Goal: Task Accomplishment & Management: Manage account settings

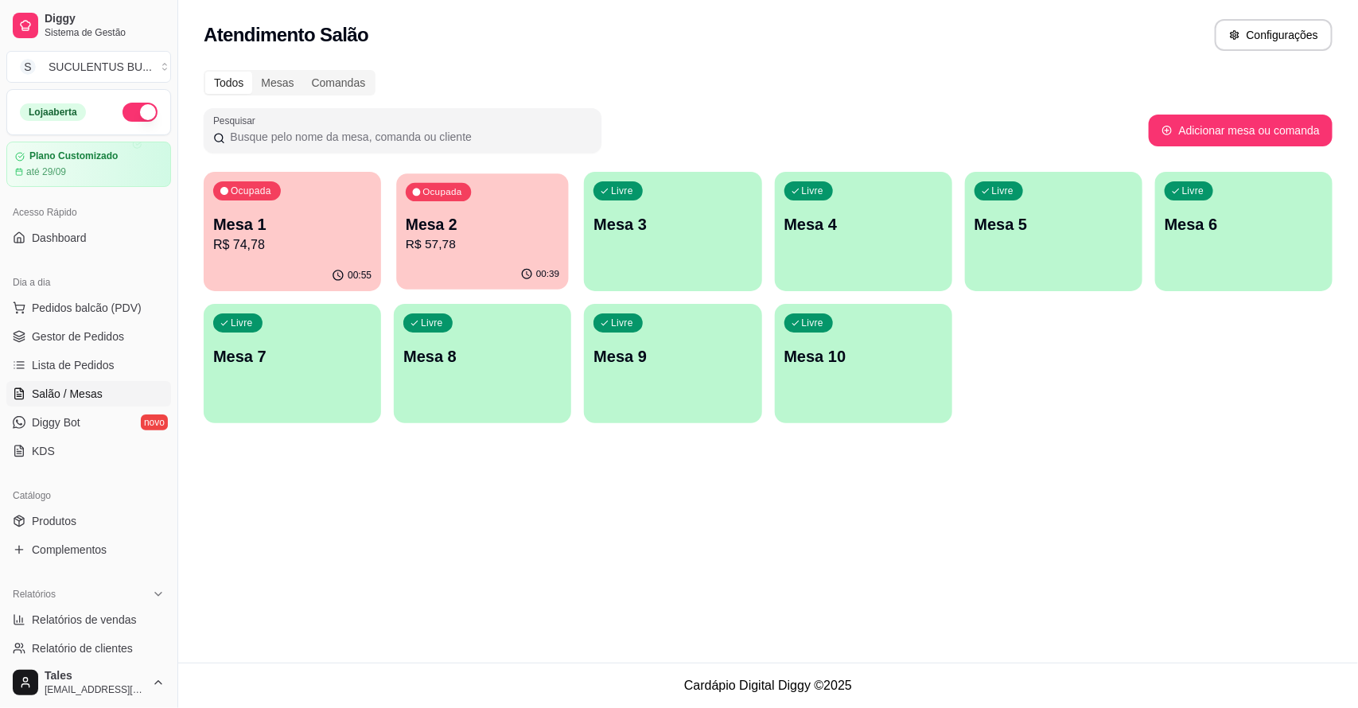
click at [502, 227] on p "Mesa 2" at bounding box center [483, 224] width 154 height 21
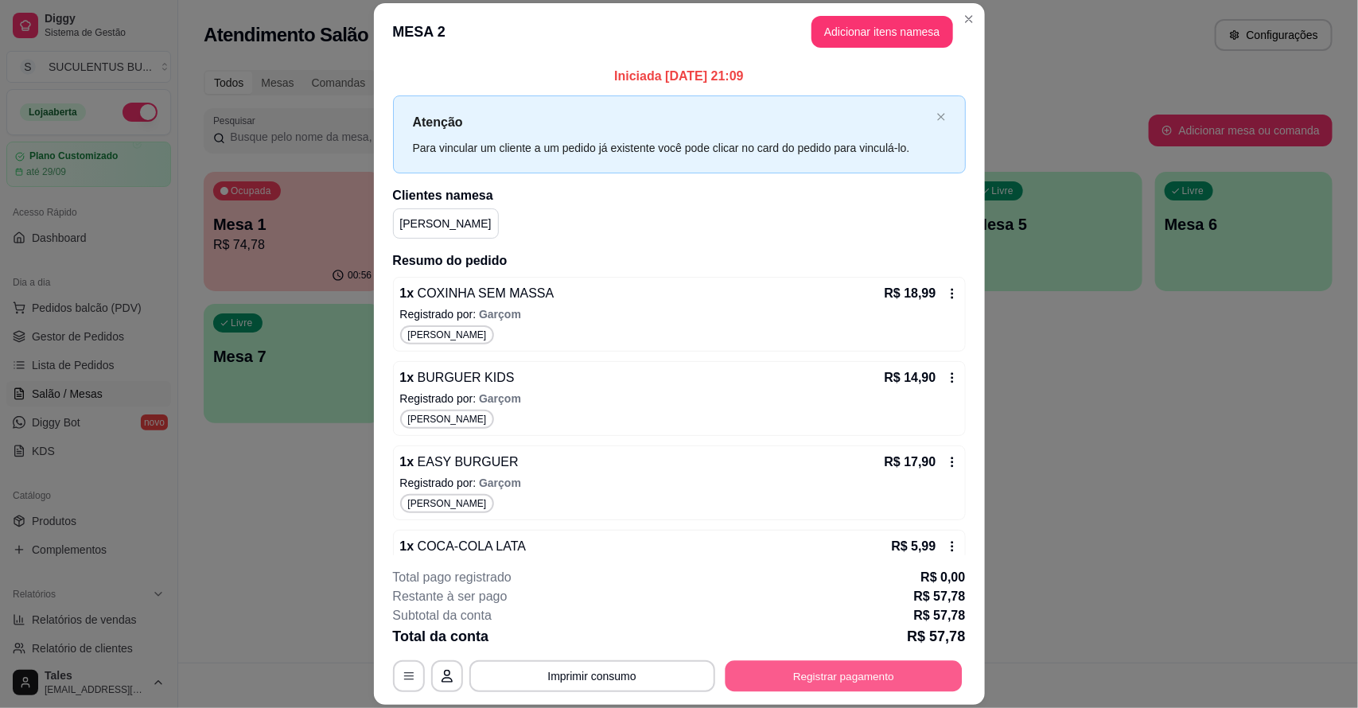
click at [780, 678] on button "Registrar pagamento" at bounding box center [843, 676] width 237 height 31
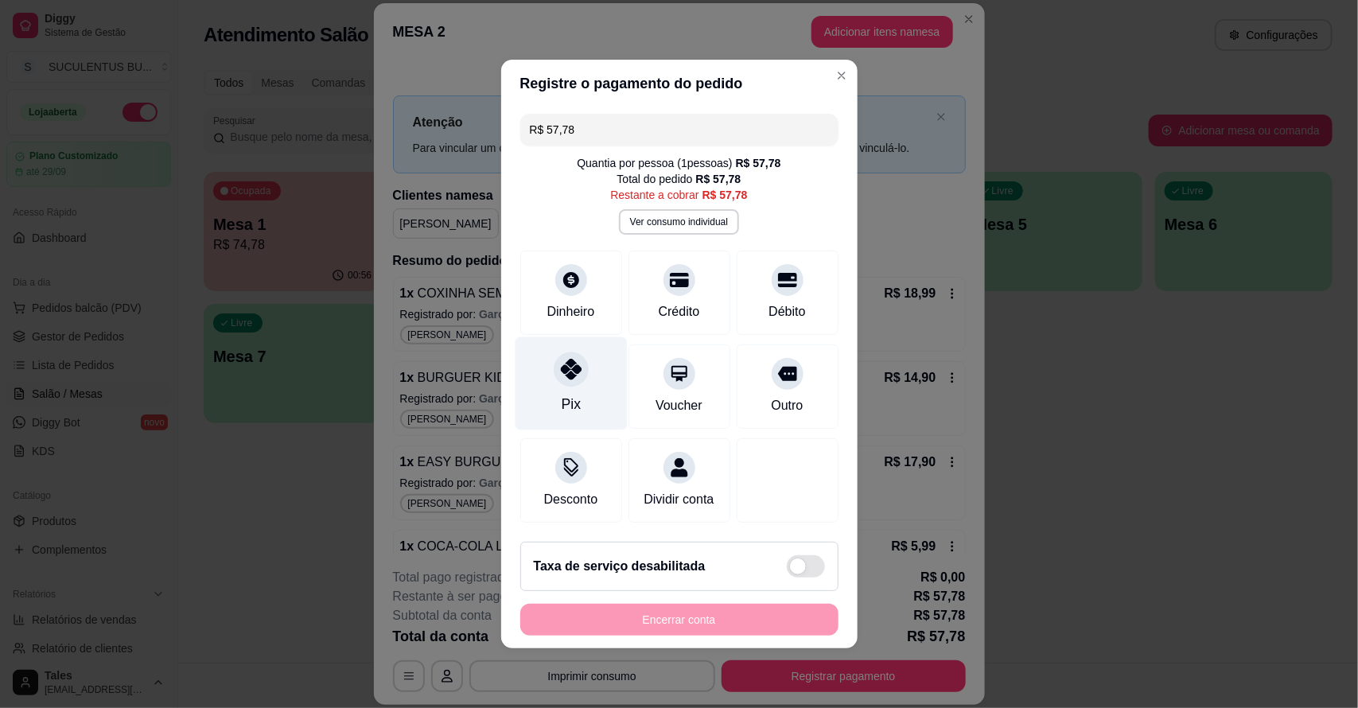
click at [546, 375] on div "Pix" at bounding box center [571, 383] width 112 height 93
type input "R$ 0,00"
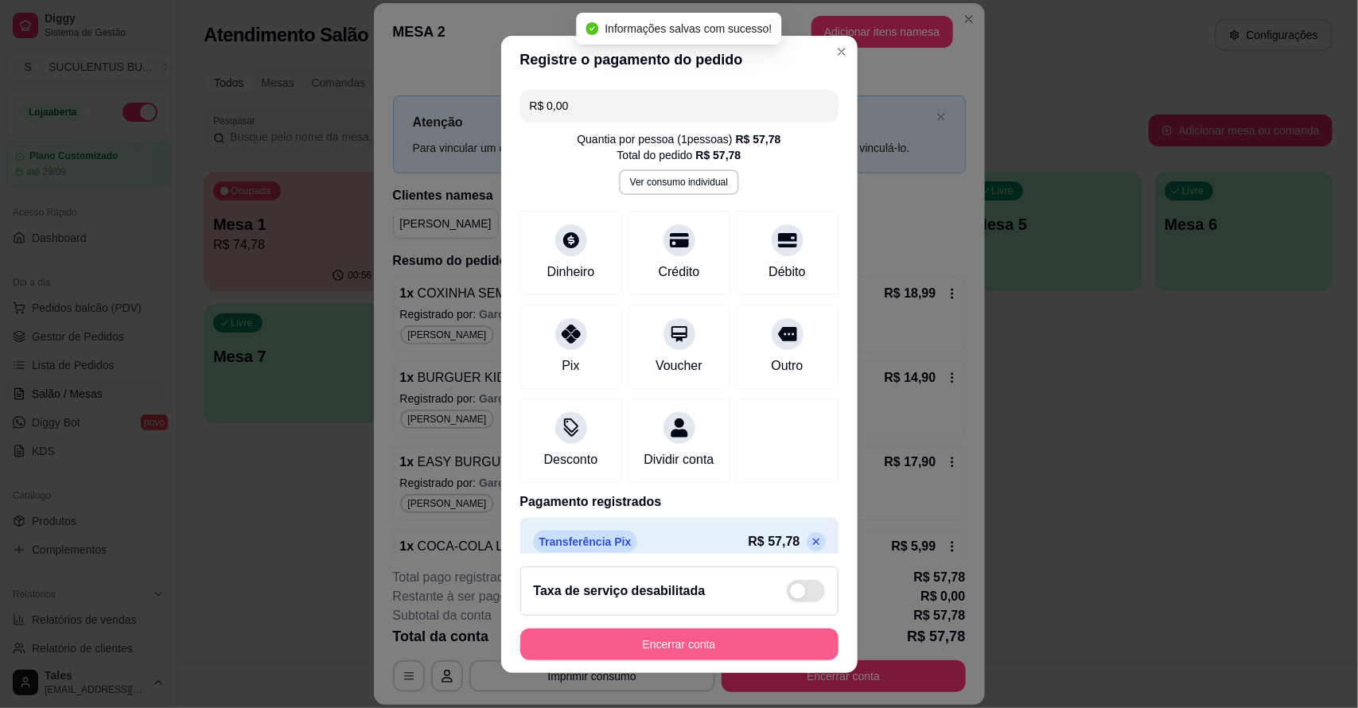
click at [649, 637] on button "Encerrar conta" at bounding box center [679, 645] width 318 height 32
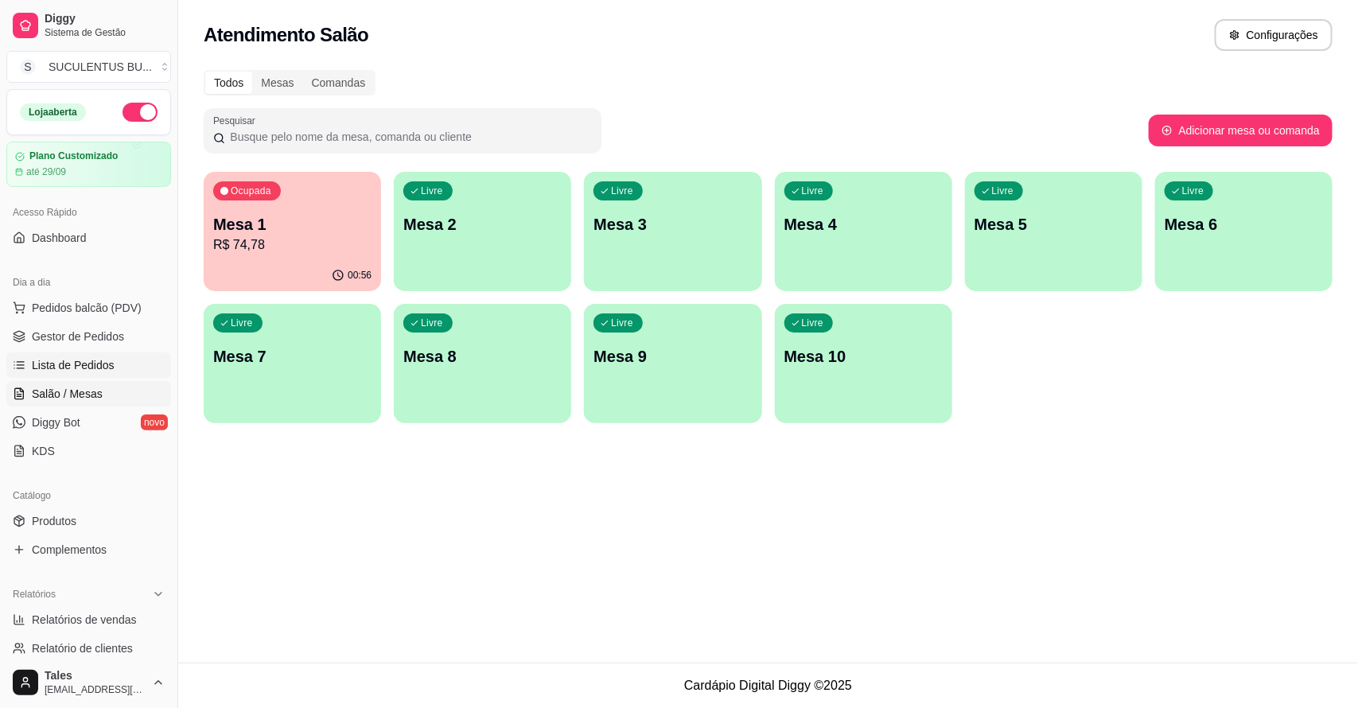
click at [104, 371] on span "Lista de Pedidos" at bounding box center [73, 365] width 83 height 16
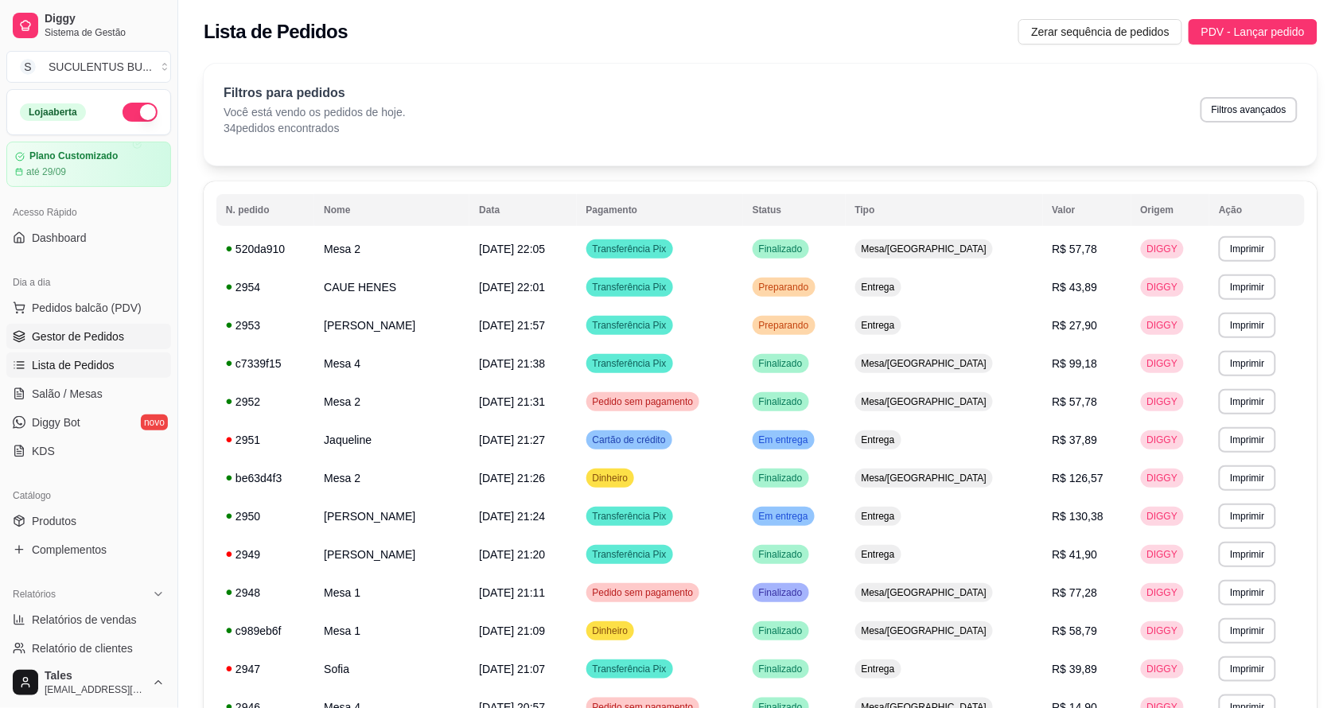
click at [95, 327] on link "Gestor de Pedidos" at bounding box center [88, 336] width 165 height 25
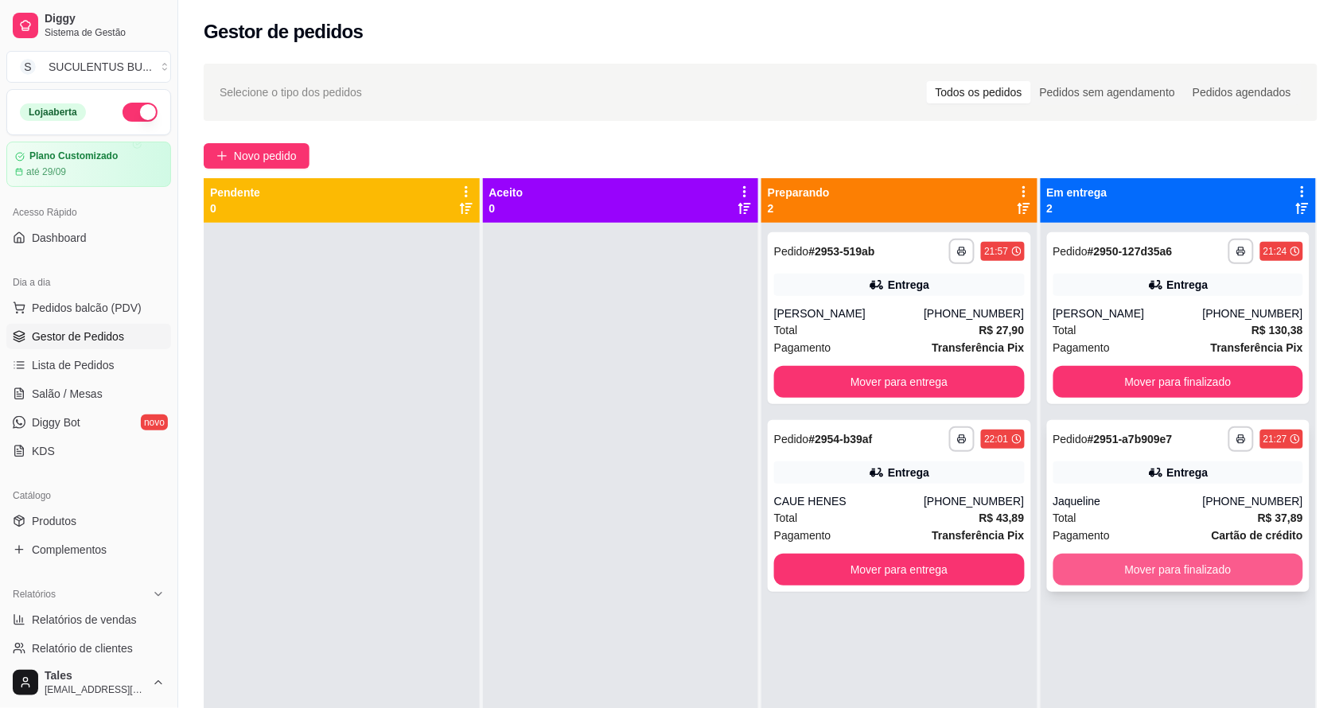
click at [1190, 558] on button "Mover para finalizado" at bounding box center [1179, 570] width 251 height 32
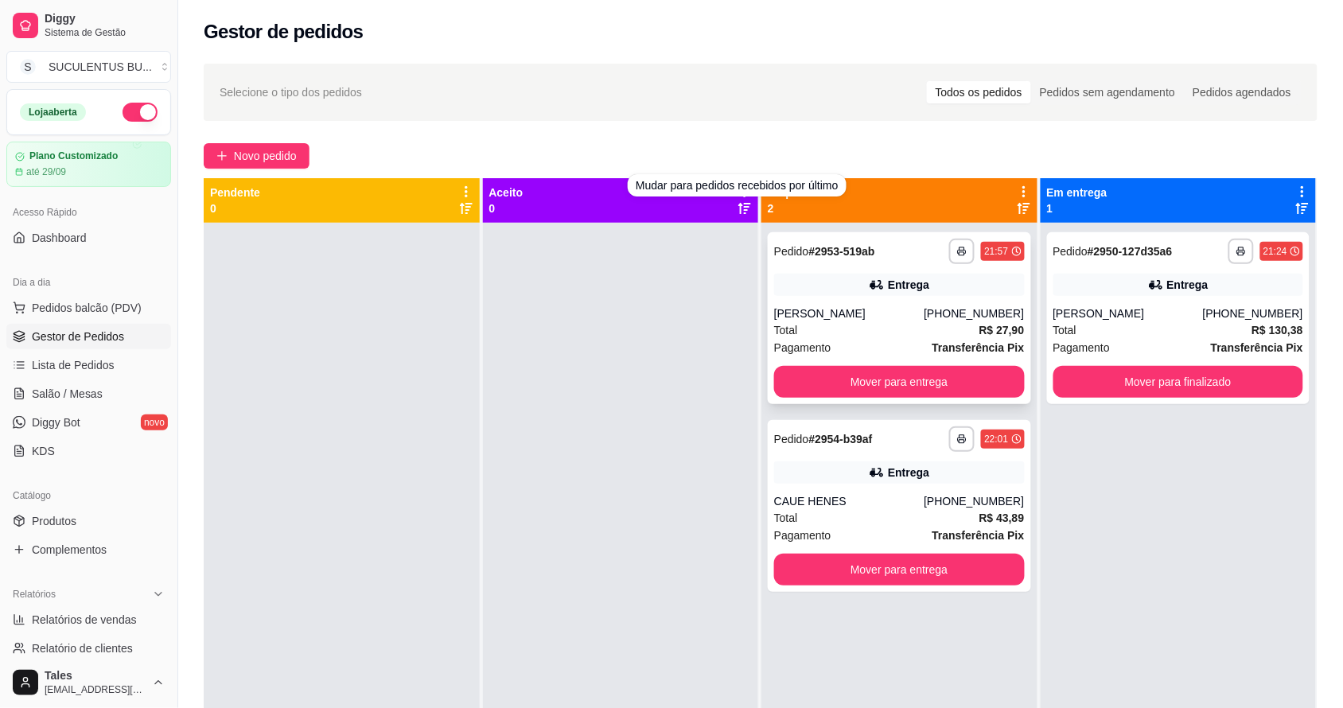
click at [901, 316] on div "[PERSON_NAME]" at bounding box center [849, 314] width 150 height 16
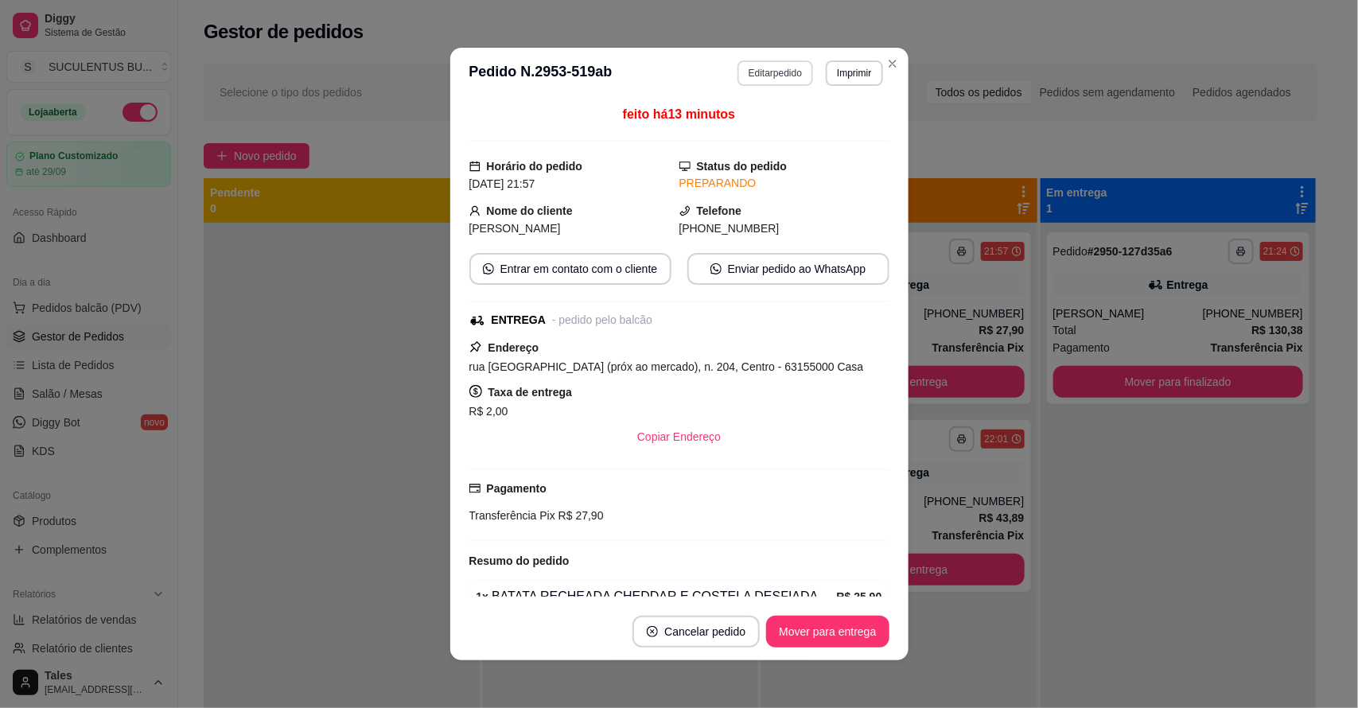
click at [770, 76] on button "Editar pedido" at bounding box center [776, 72] width 76 height 25
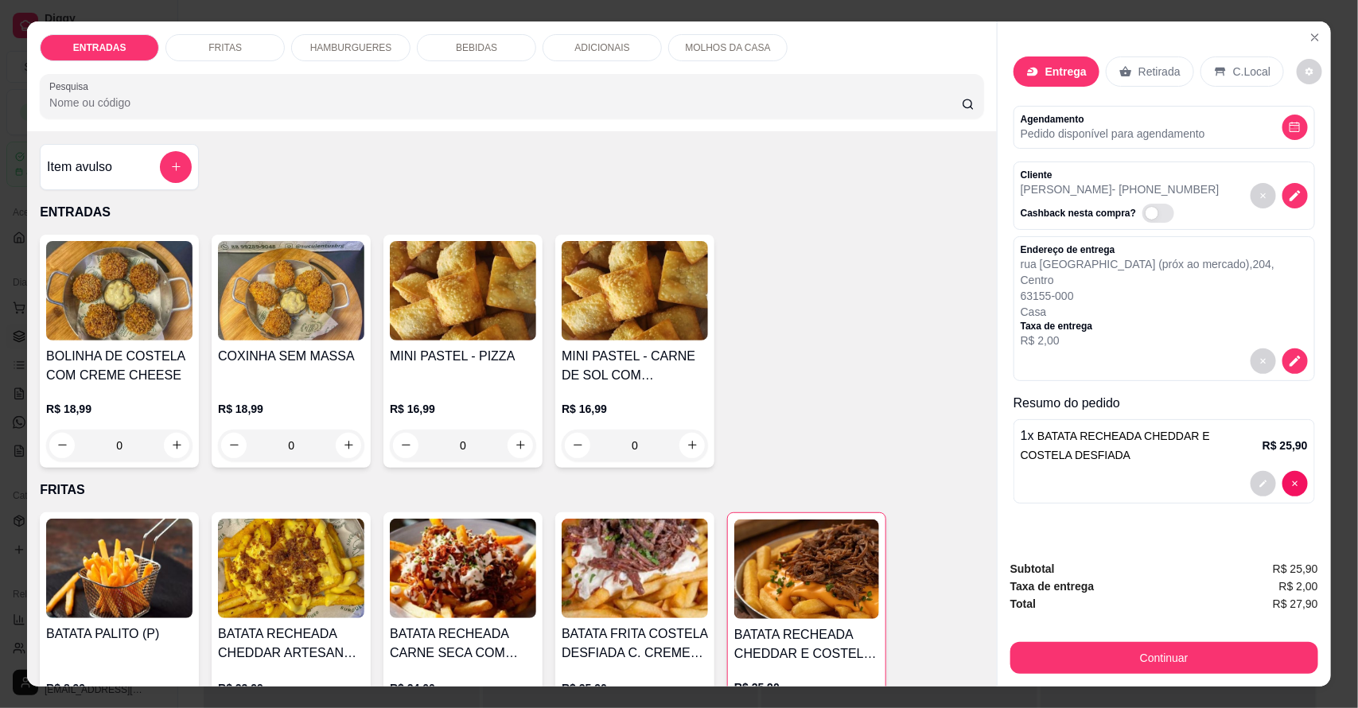
click at [485, 58] on div "BEBIDAS" at bounding box center [476, 47] width 119 height 27
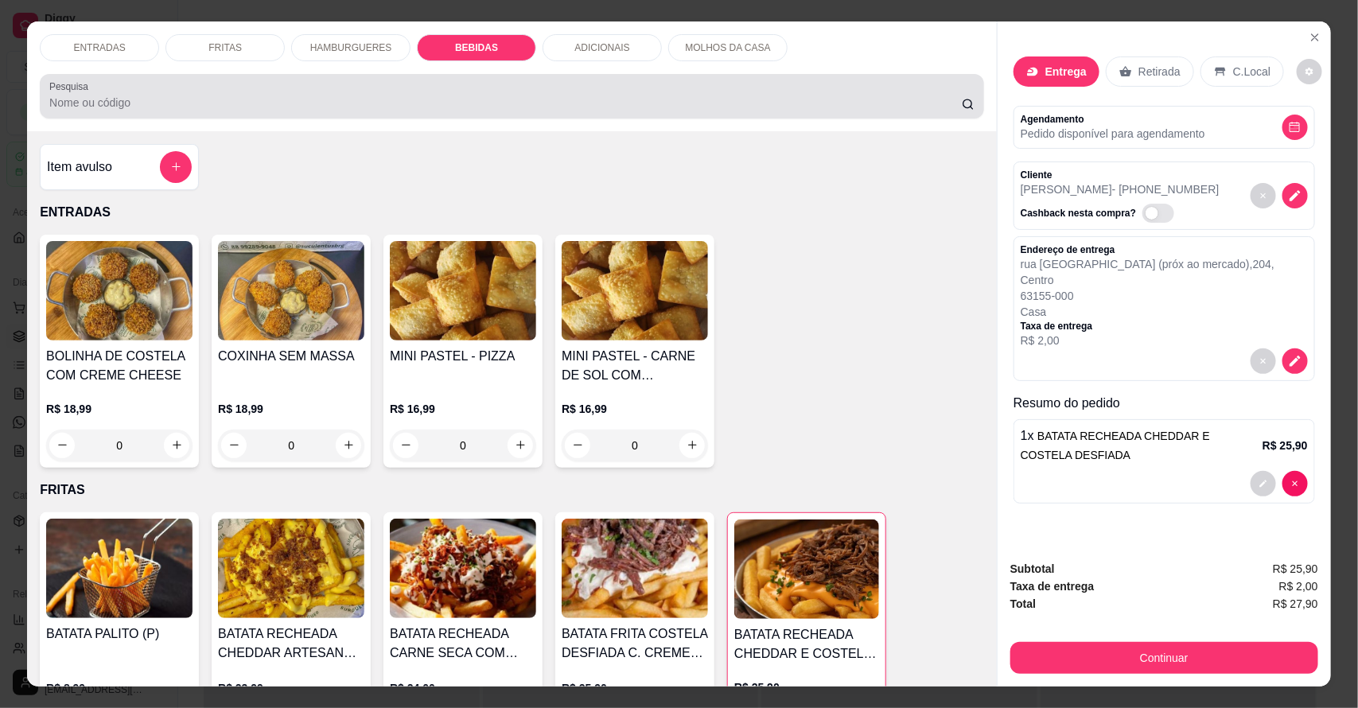
scroll to position [29, 0]
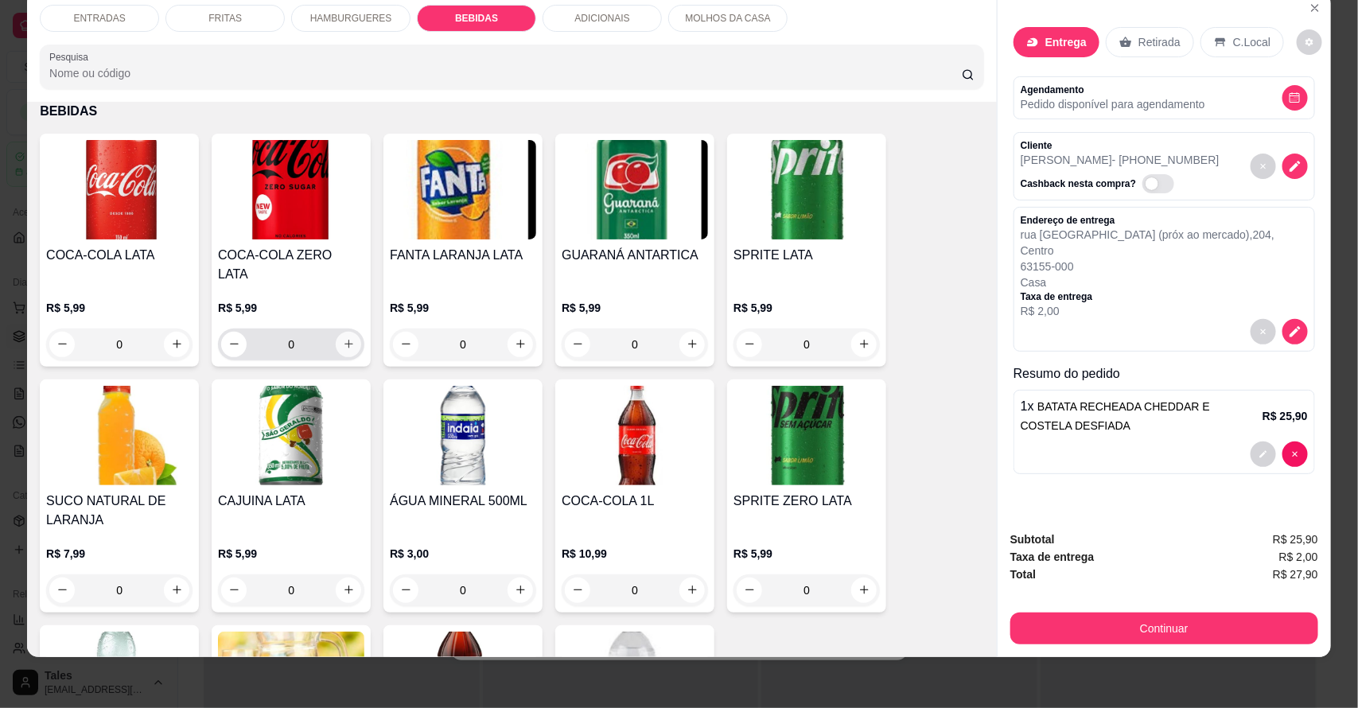
click at [343, 338] on icon "increase-product-quantity" at bounding box center [349, 344] width 12 height 12
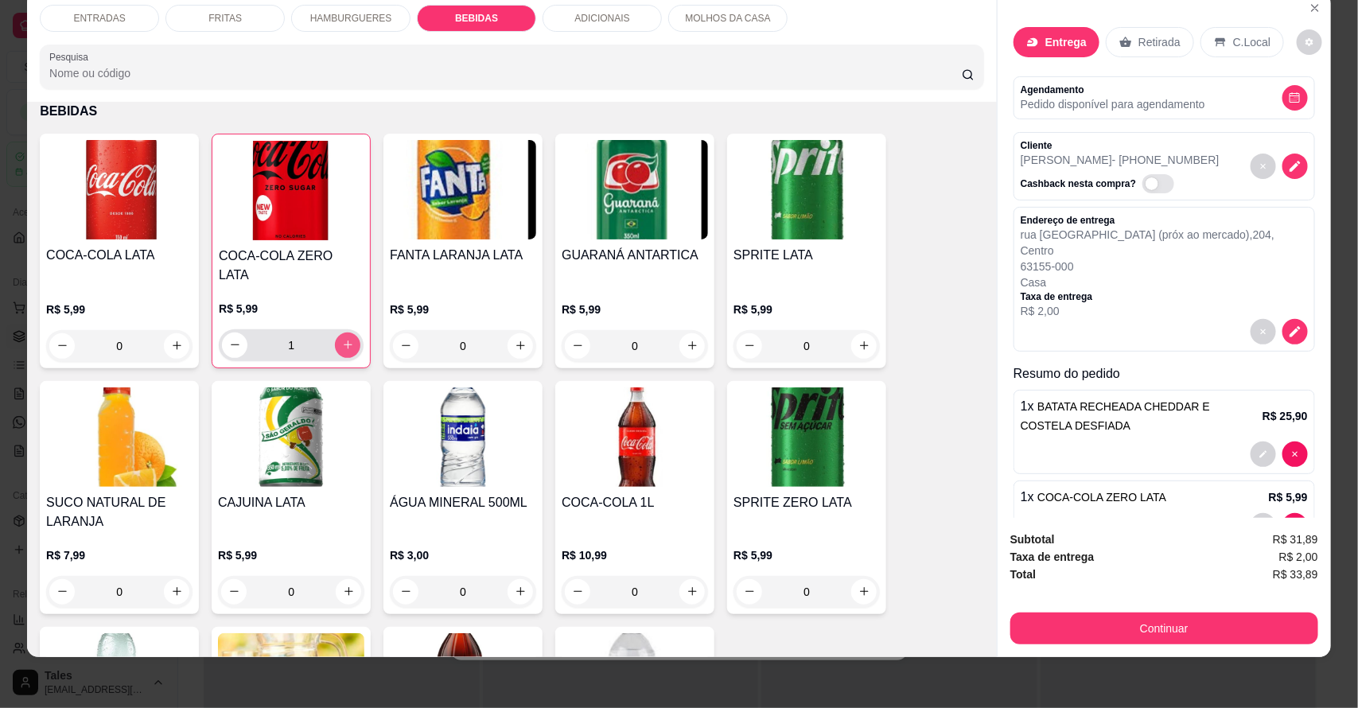
type input "1"
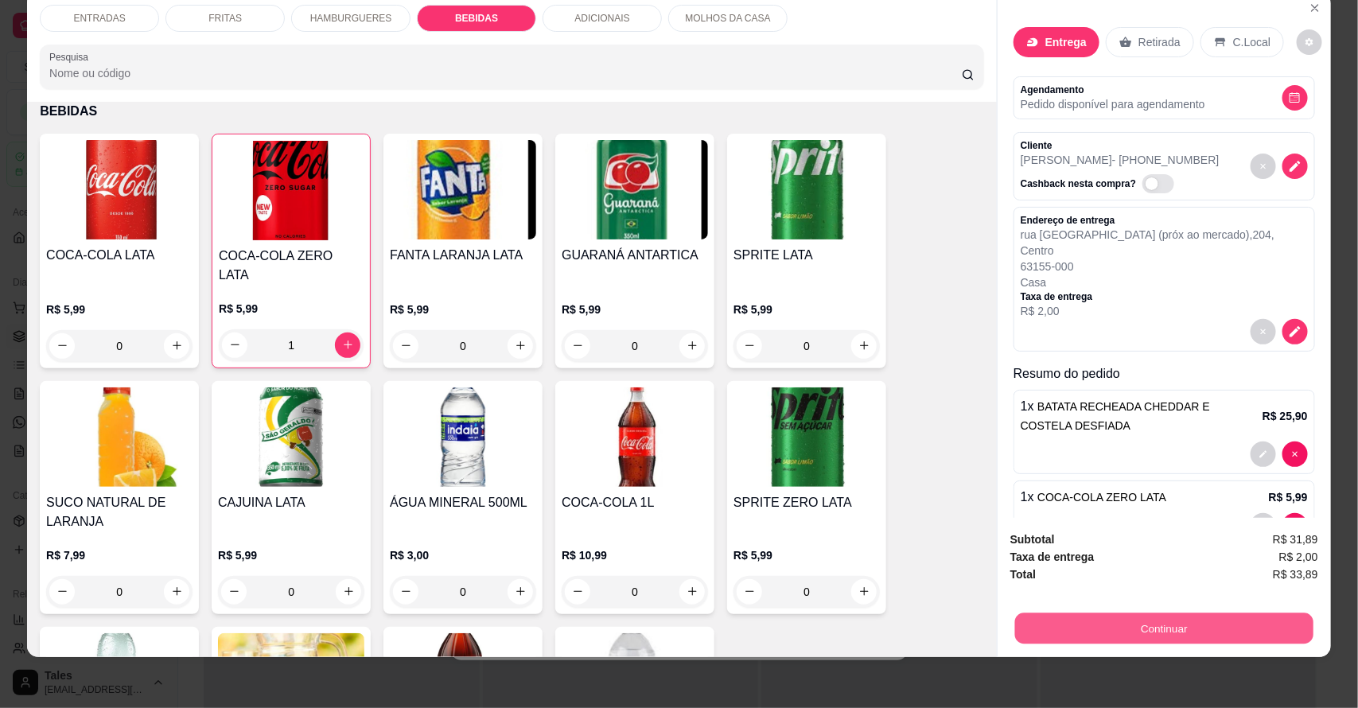
click at [1255, 629] on button "Continuar" at bounding box center [1164, 629] width 298 height 31
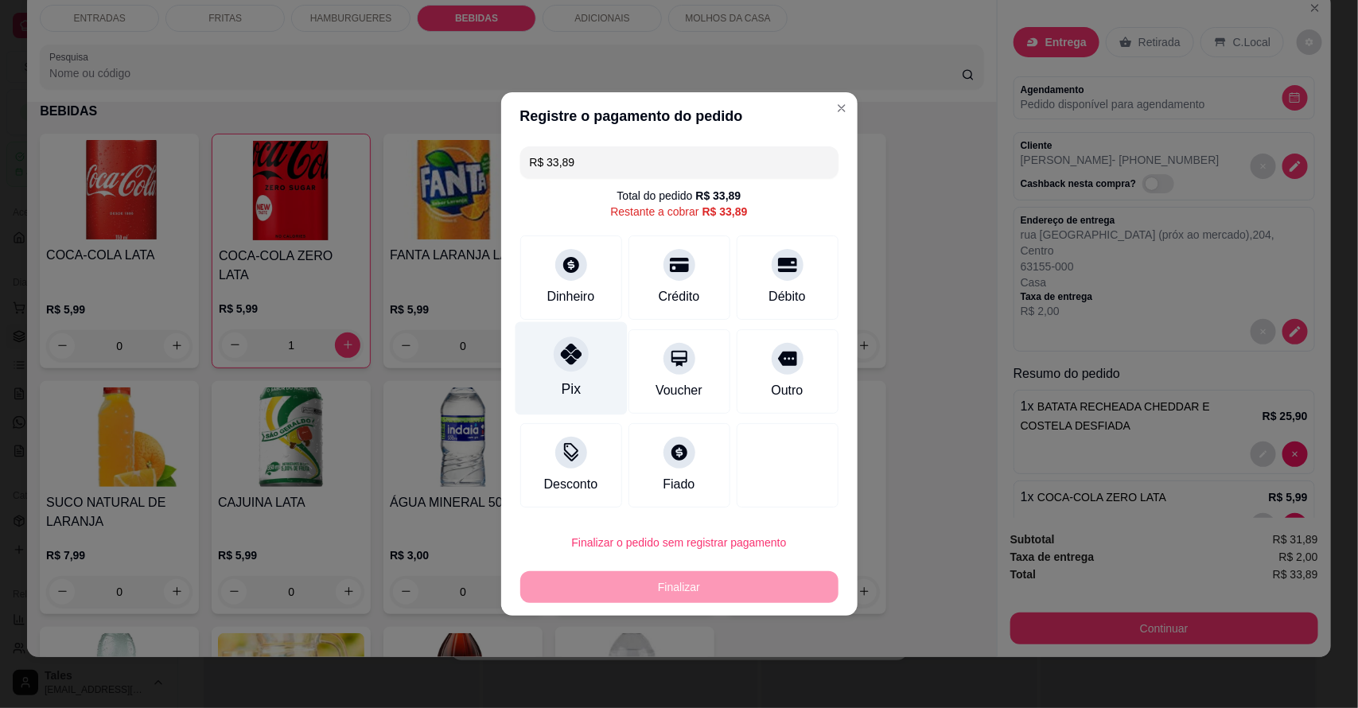
click at [575, 366] on div at bounding box center [571, 354] width 35 height 35
type input "R$ 0,00"
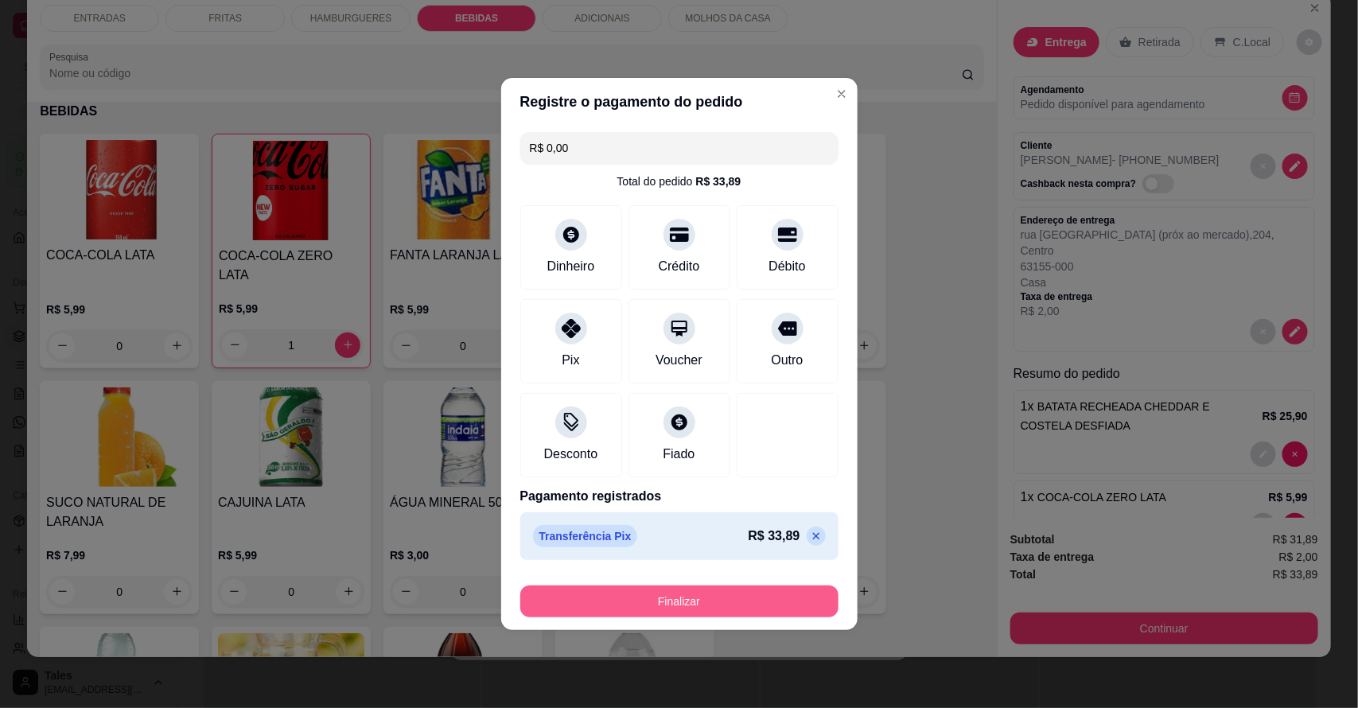
click at [671, 598] on button "Finalizar" at bounding box center [679, 602] width 318 height 32
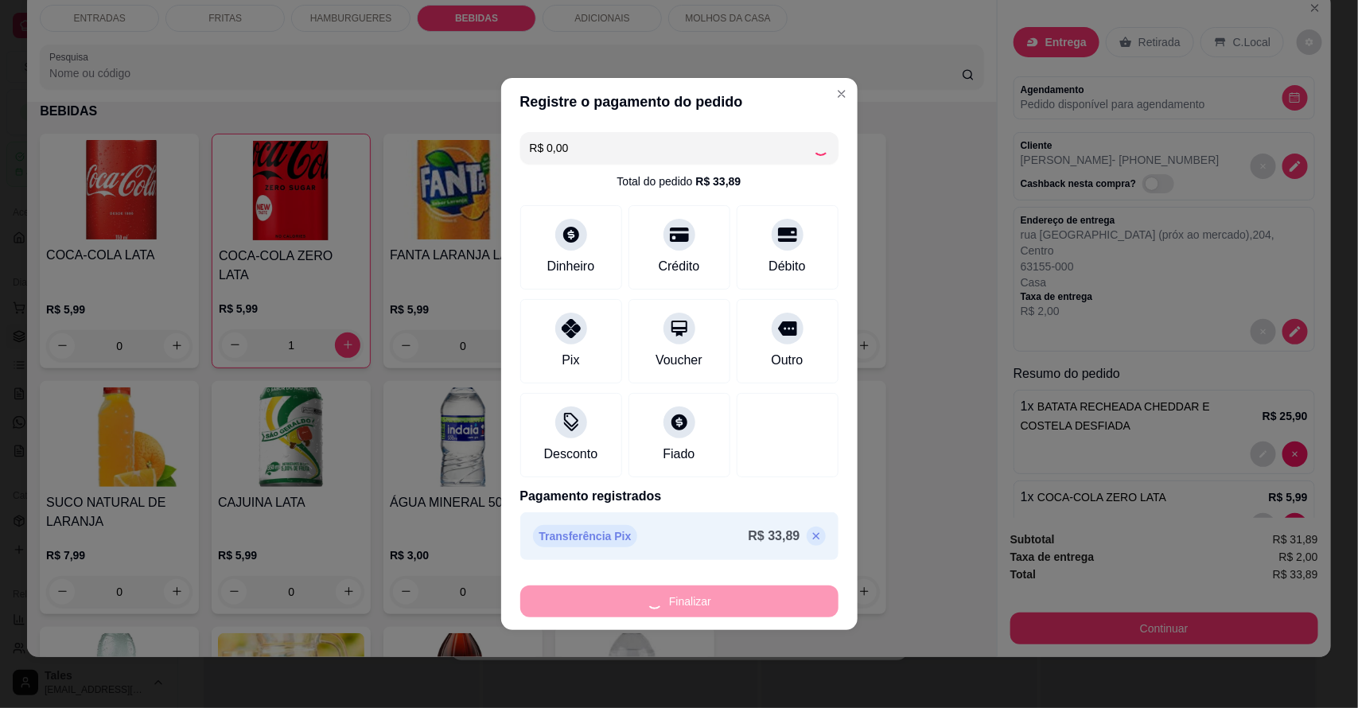
type input "0"
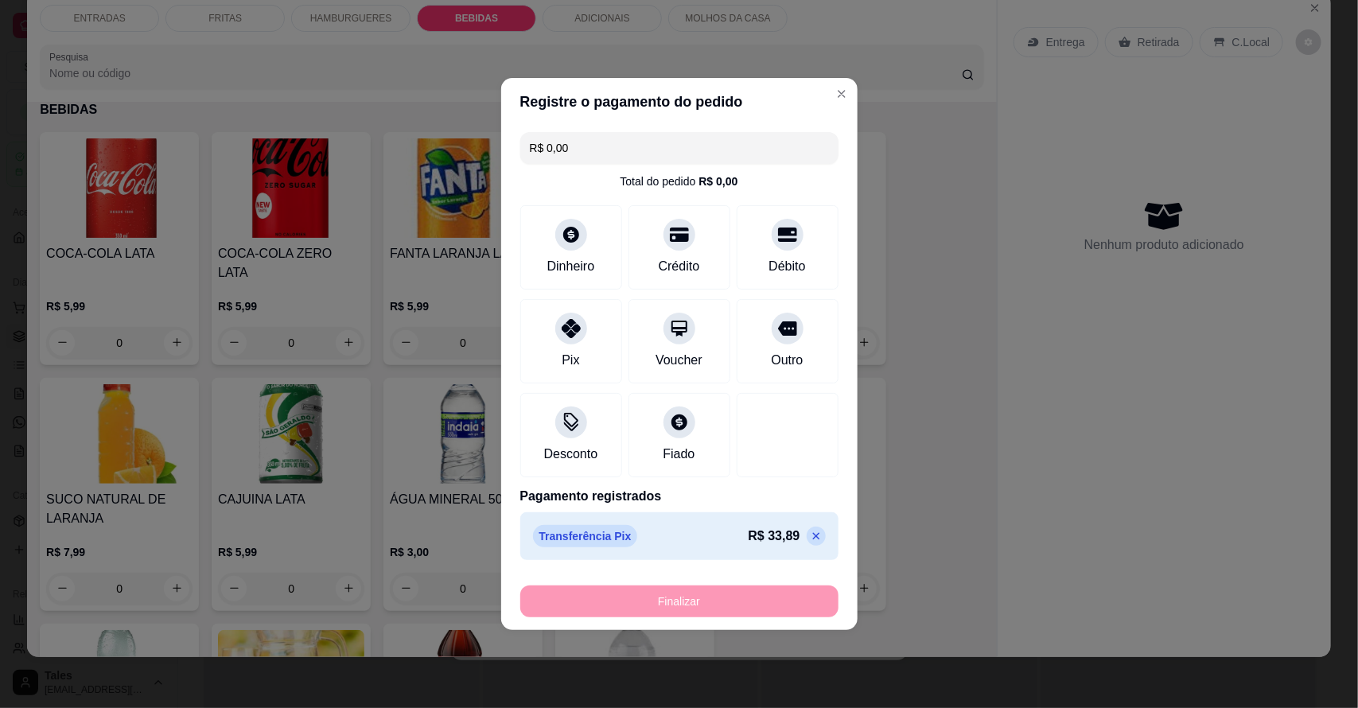
type input "-R$ 33,89"
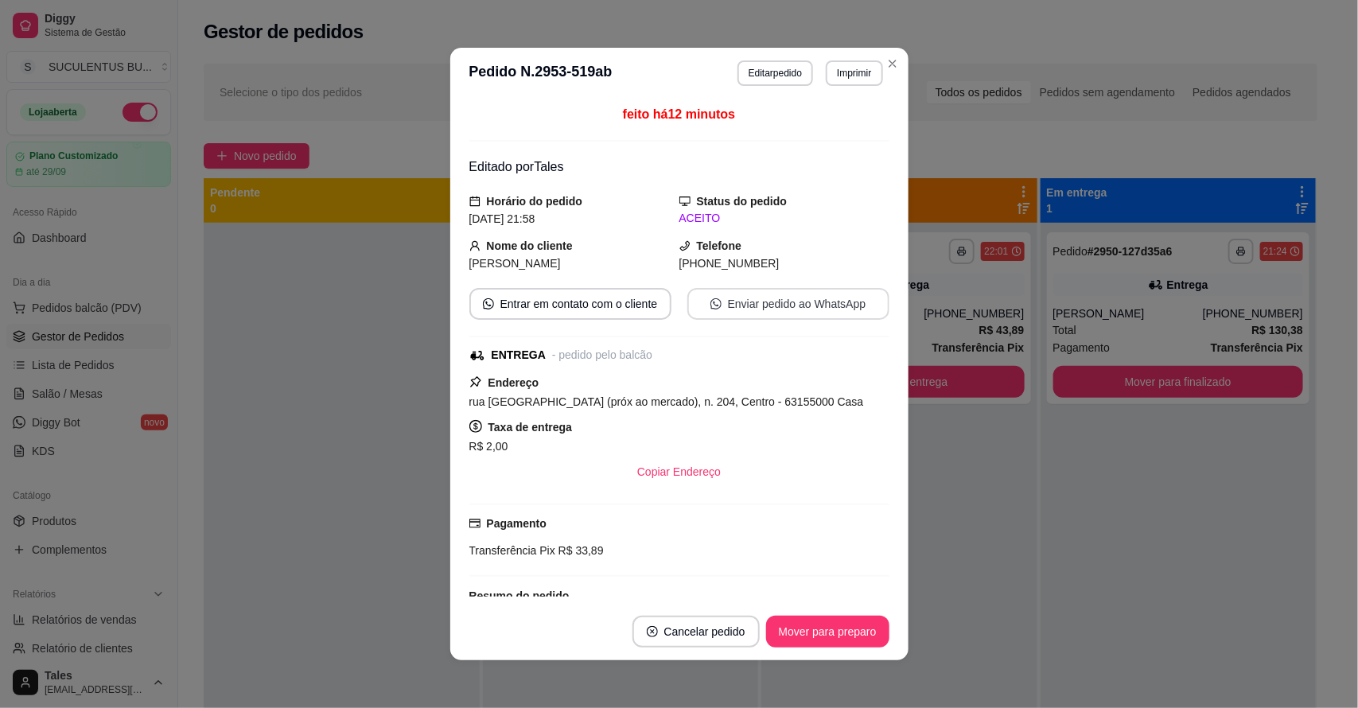
click at [761, 306] on button "Enviar pedido ao WhatsApp" at bounding box center [789, 304] width 202 height 32
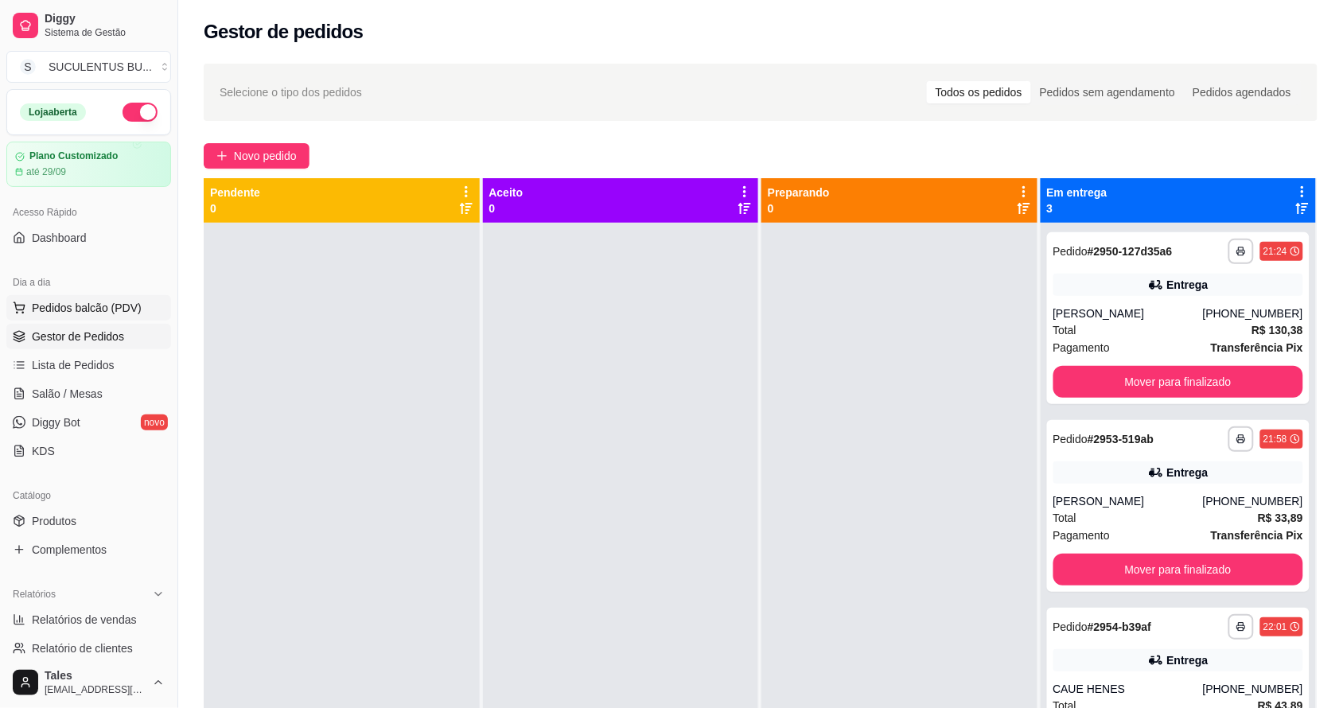
click at [92, 311] on span "Pedidos balcão (PDV)" at bounding box center [87, 308] width 110 height 16
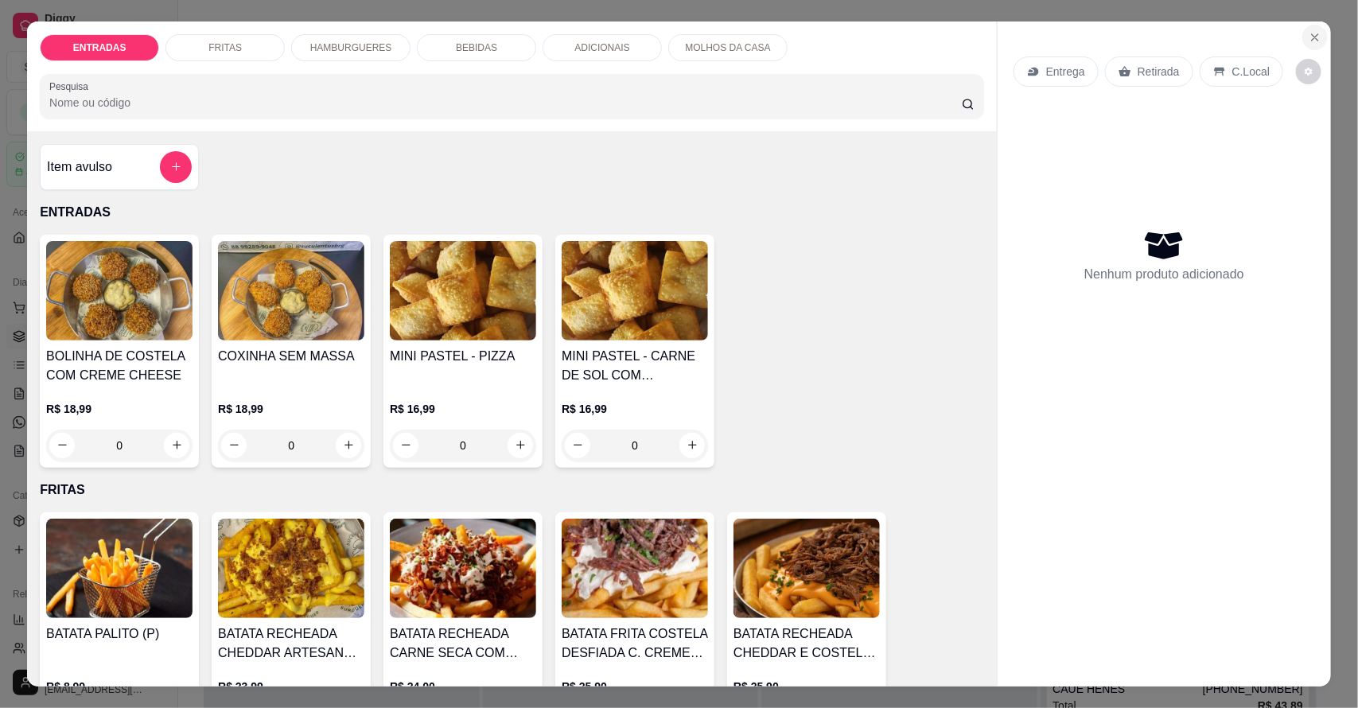
click at [1310, 37] on icon "Close" at bounding box center [1315, 37] width 13 height 13
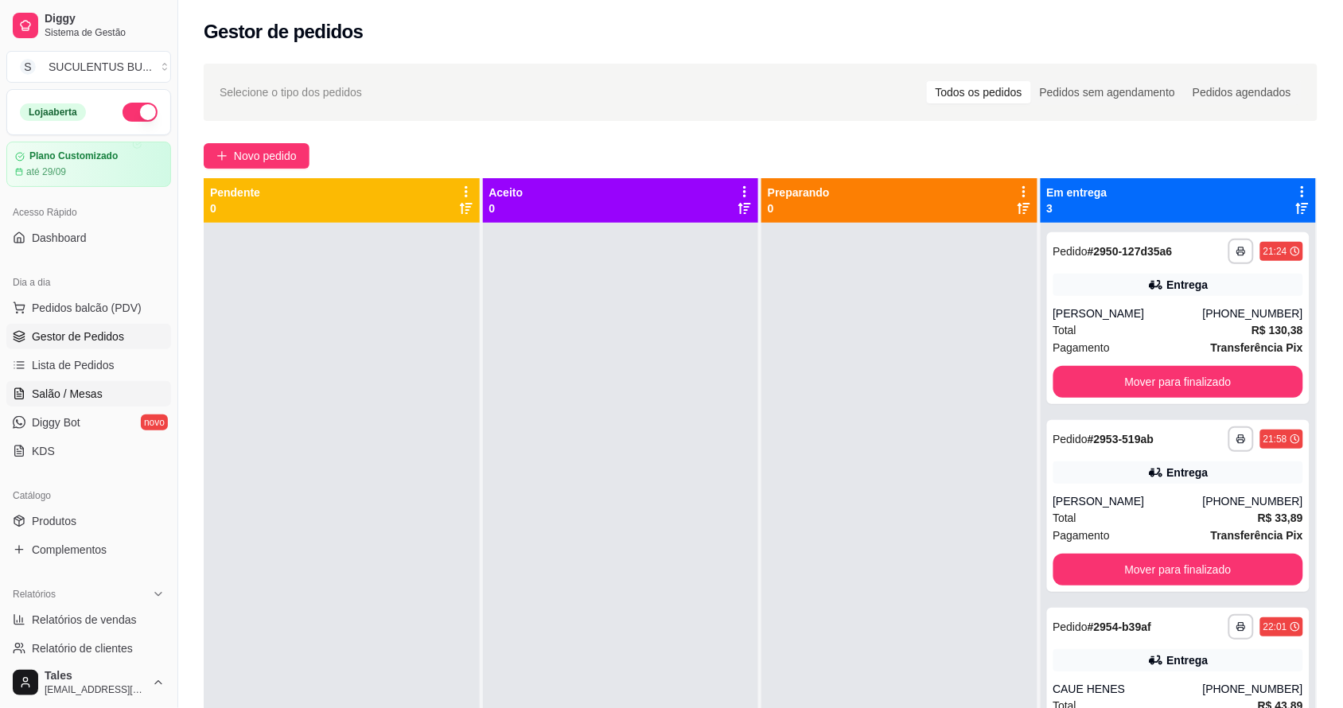
click at [80, 387] on span "Salão / Mesas" at bounding box center [67, 394] width 71 height 16
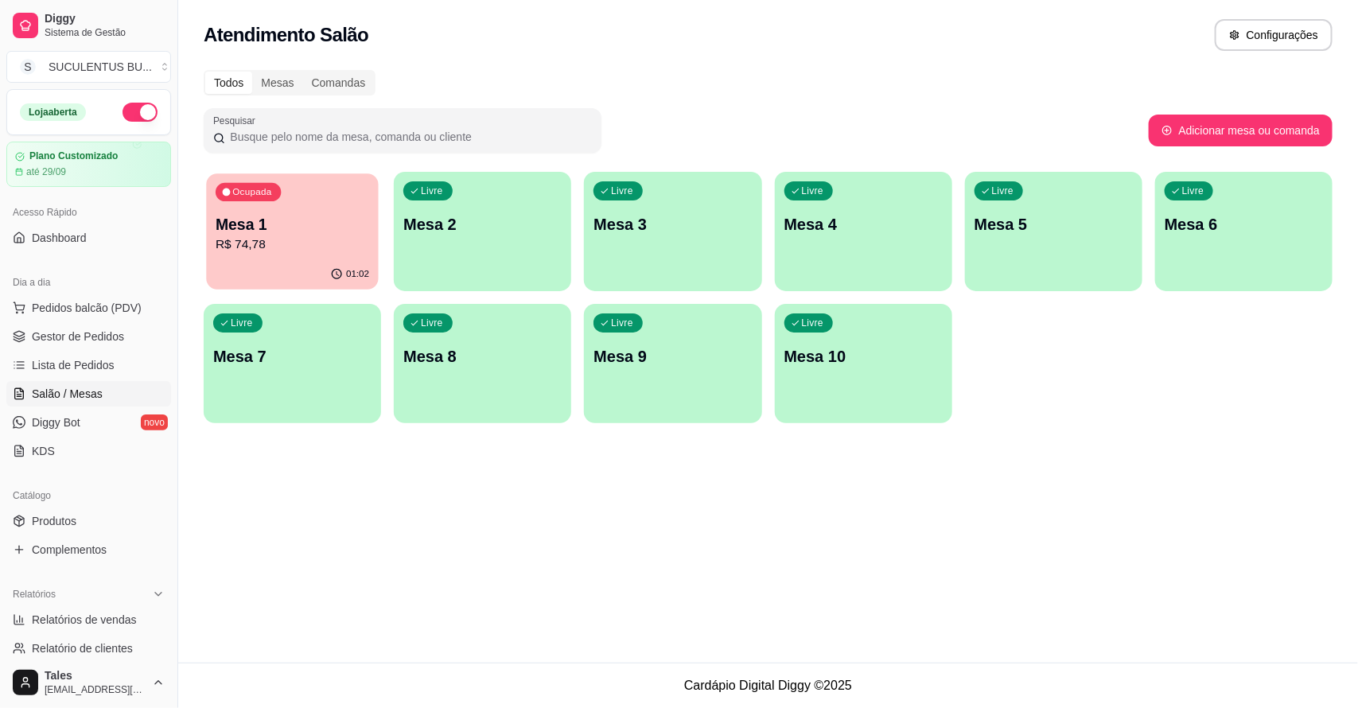
click at [297, 217] on p "Mesa 1" at bounding box center [293, 224] width 154 height 21
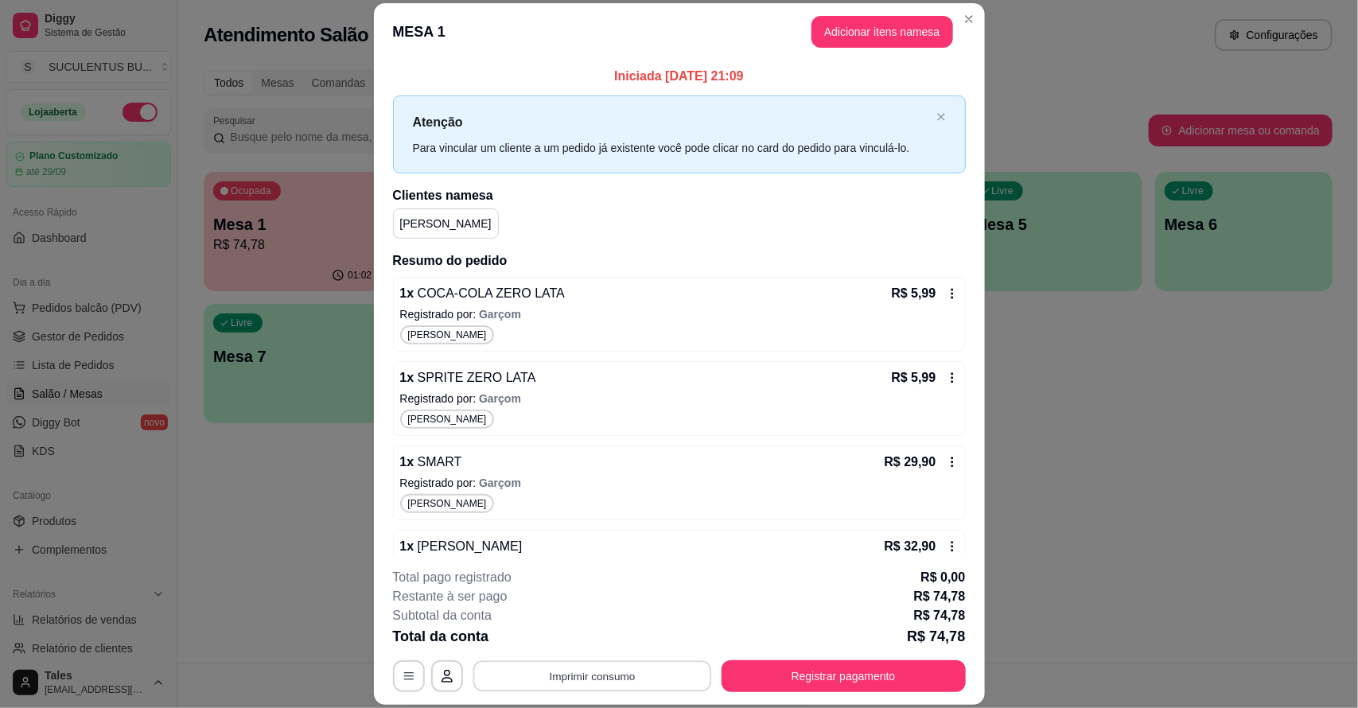
click at [626, 672] on button "Imprimir consumo" at bounding box center [592, 676] width 239 height 31
click at [630, 633] on button "IMPRESSORA CAIXA" at bounding box center [589, 639] width 127 height 25
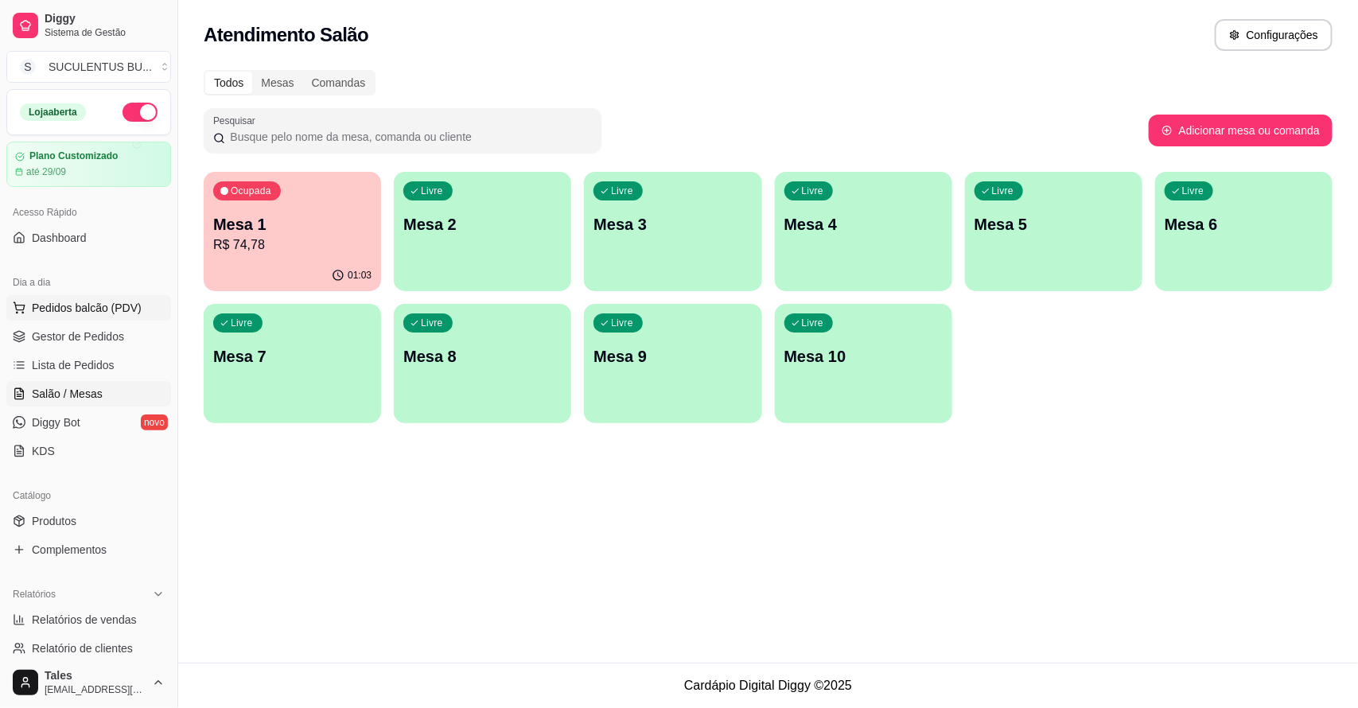
click at [77, 301] on span "Pedidos balcão (PDV)" at bounding box center [87, 308] width 110 height 16
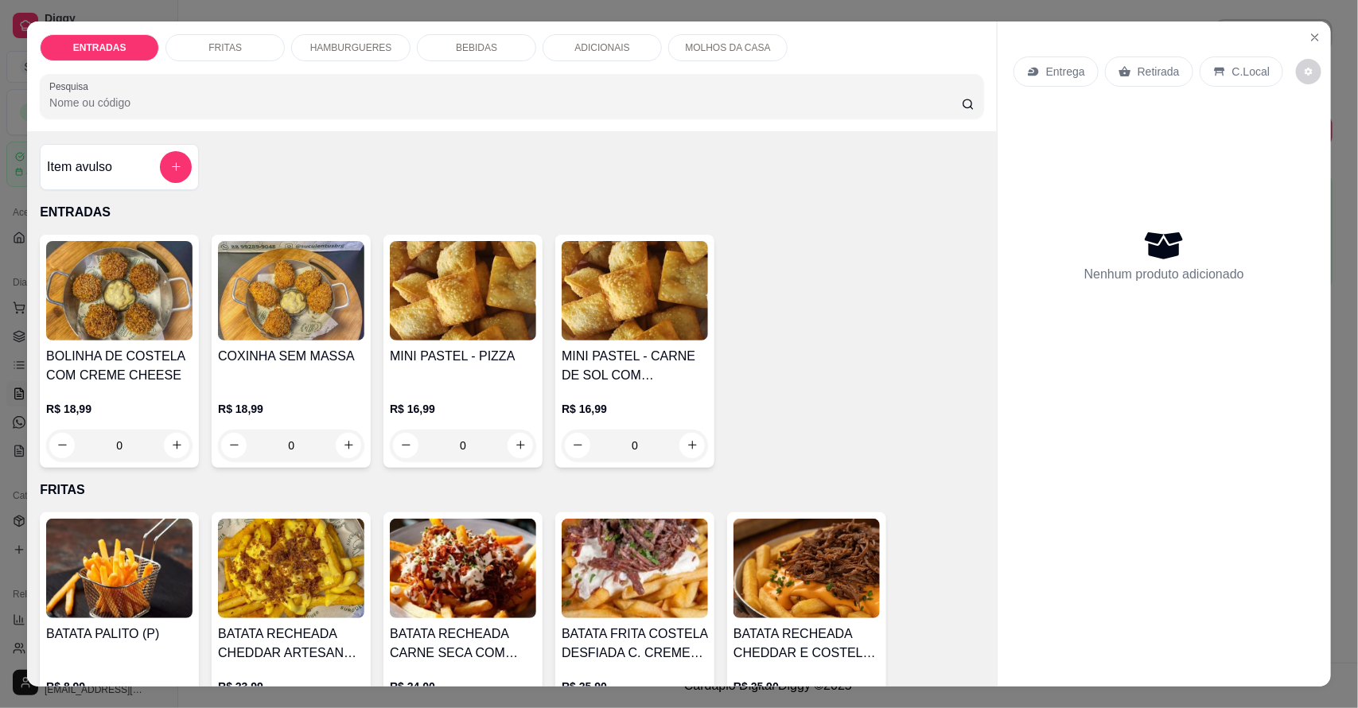
click at [375, 36] on div "HAMBURGUERES" at bounding box center [350, 47] width 119 height 27
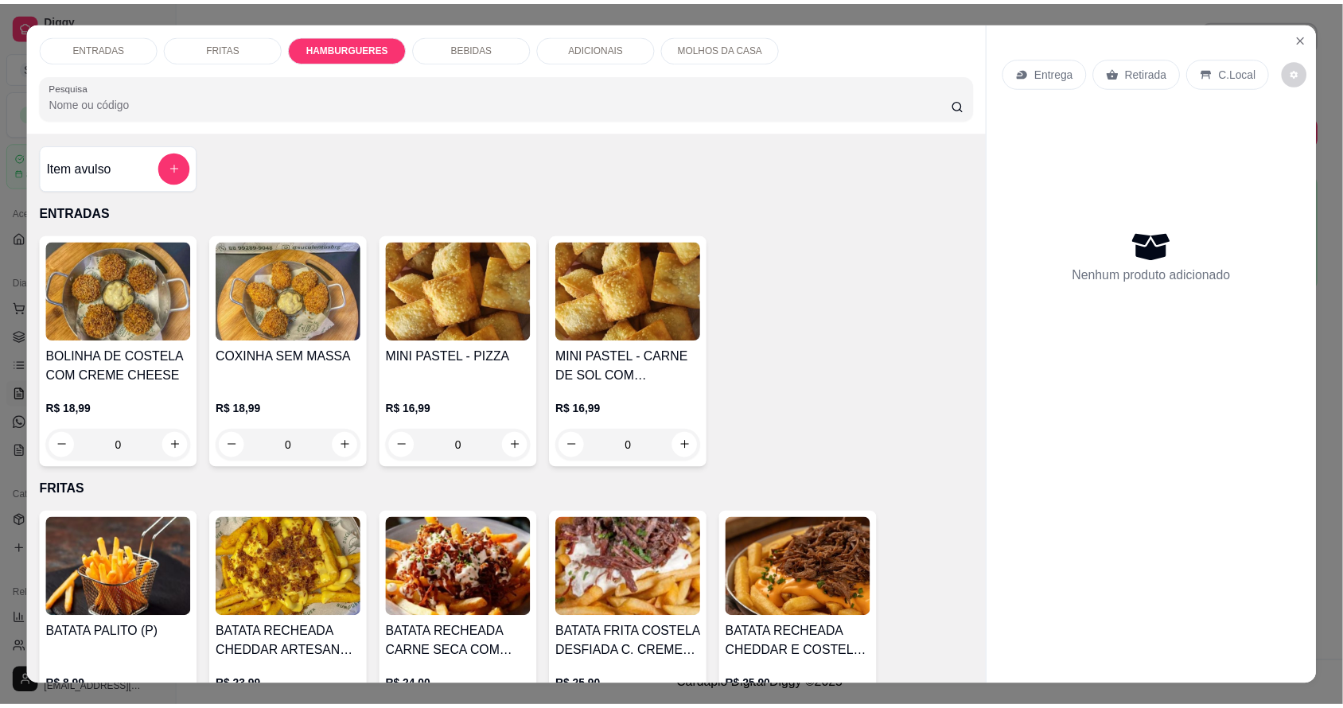
scroll to position [29, 0]
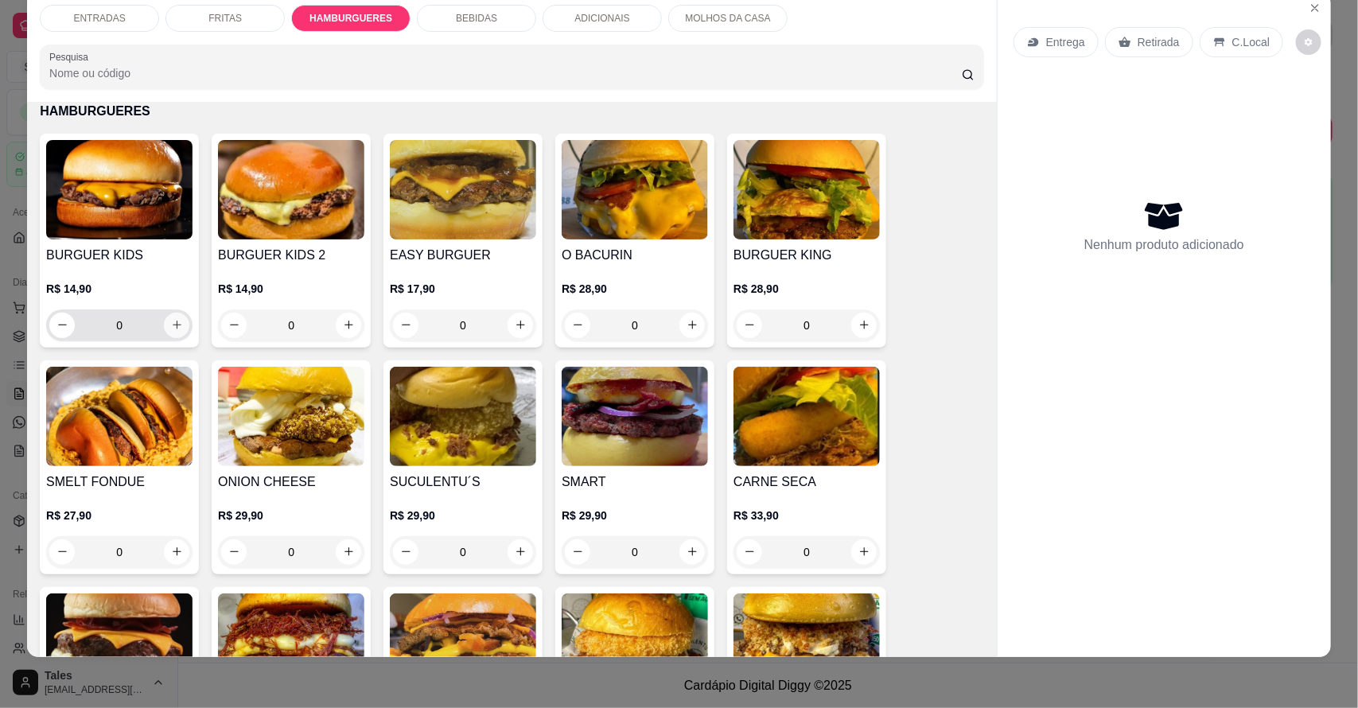
click at [171, 326] on icon "increase-product-quantity" at bounding box center [177, 325] width 12 height 12
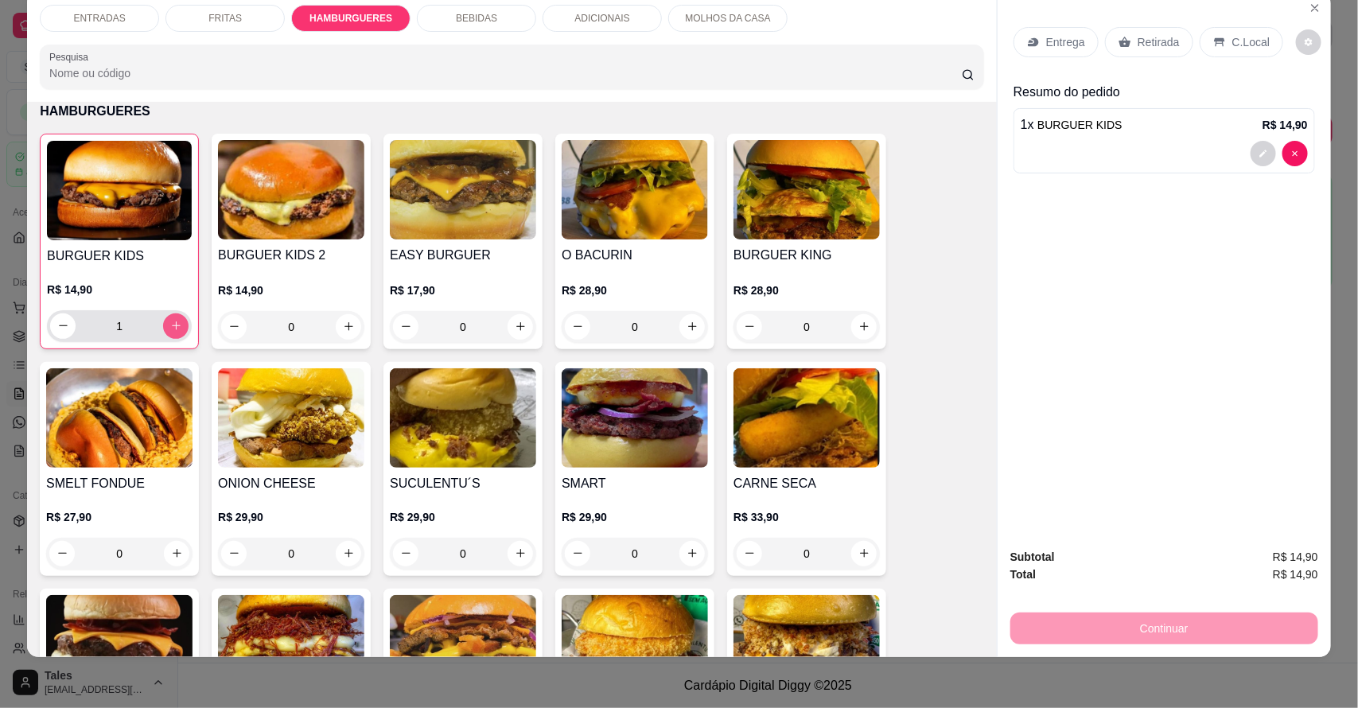
click at [172, 326] on icon "increase-product-quantity" at bounding box center [176, 326] width 9 height 9
type input "2"
click at [852, 333] on button "increase-product-quantity" at bounding box center [864, 326] width 25 height 25
type input "1"
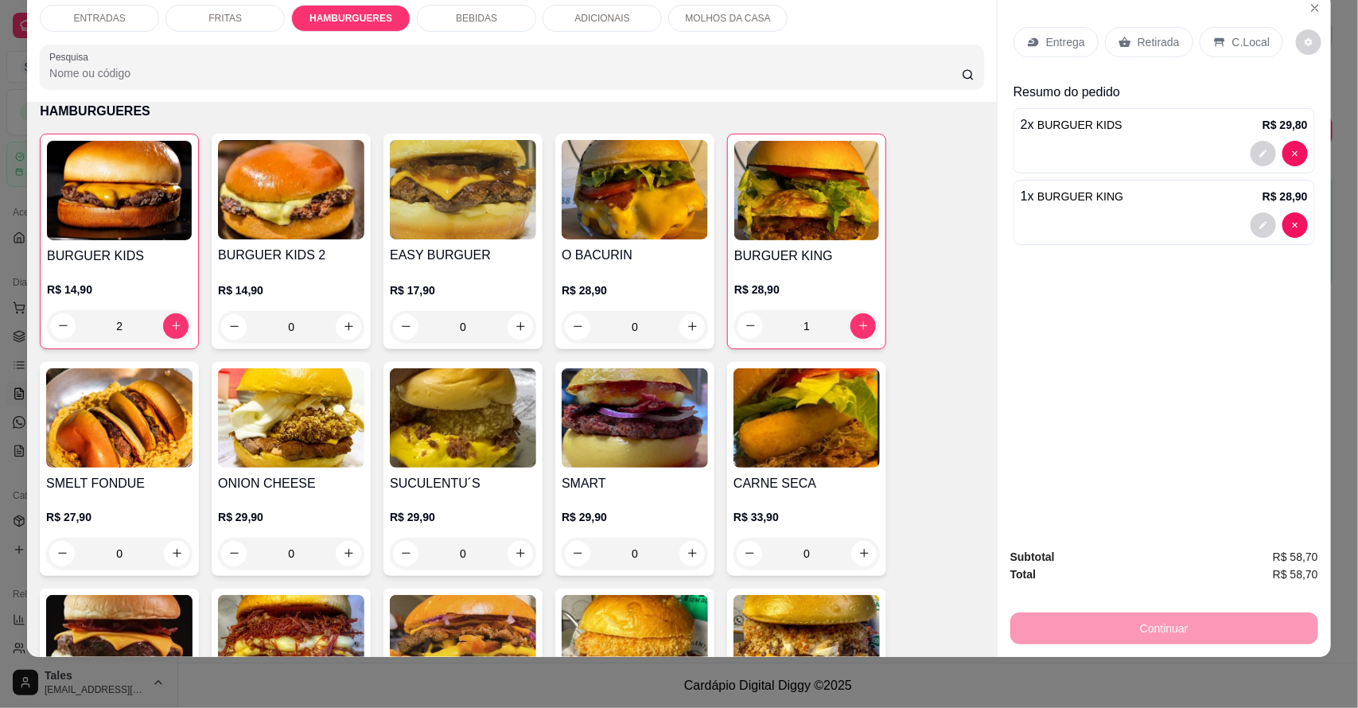
click at [1035, 32] on div "Entrega" at bounding box center [1056, 42] width 85 height 30
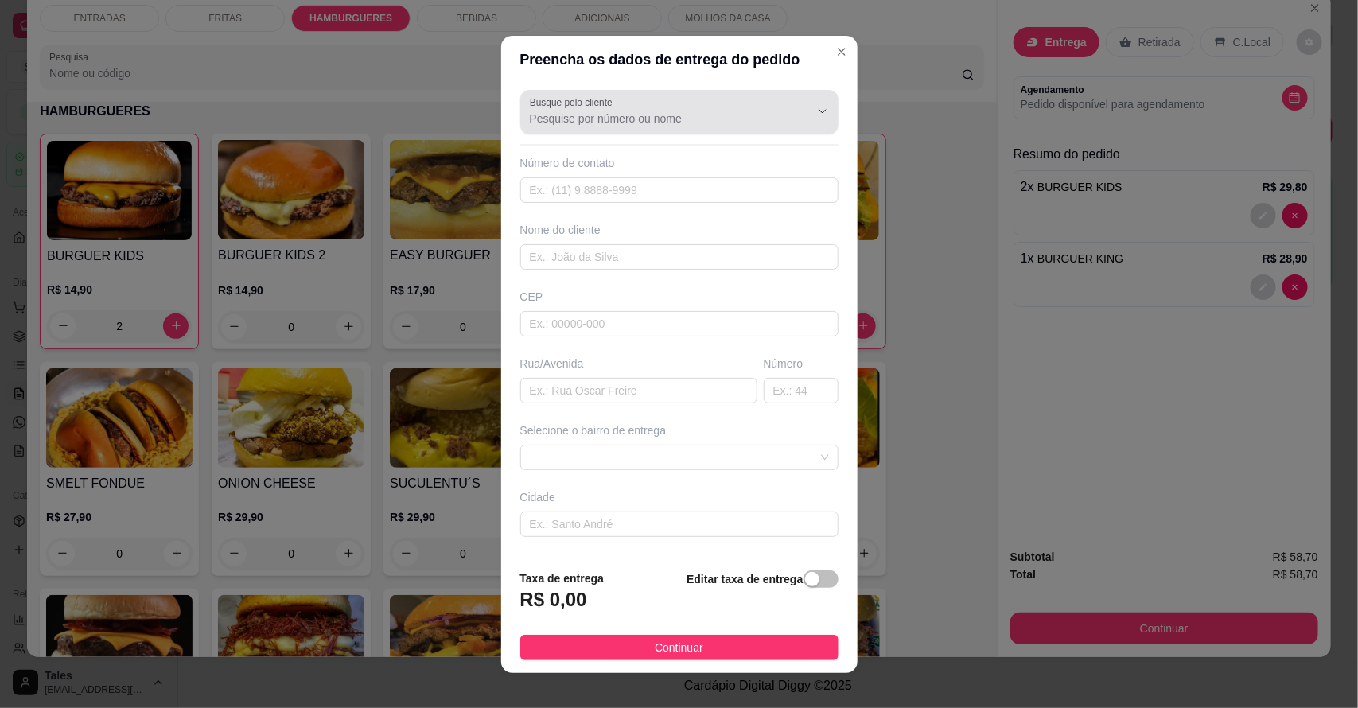
click at [663, 112] on input "Busque pelo cliente" at bounding box center [657, 119] width 255 height 16
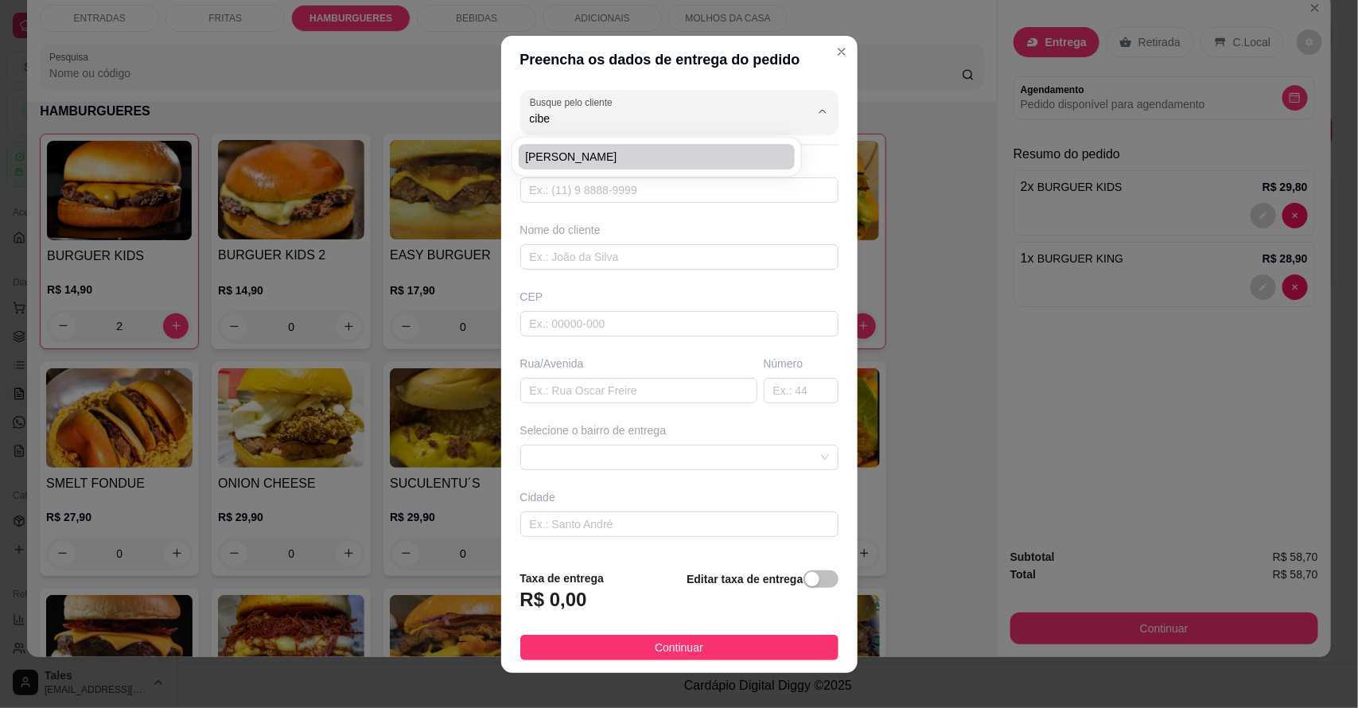
click at [692, 158] on span "[PERSON_NAME]" at bounding box center [649, 157] width 248 height 16
type input "[PERSON_NAME]"
type input "88993088476"
type input "[PERSON_NAME]"
type input "RUA [GEOGRAPHIC_DATA] (EM FRENTE A CAGECE)"
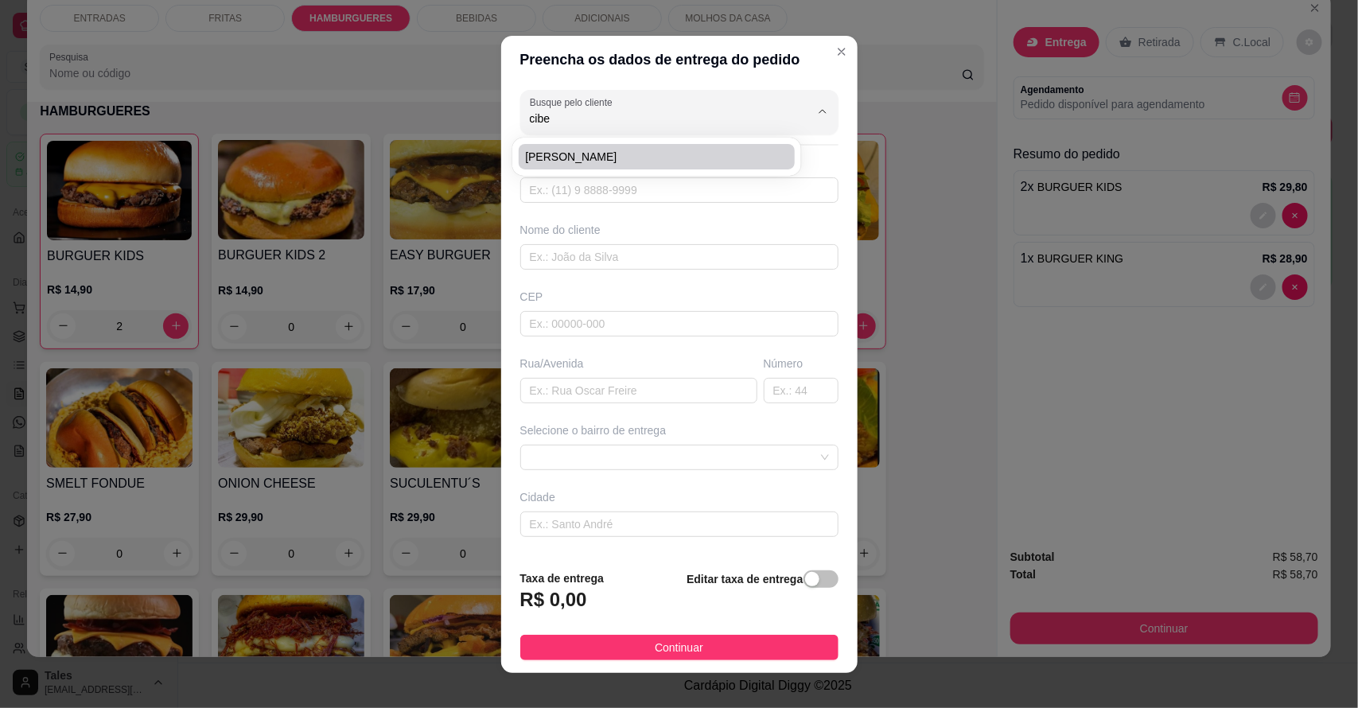
type input "Salitre"
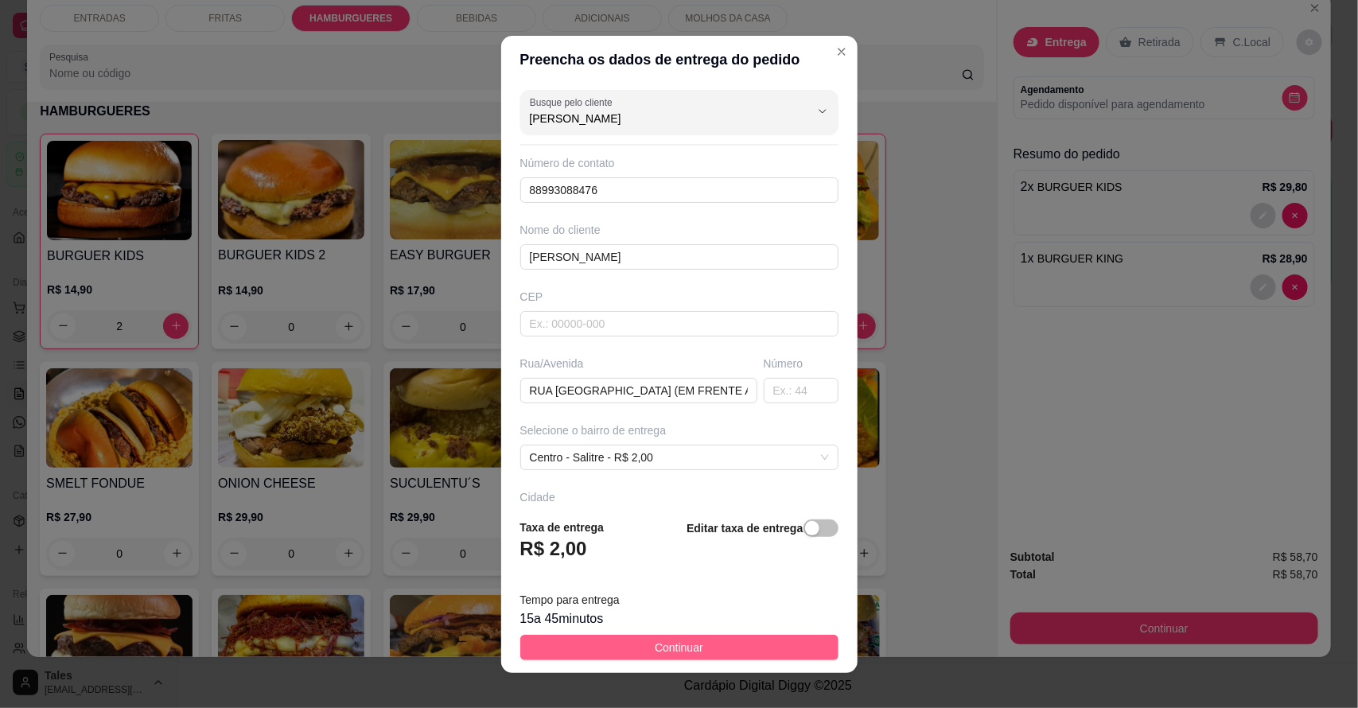
click at [637, 645] on button "Continuar" at bounding box center [679, 647] width 318 height 25
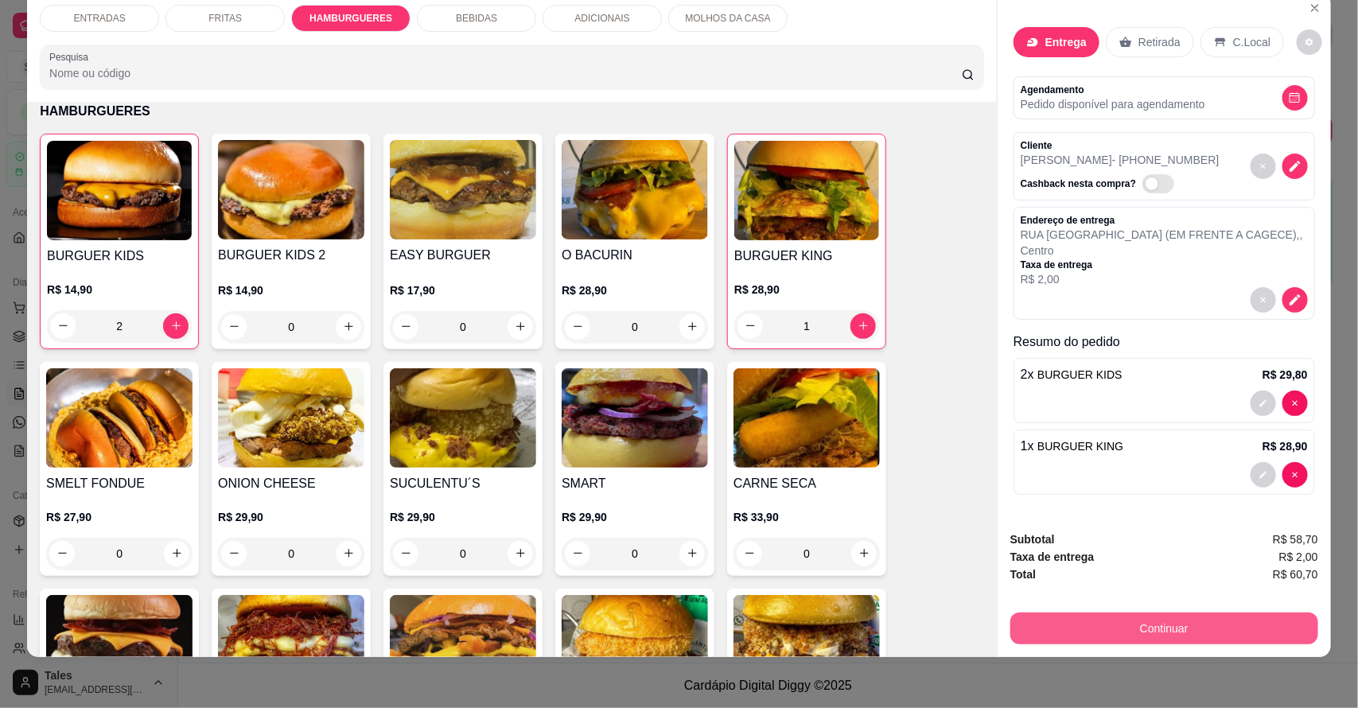
click at [1199, 626] on button "Continuar" at bounding box center [1165, 629] width 308 height 32
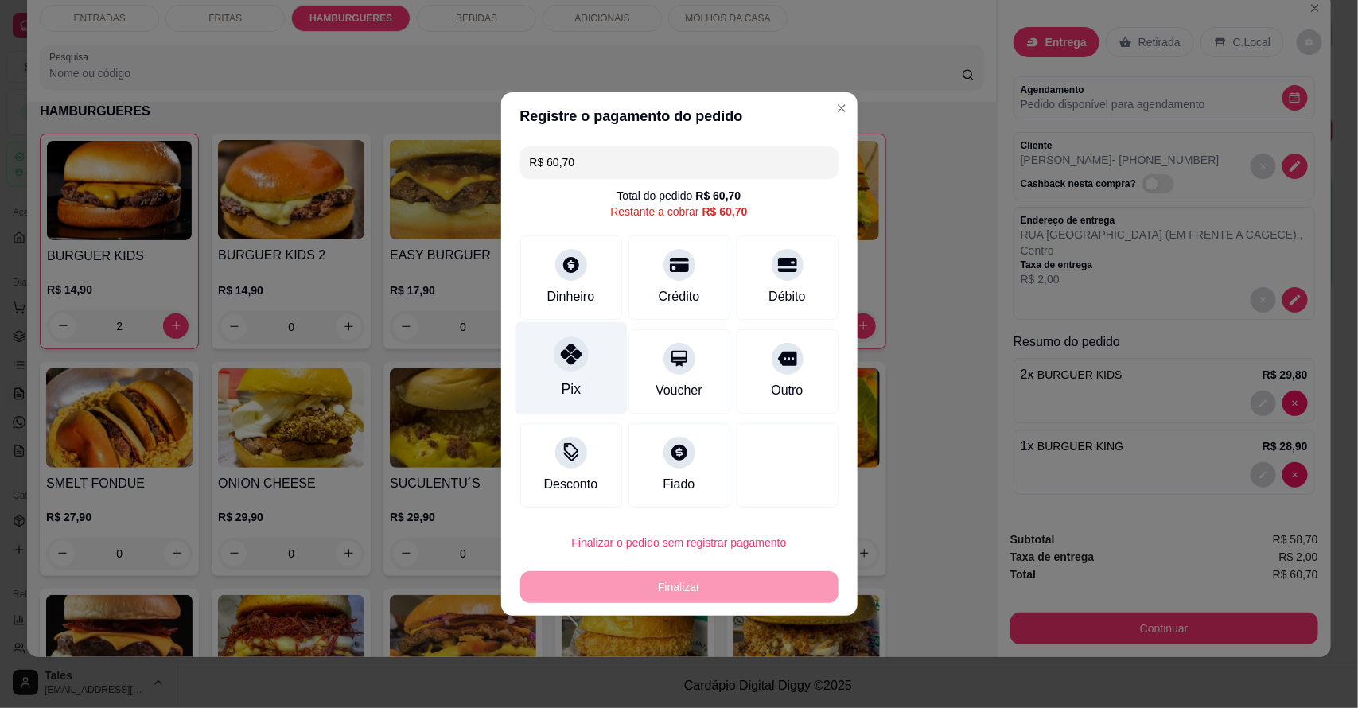
click at [566, 364] on icon at bounding box center [570, 354] width 21 height 21
type input "R$ 0,00"
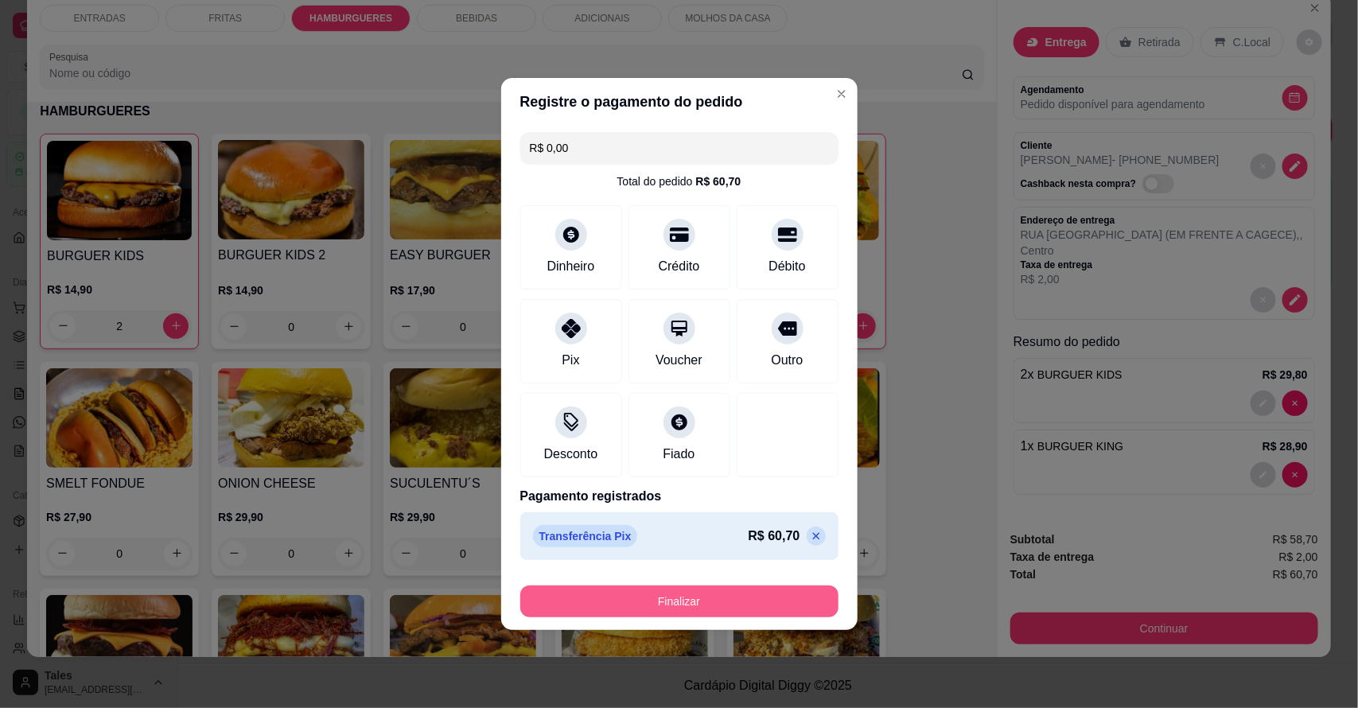
click at [649, 591] on button "Finalizar" at bounding box center [679, 602] width 318 height 32
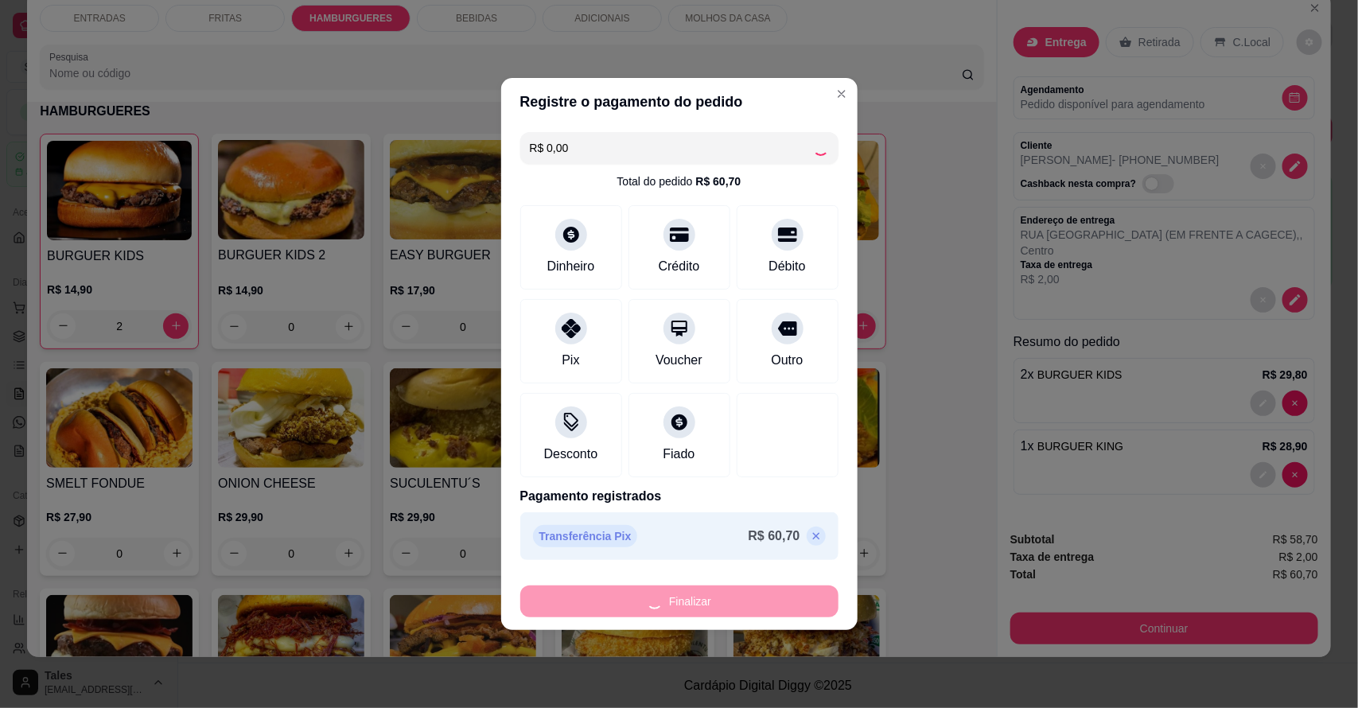
type input "0"
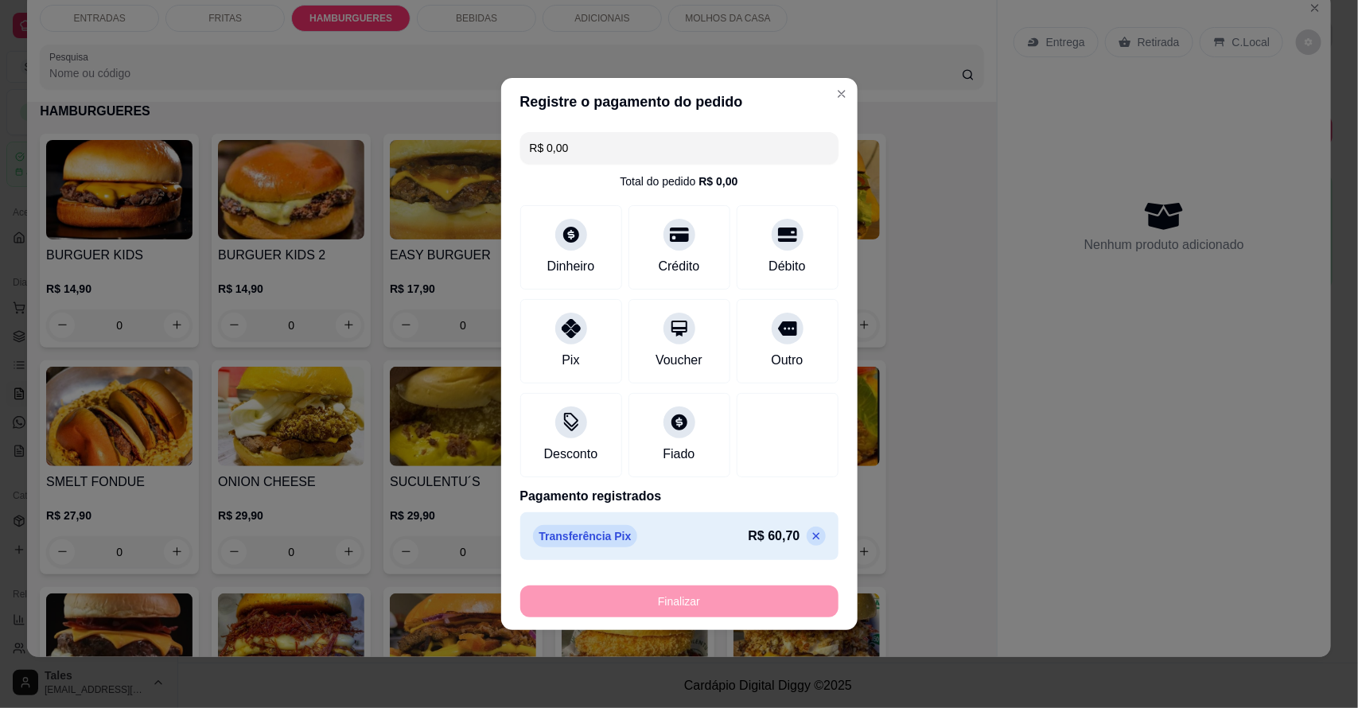
type input "-R$ 60,70"
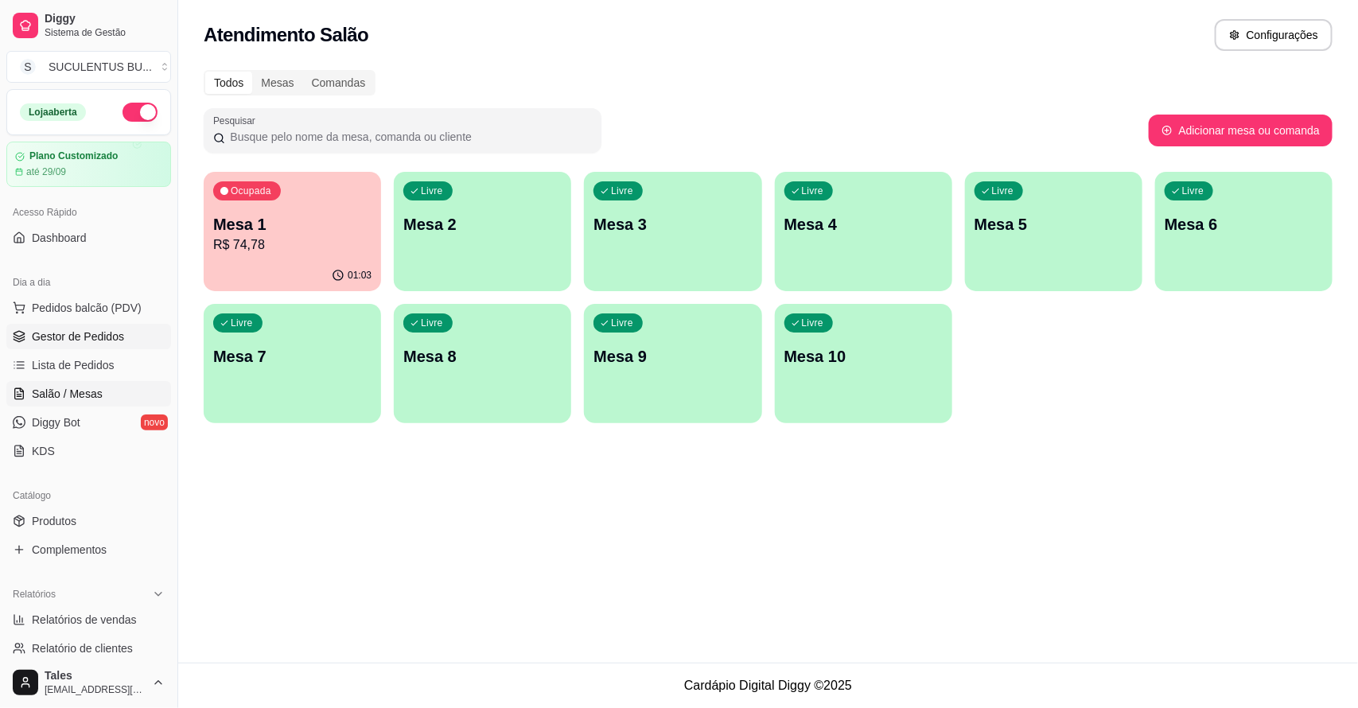
click at [68, 340] on span "Gestor de Pedidos" at bounding box center [78, 337] width 92 height 16
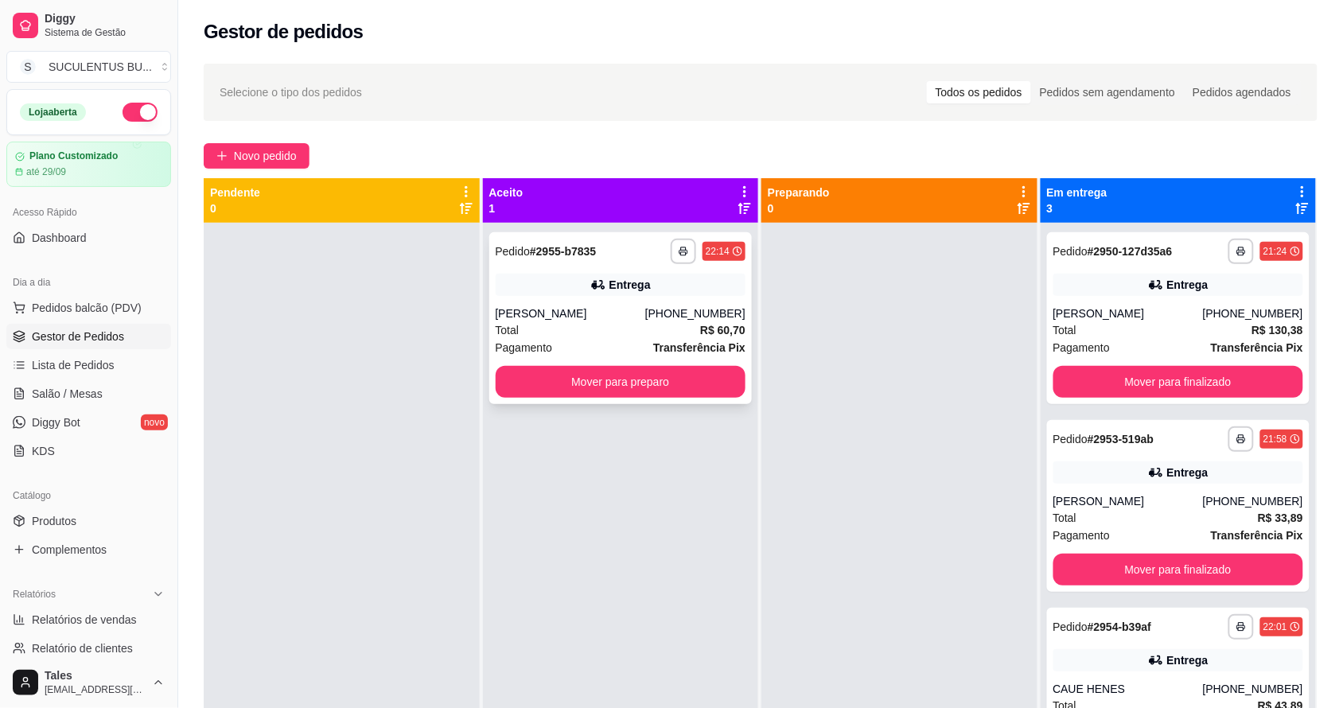
click at [645, 318] on div "[PERSON_NAME]" at bounding box center [571, 314] width 150 height 16
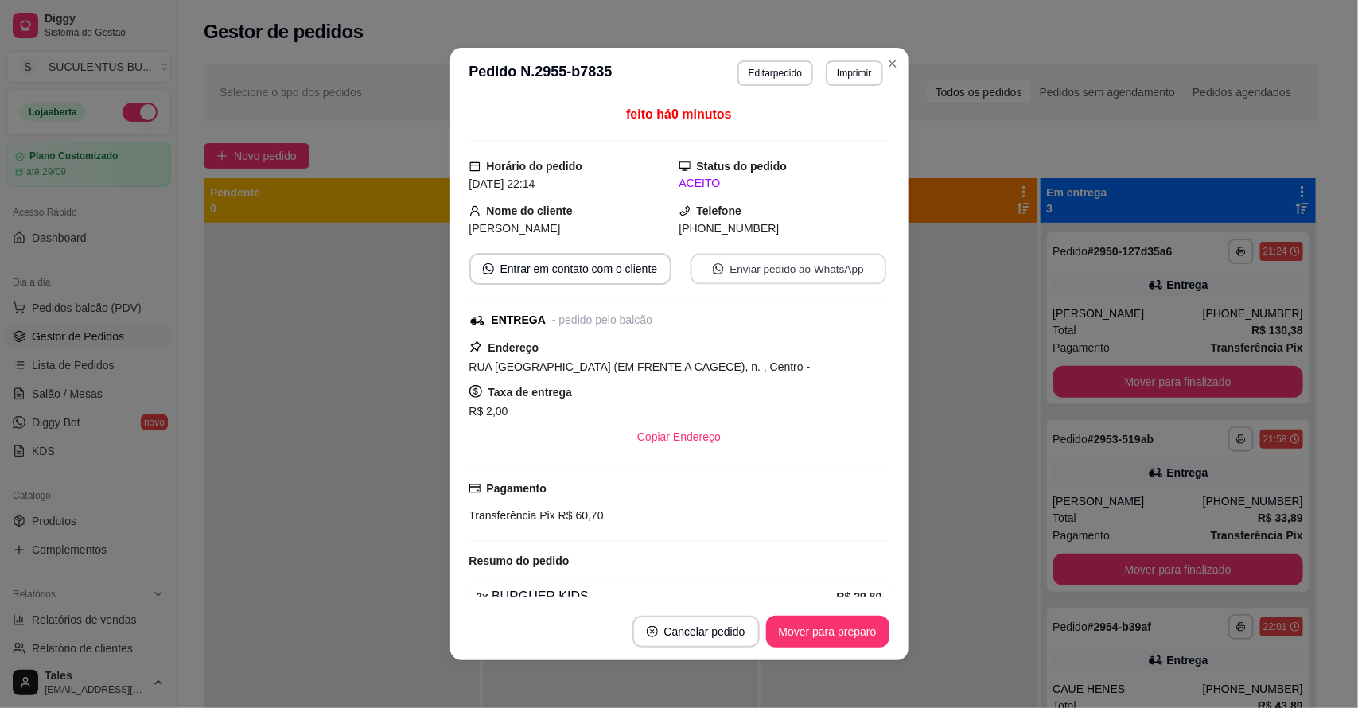
click at [838, 269] on button "Enviar pedido ao WhatsApp" at bounding box center [788, 269] width 196 height 31
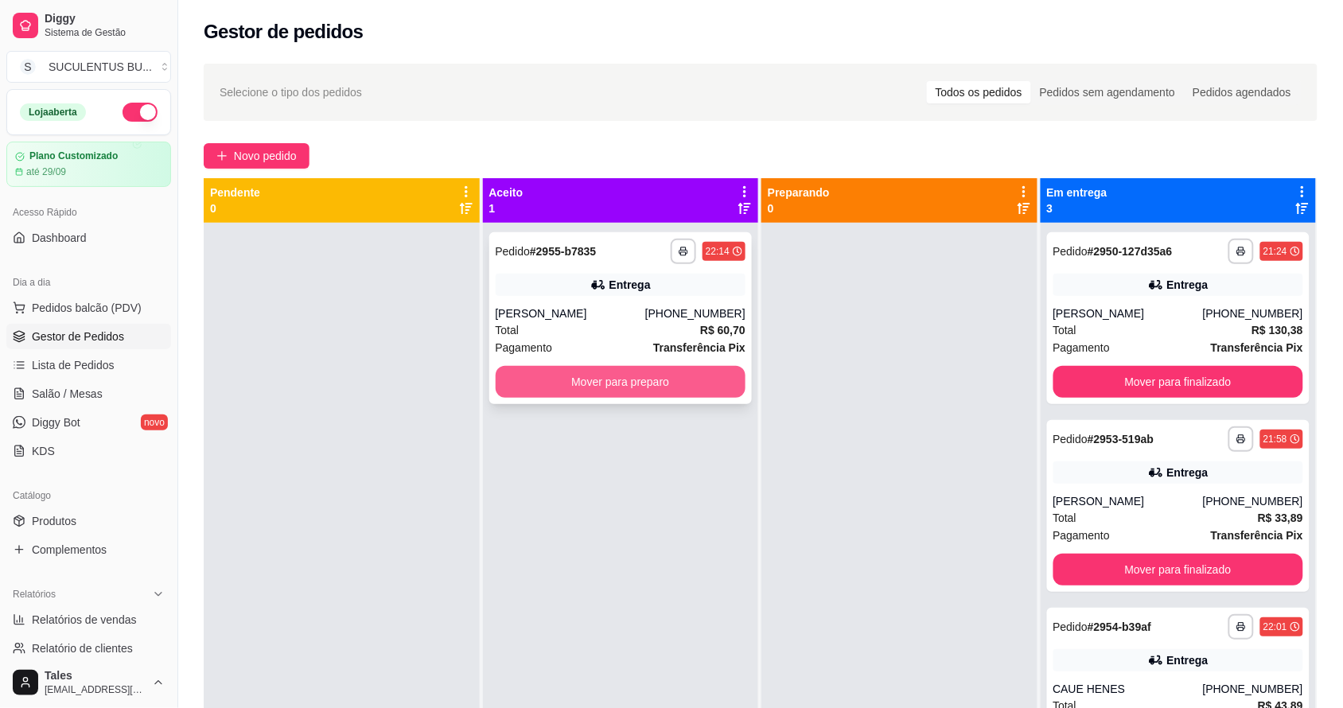
click at [706, 370] on button "Mover para preparo" at bounding box center [621, 382] width 251 height 32
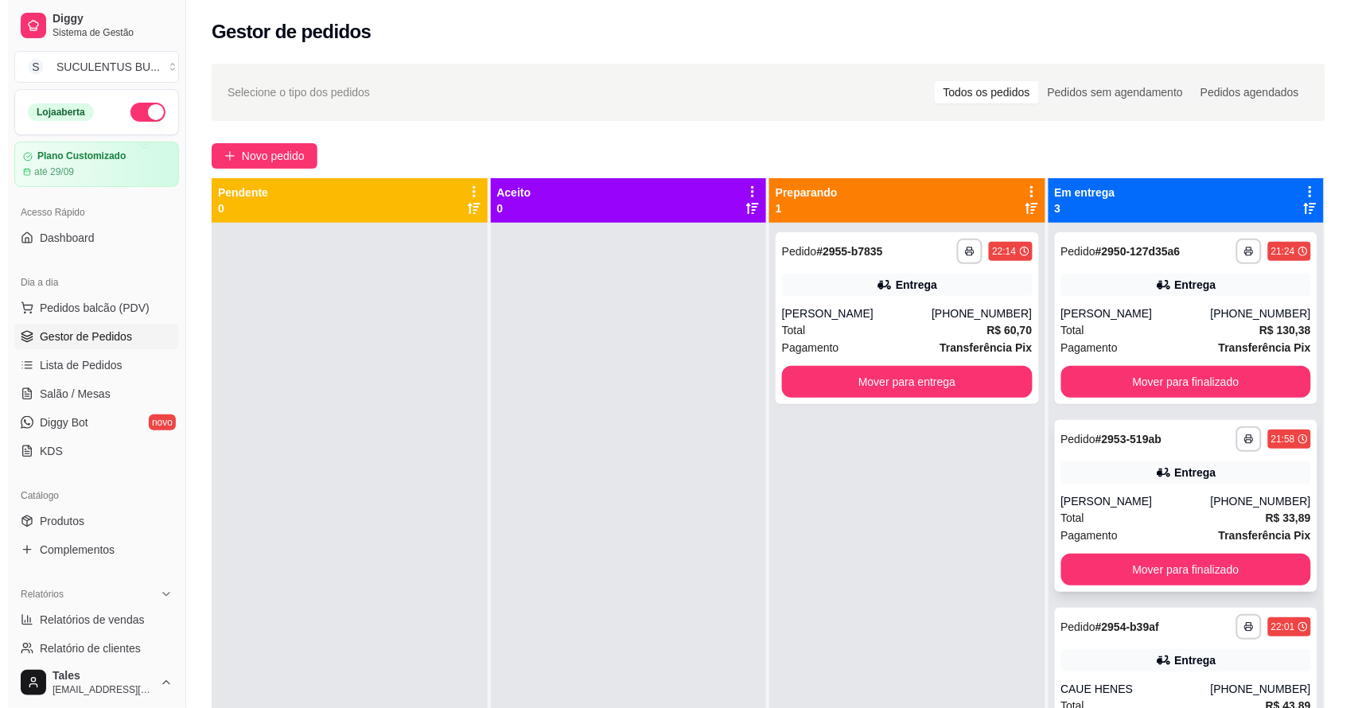
scroll to position [45, 0]
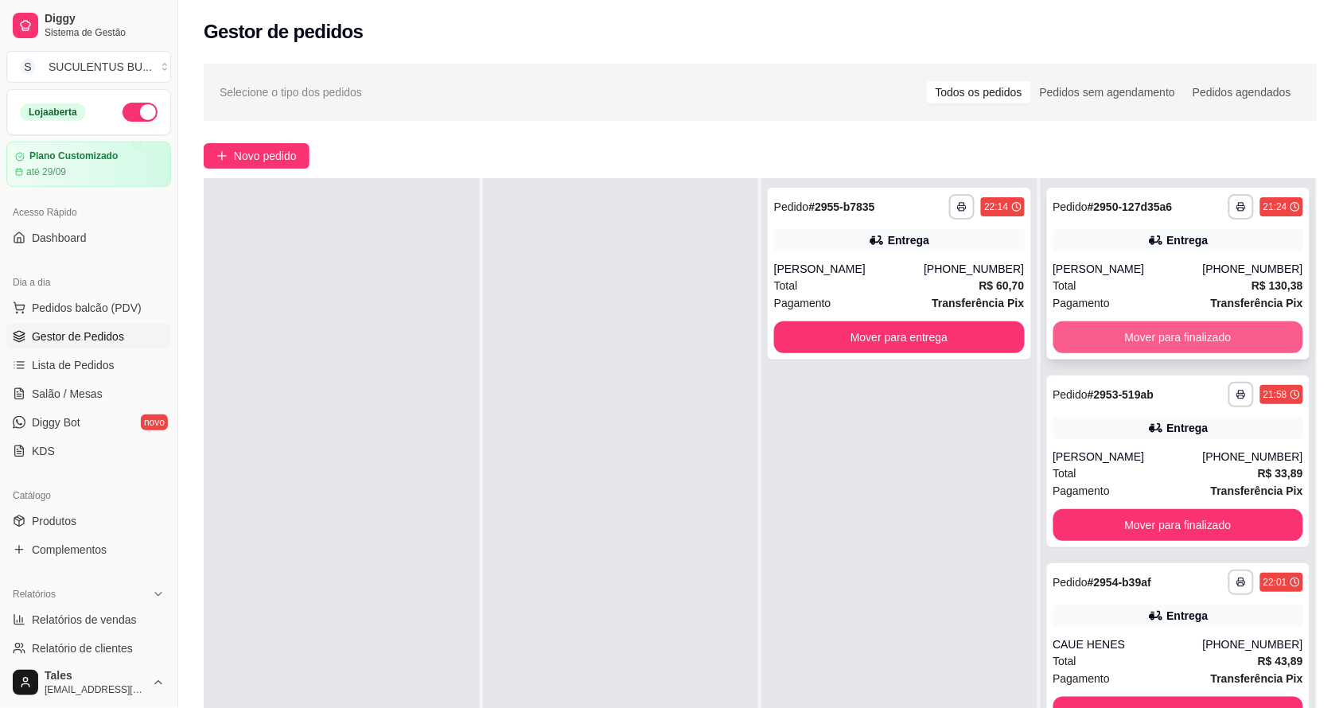
click at [1200, 322] on button "Mover para finalizado" at bounding box center [1179, 338] width 251 height 32
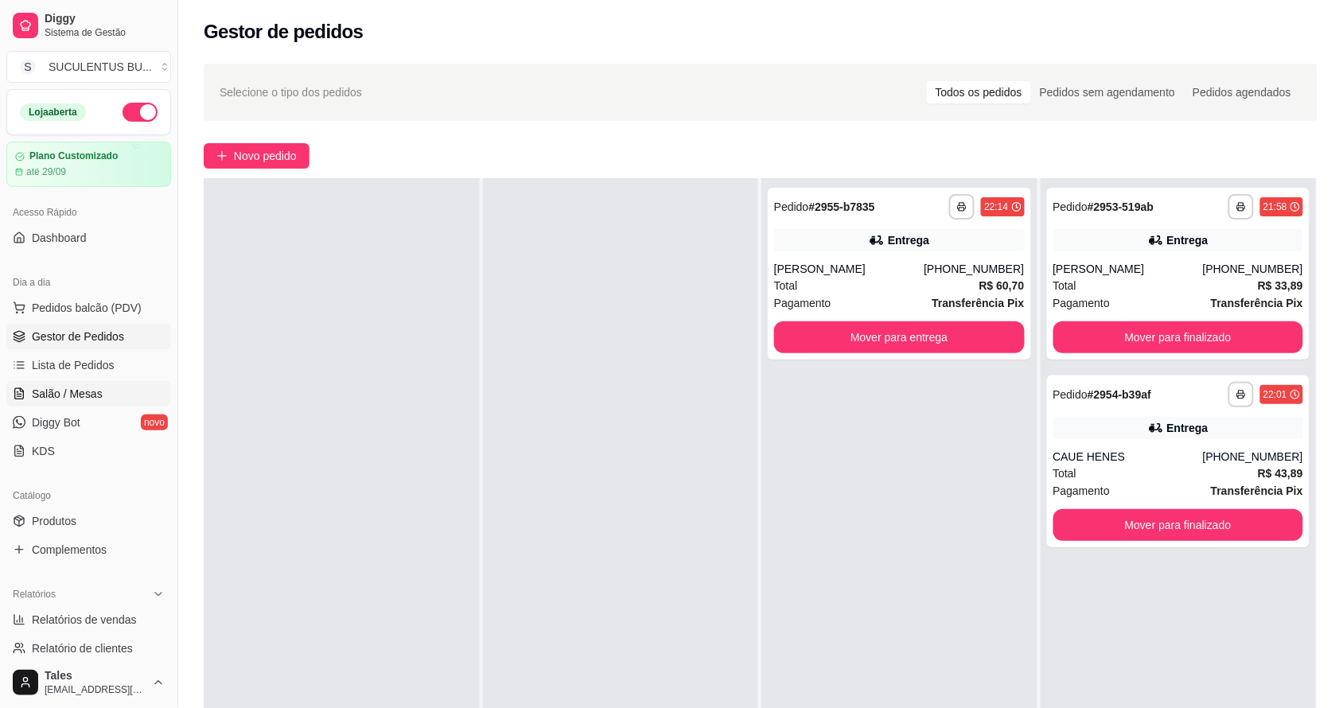
click at [48, 392] on span "Salão / Mesas" at bounding box center [67, 394] width 71 height 16
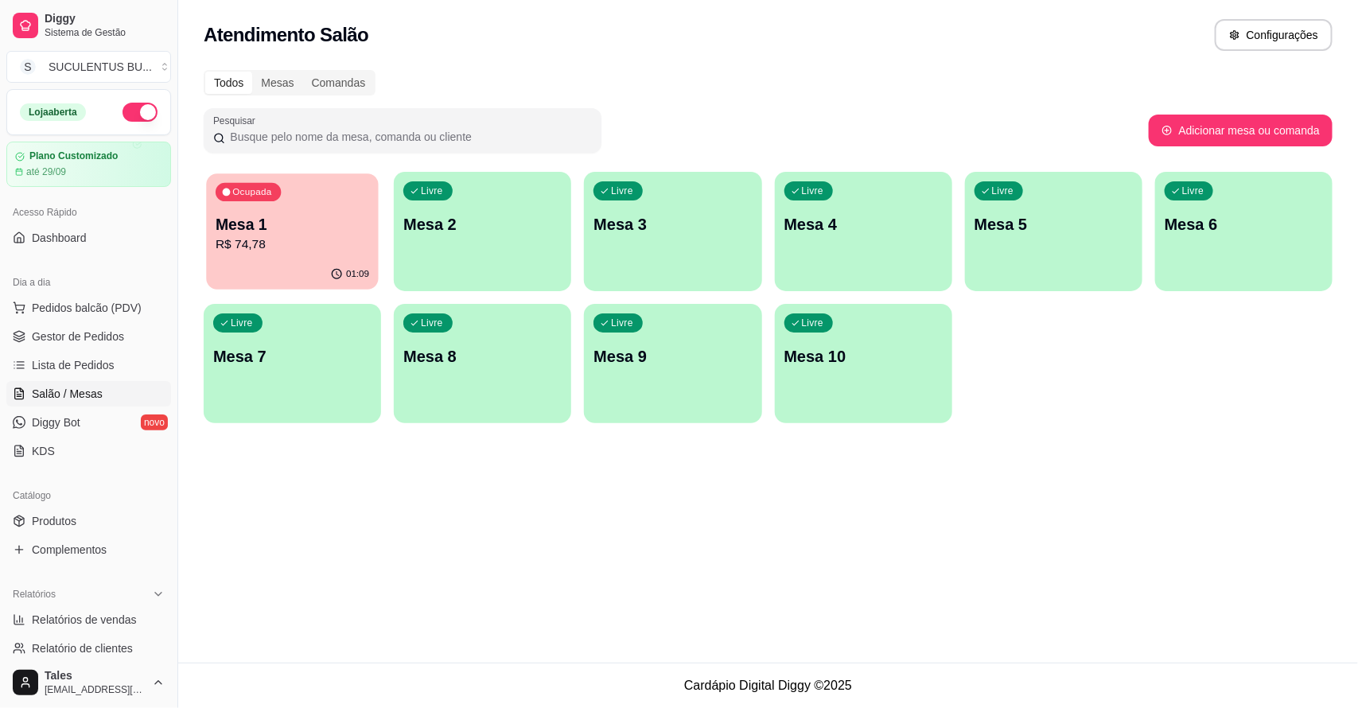
click at [275, 247] on p "R$ 74,78" at bounding box center [293, 245] width 154 height 18
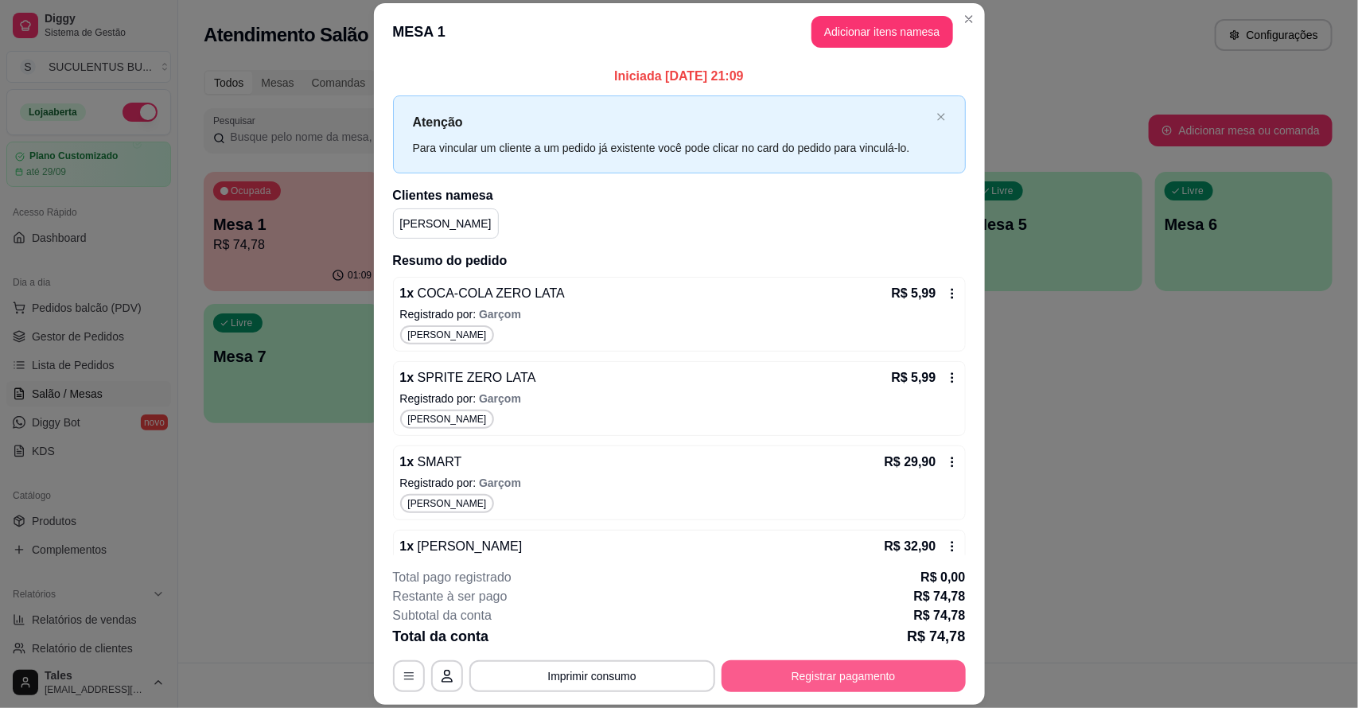
click at [808, 679] on button "Registrar pagamento" at bounding box center [844, 677] width 244 height 32
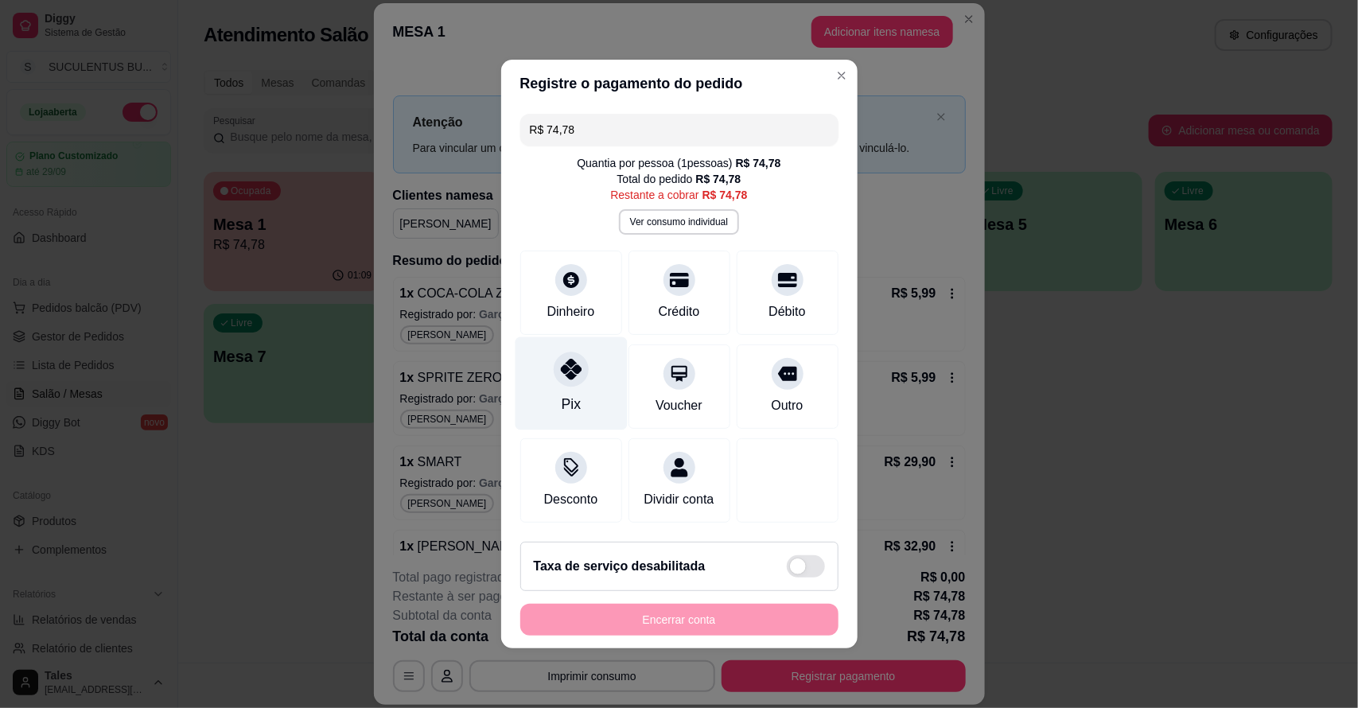
click at [571, 382] on div "Pix" at bounding box center [571, 383] width 112 height 93
type input "R$ 0,00"
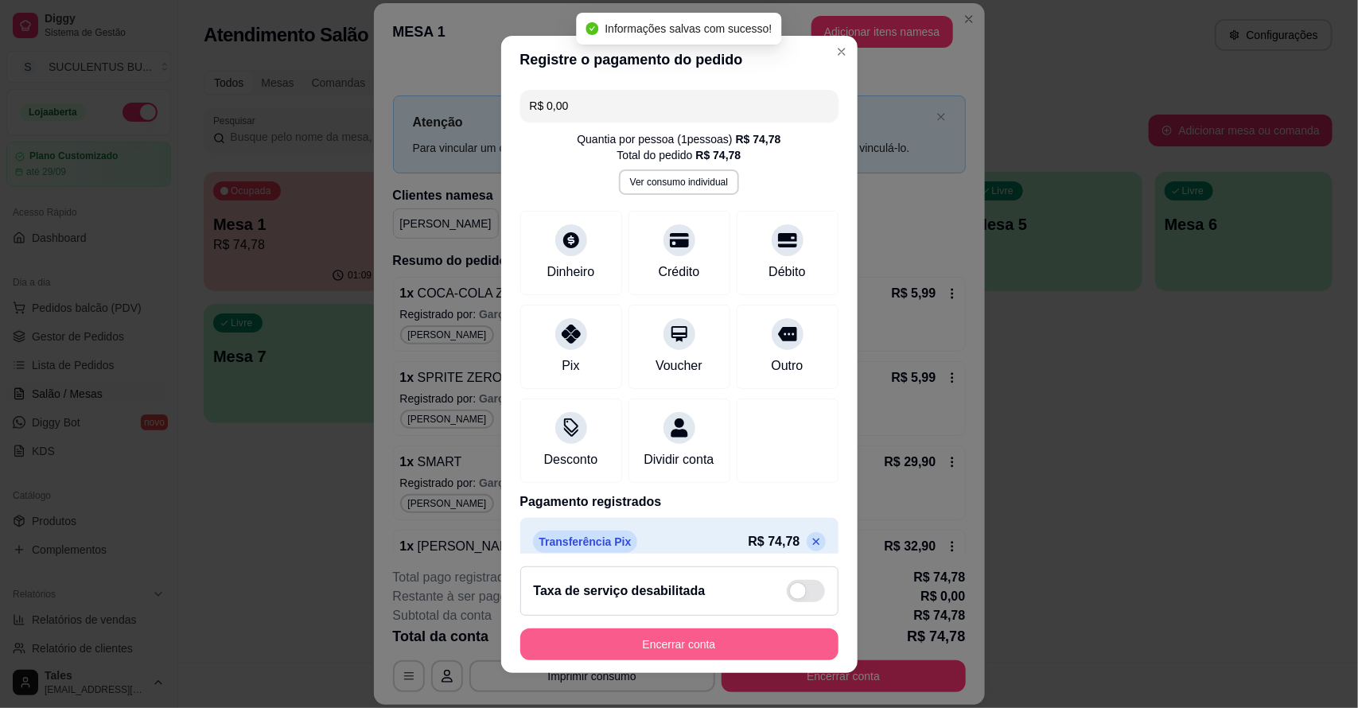
click at [661, 641] on button "Encerrar conta" at bounding box center [679, 645] width 318 height 32
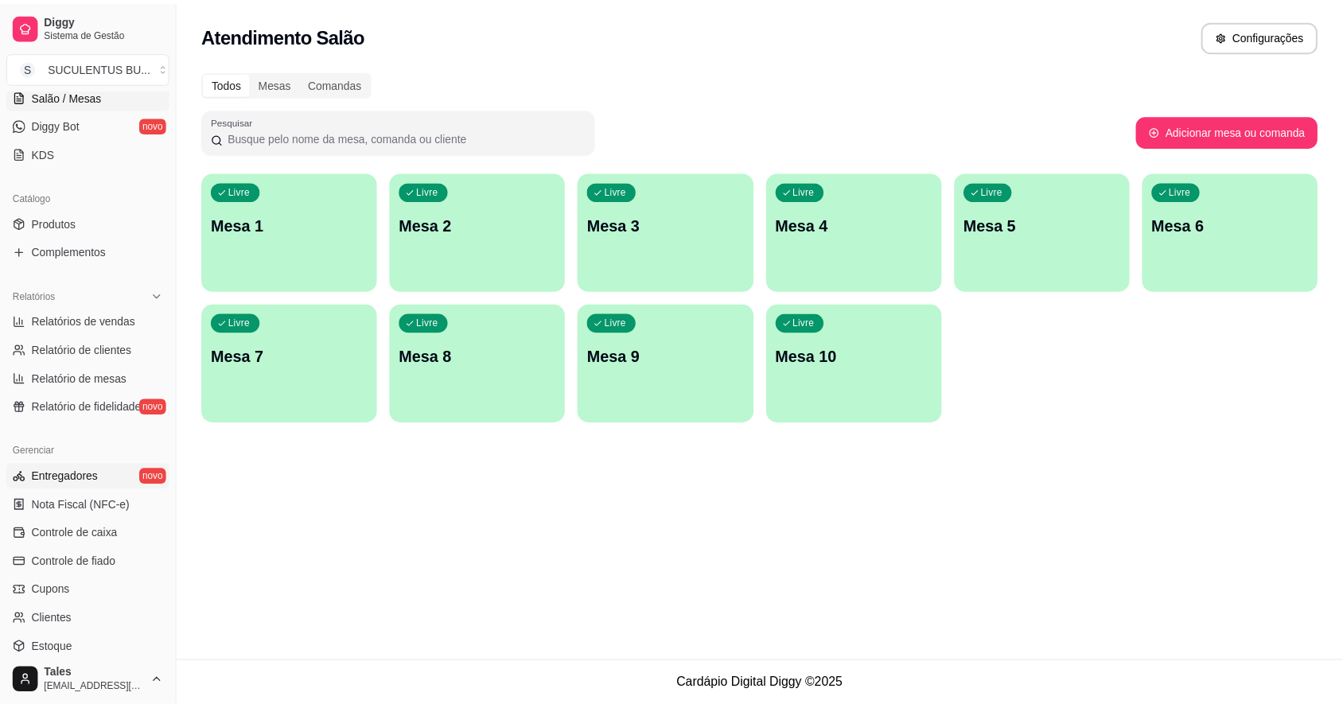
scroll to position [436, 0]
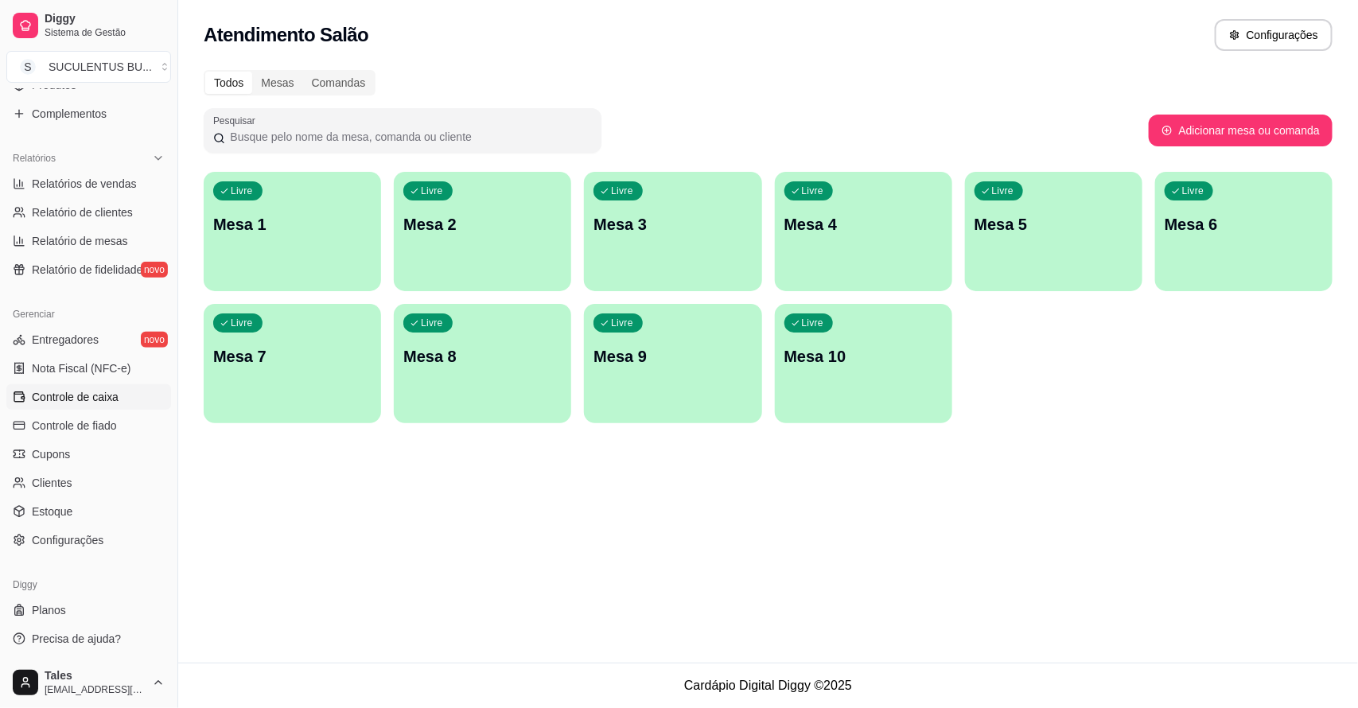
click at [111, 404] on link "Controle de caixa" at bounding box center [88, 396] width 165 height 25
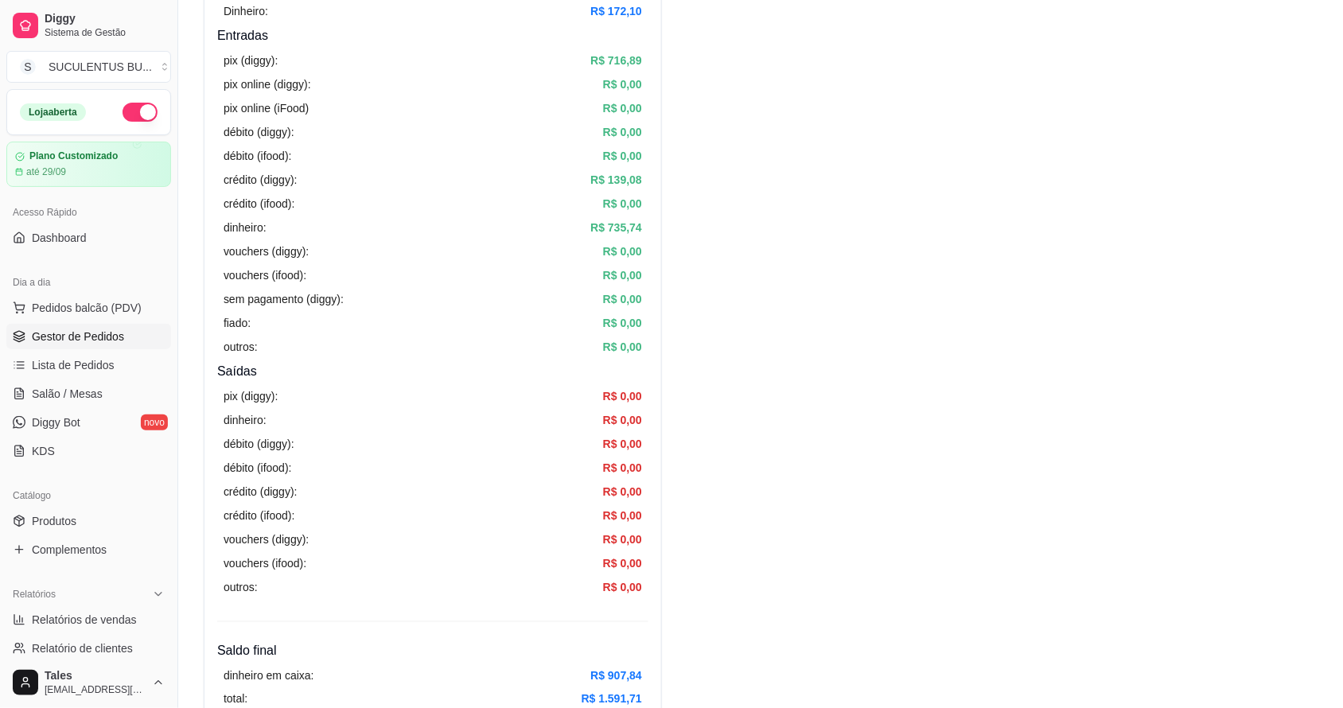
click at [98, 333] on span "Gestor de Pedidos" at bounding box center [78, 337] width 92 height 16
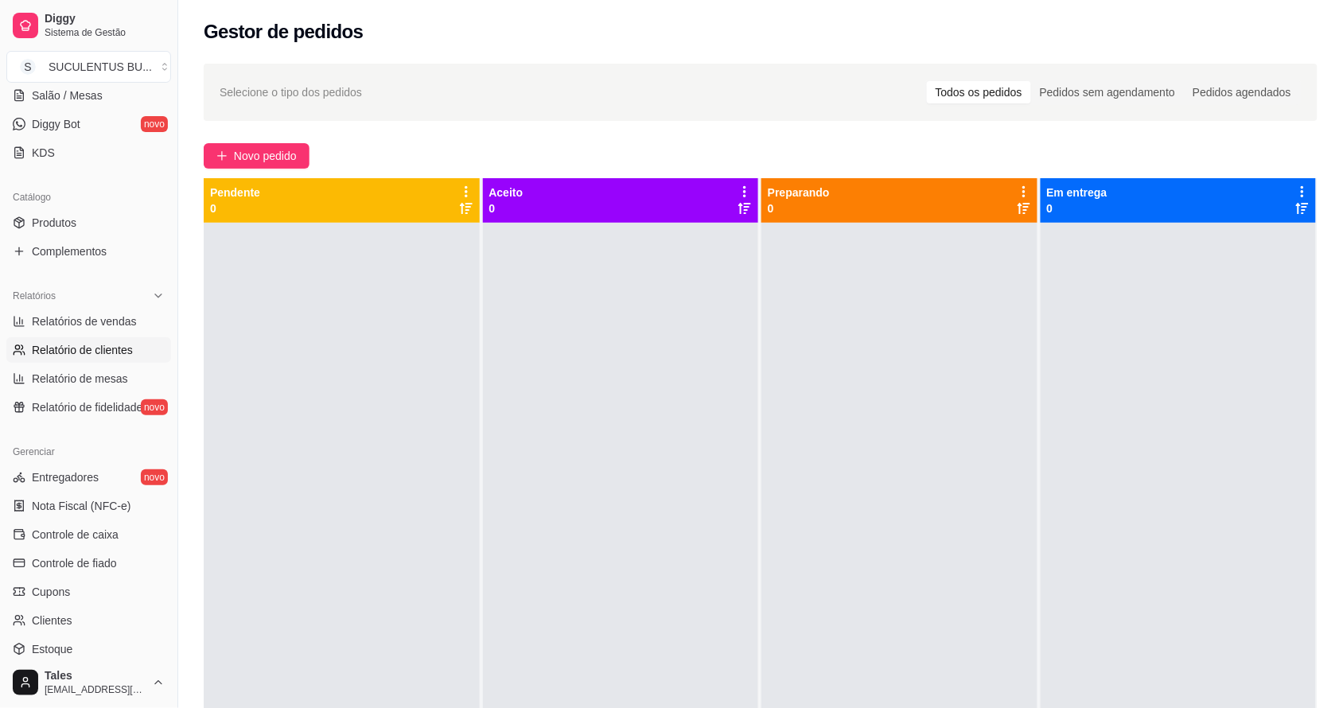
scroll to position [99, 0]
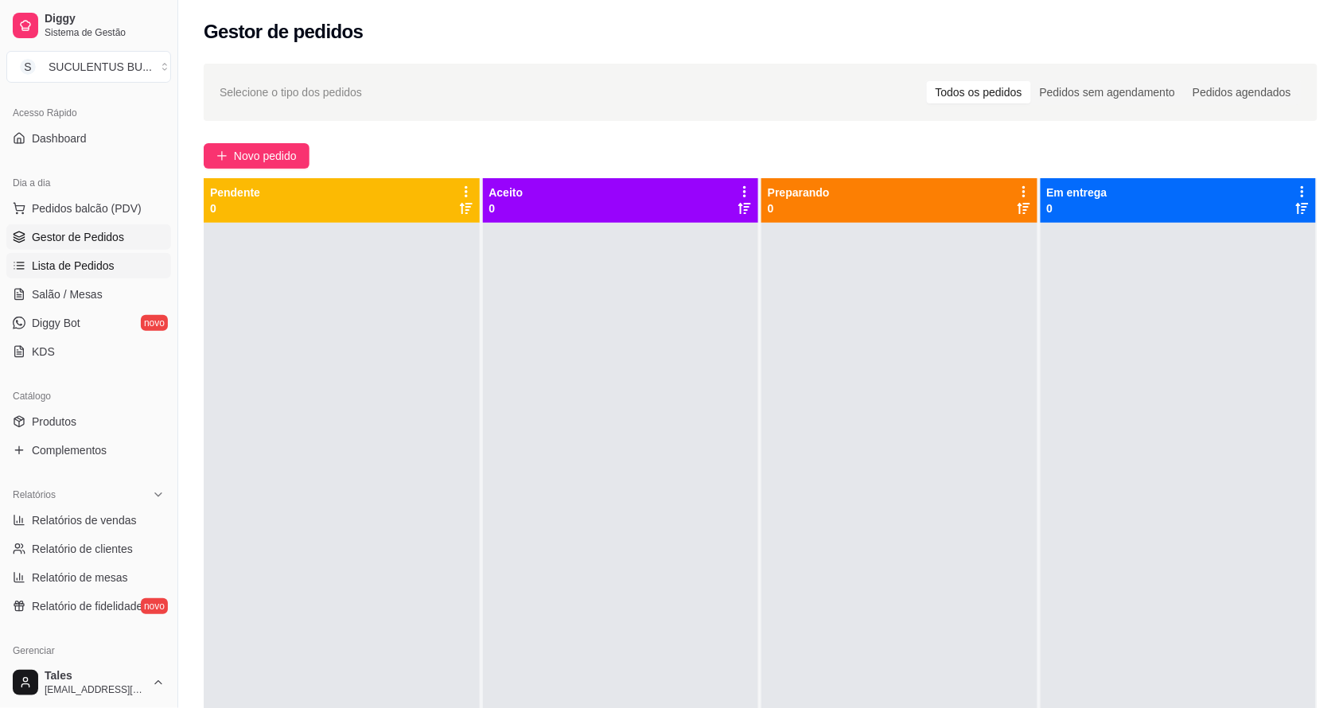
click at [92, 268] on span "Lista de Pedidos" at bounding box center [73, 266] width 83 height 16
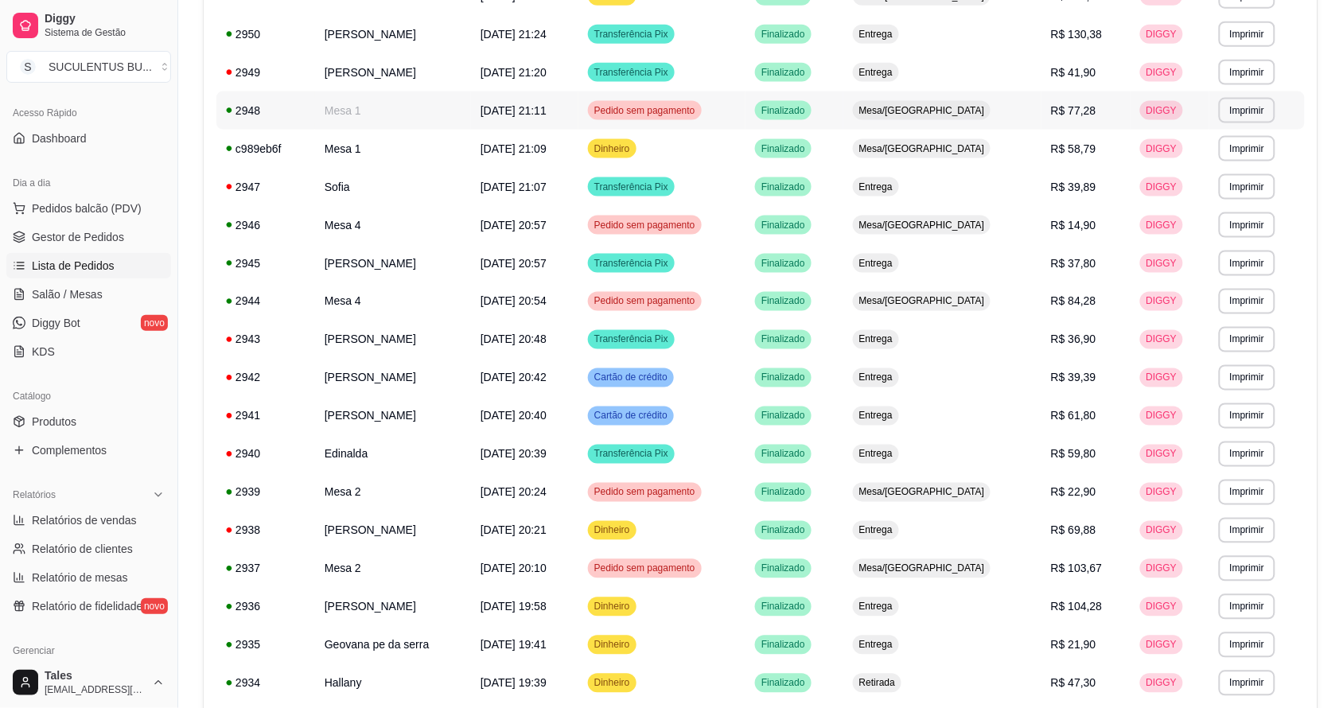
scroll to position [782, 0]
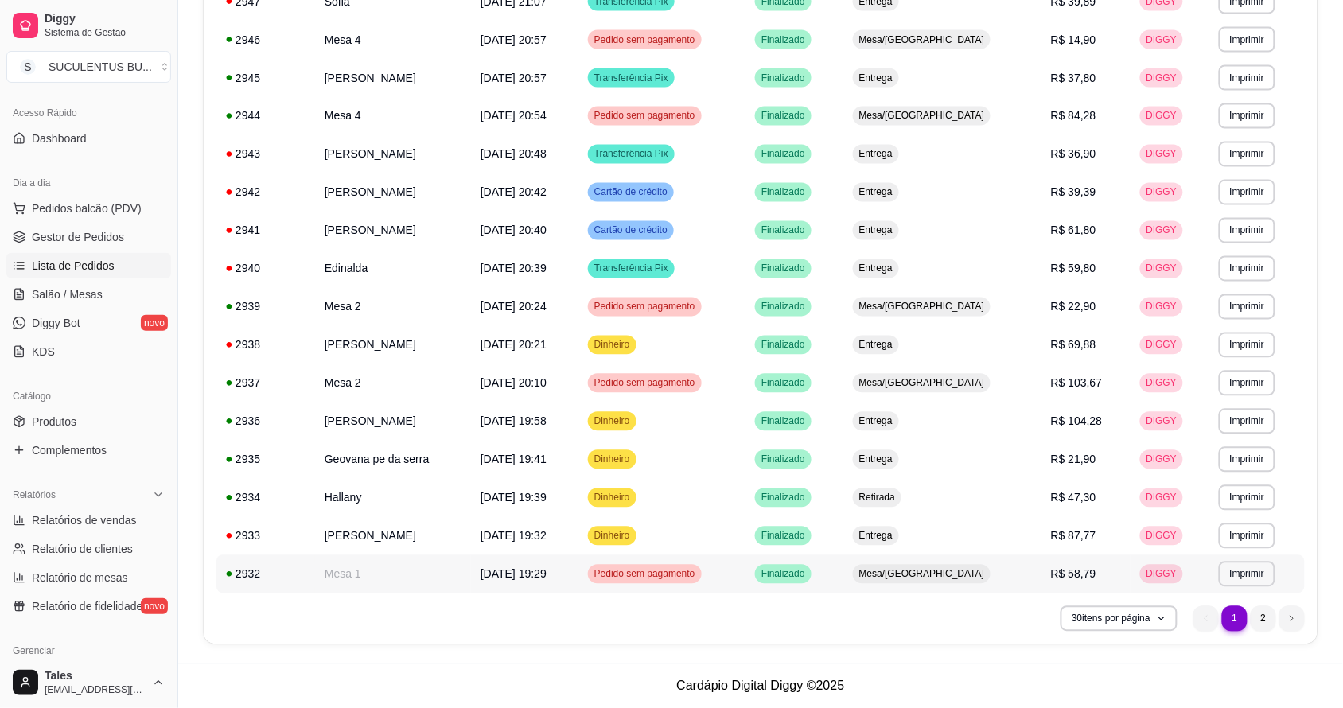
click at [579, 577] on td "[DATE] 19:29" at bounding box center [524, 574] width 107 height 38
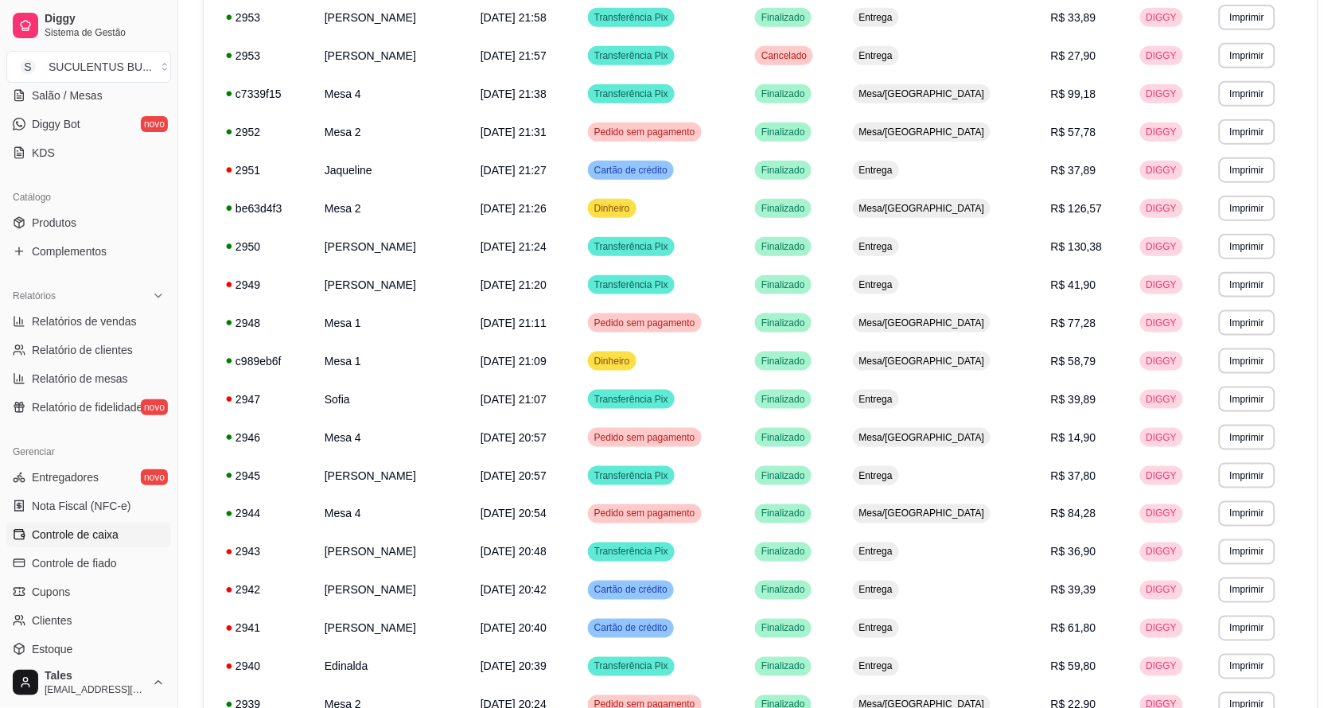
scroll to position [398, 0]
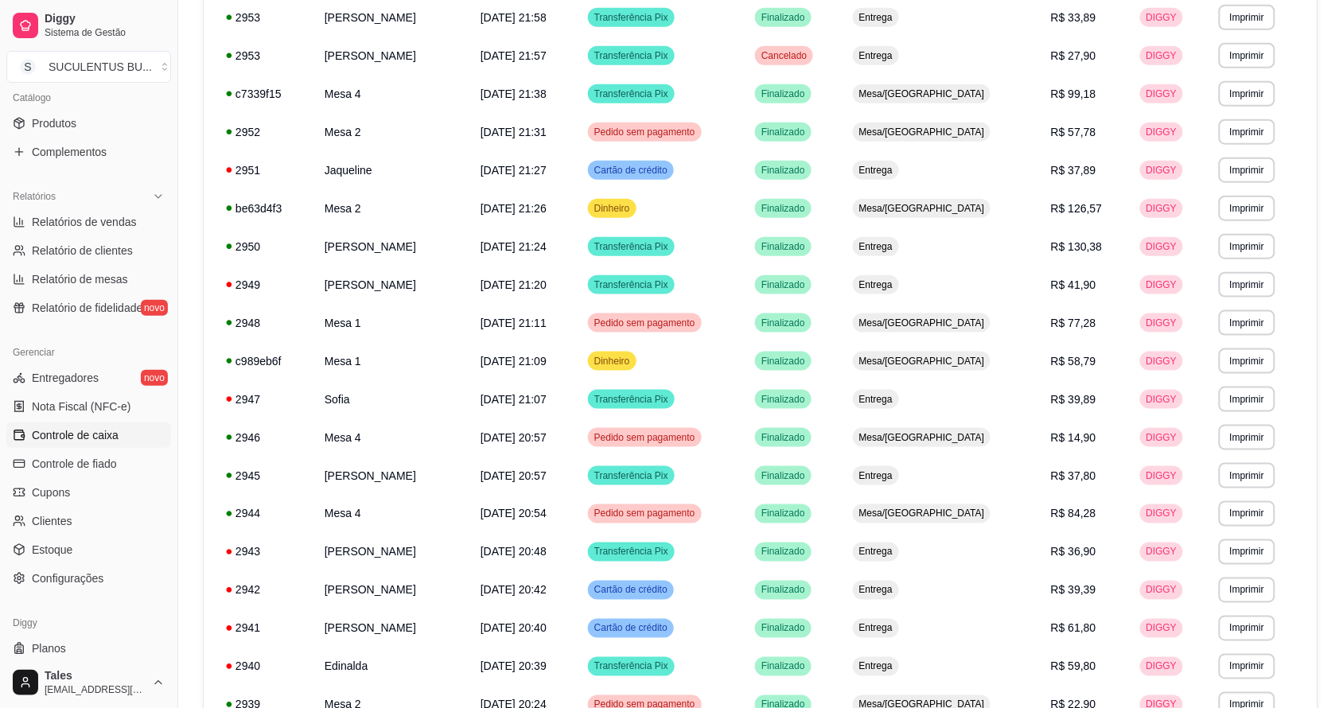
click at [86, 442] on span "Controle de caixa" at bounding box center [75, 435] width 87 height 16
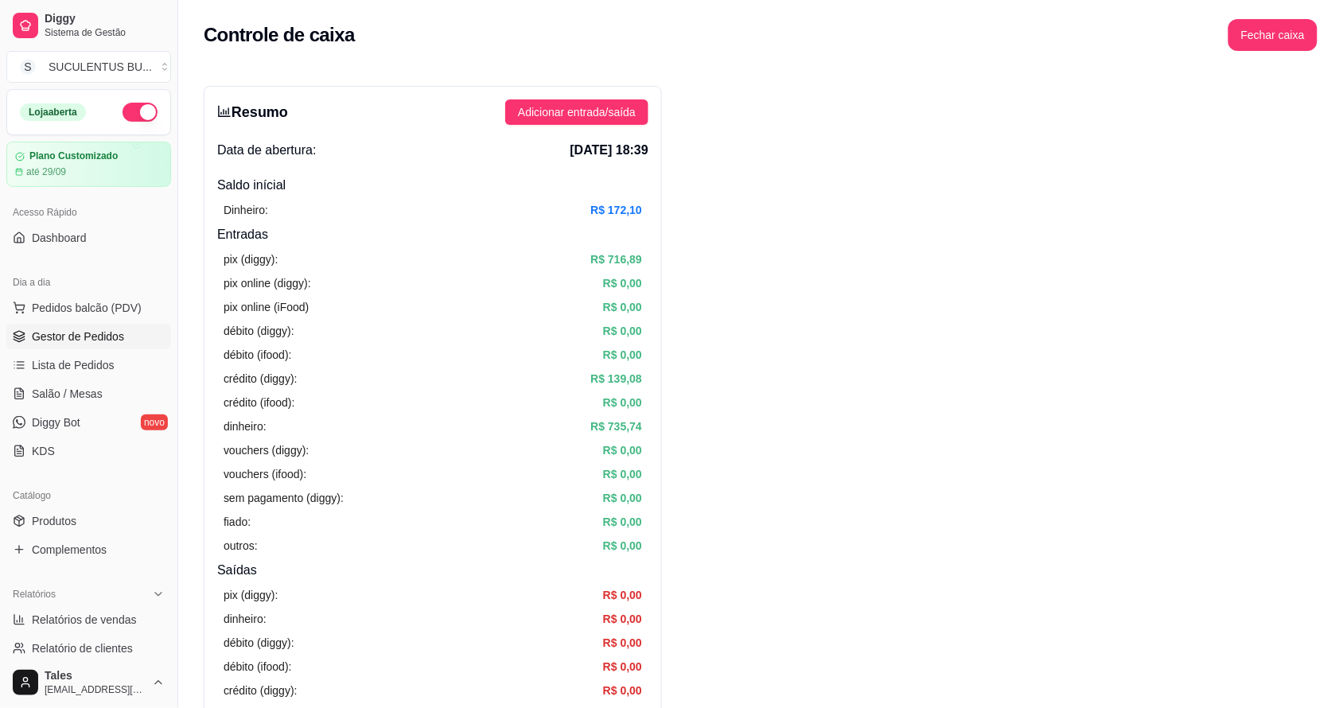
click at [107, 339] on span "Gestor de Pedidos" at bounding box center [78, 337] width 92 height 16
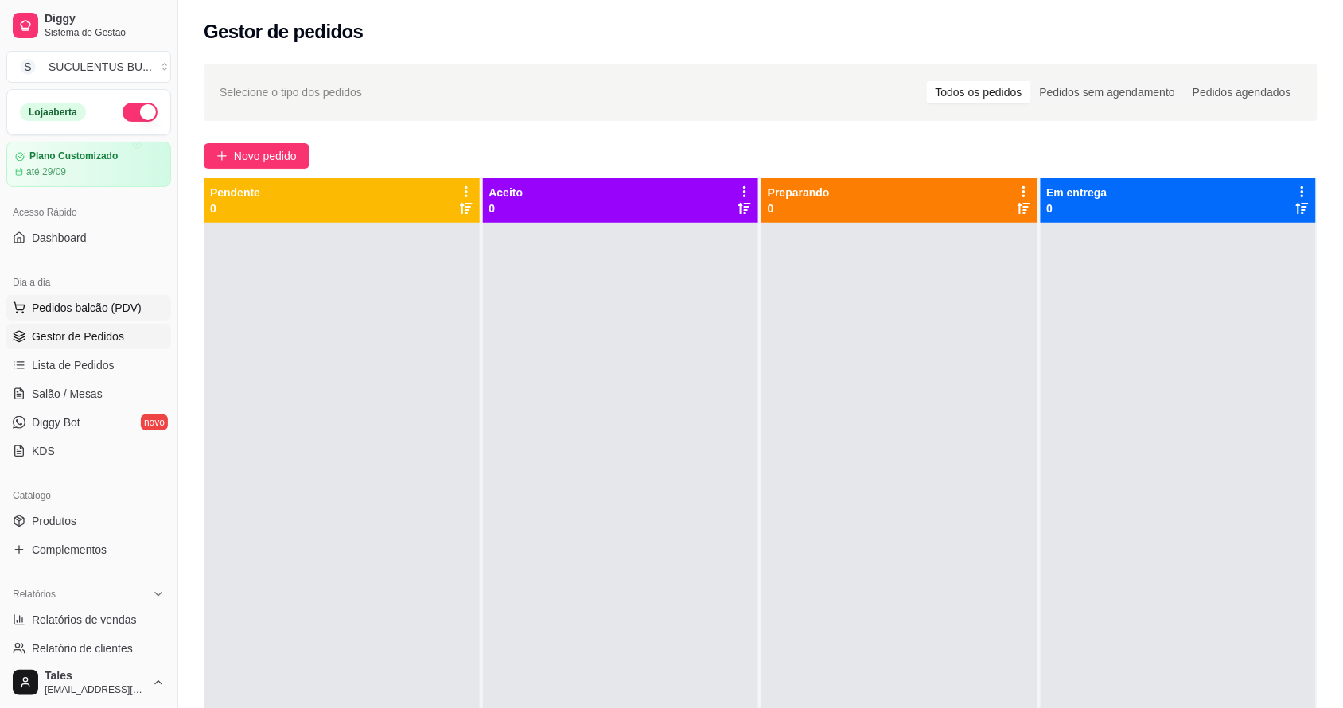
click at [89, 316] on button "Pedidos balcão (PDV)" at bounding box center [88, 307] width 165 height 25
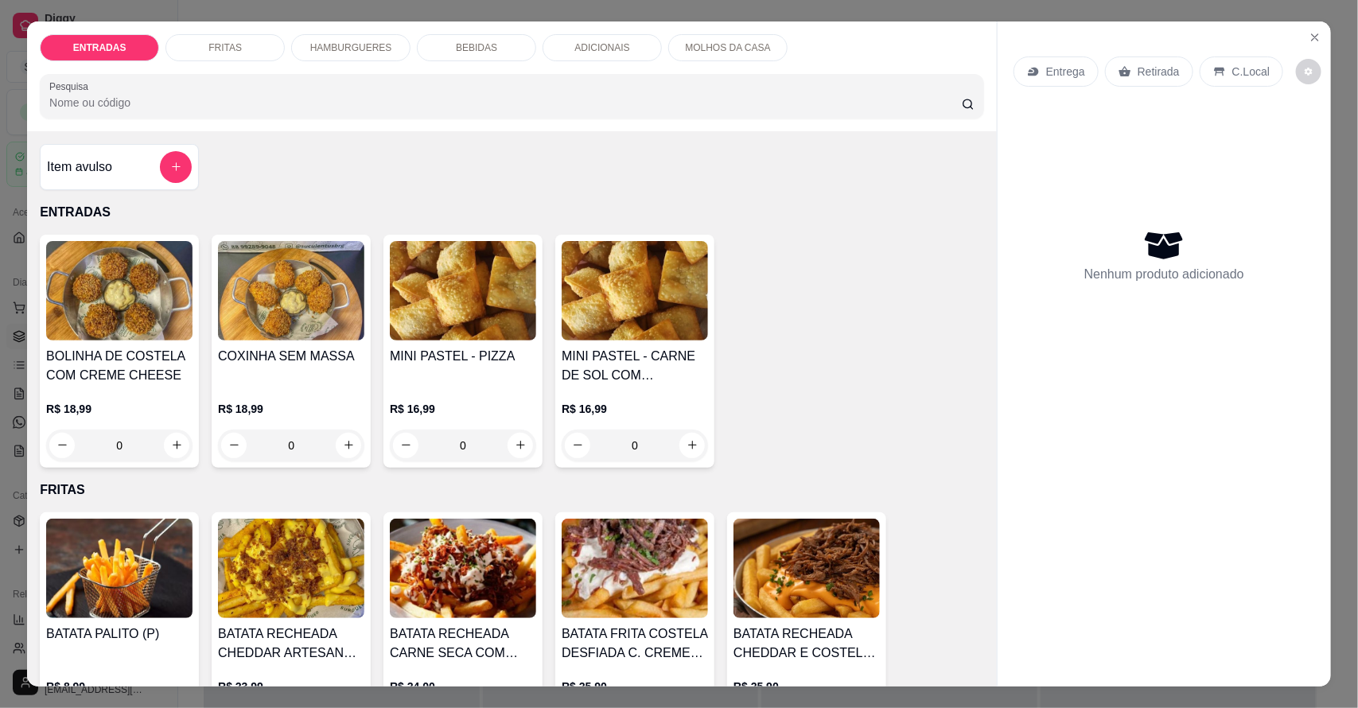
click at [1309, 33] on icon "Close" at bounding box center [1315, 37] width 13 height 13
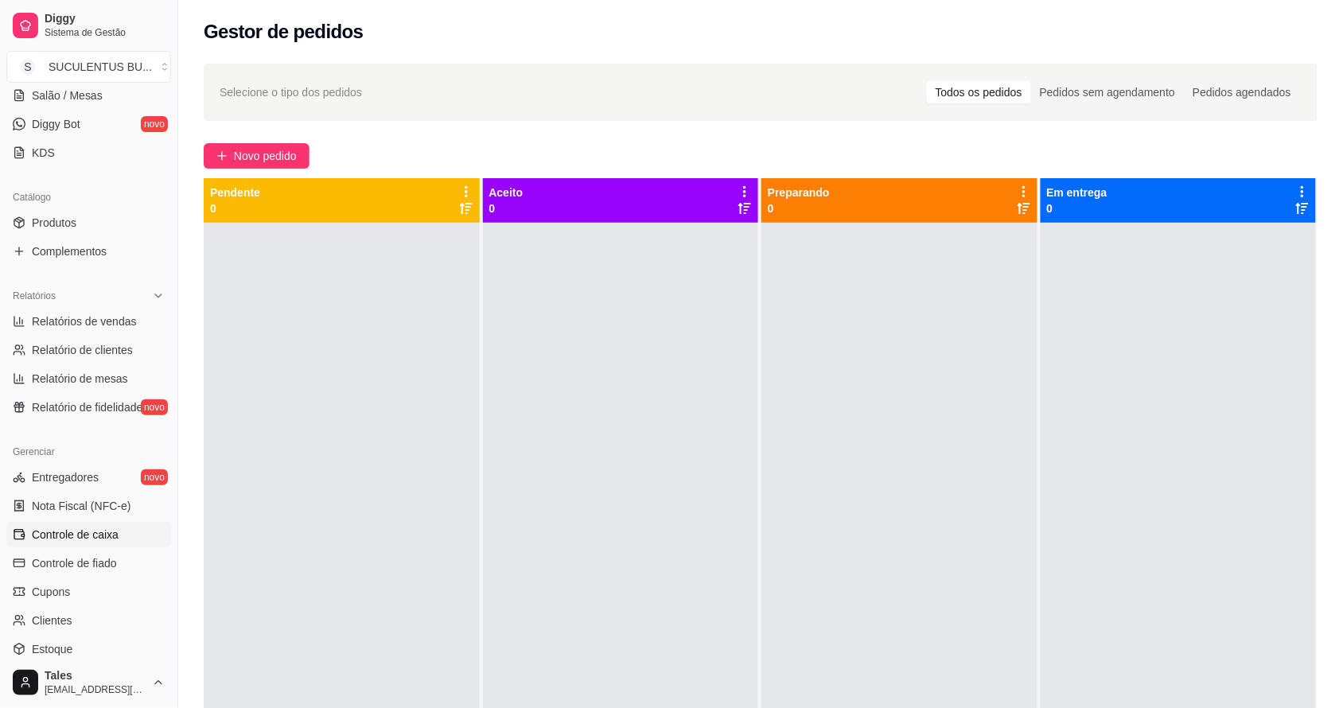
scroll to position [398, 0]
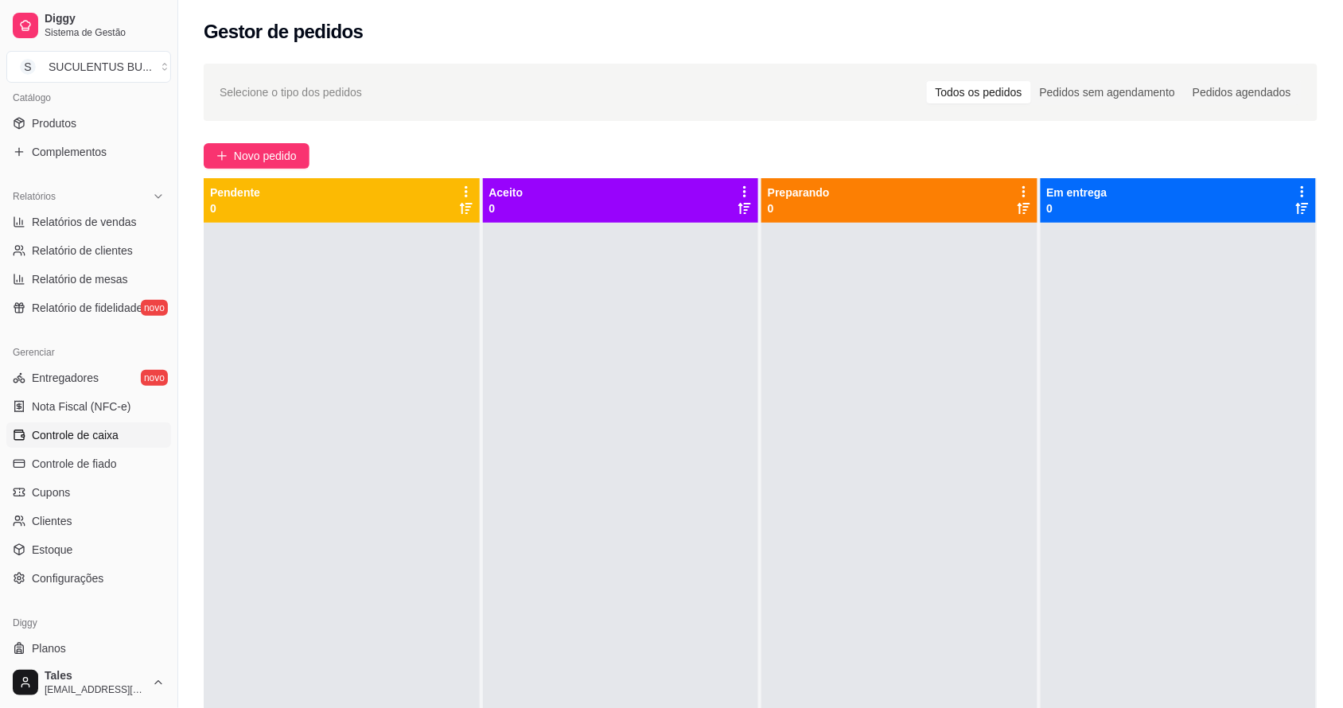
click at [105, 436] on span "Controle de caixa" at bounding box center [75, 435] width 87 height 16
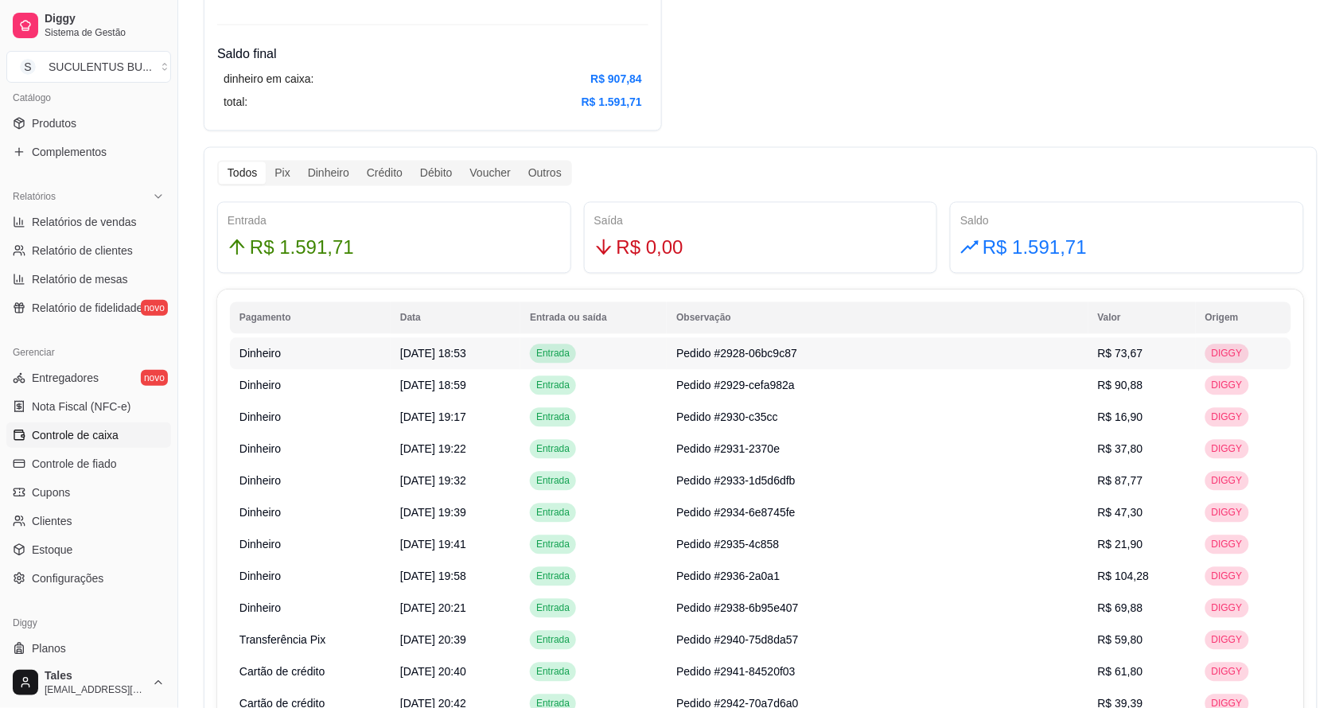
scroll to position [1393, 0]
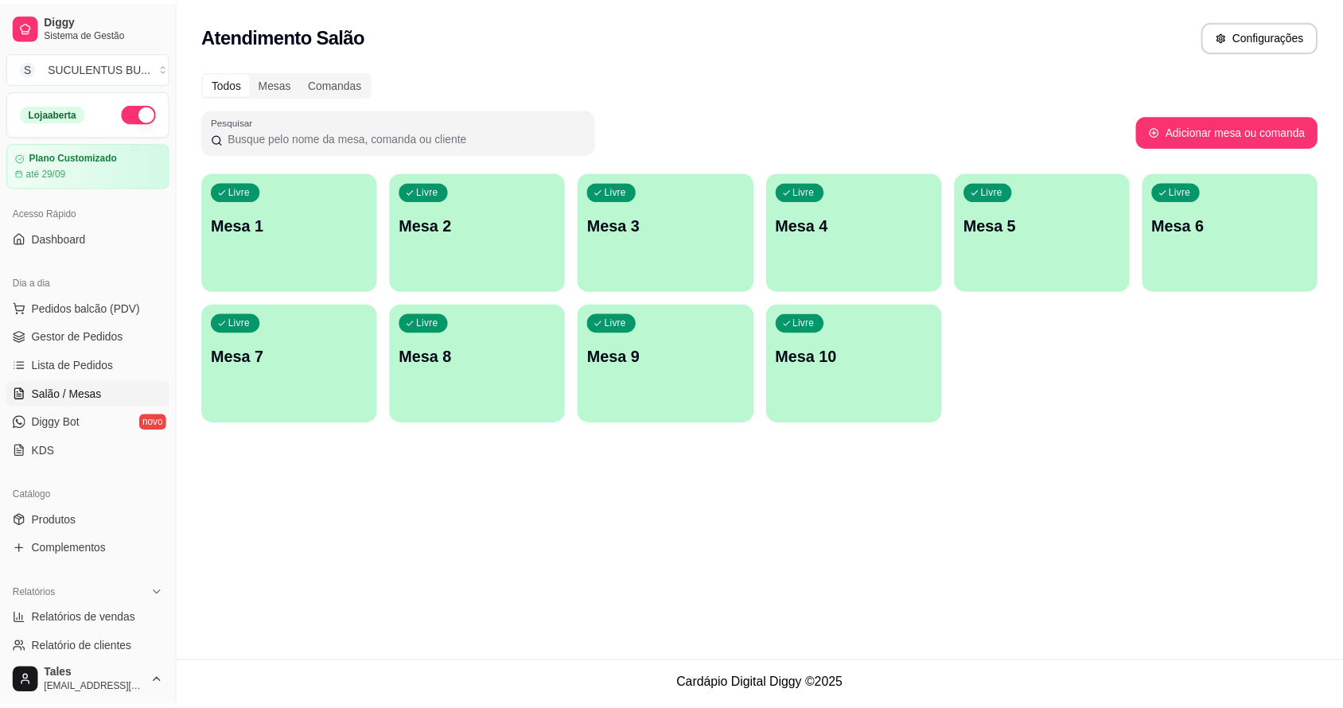
scroll to position [38, 0]
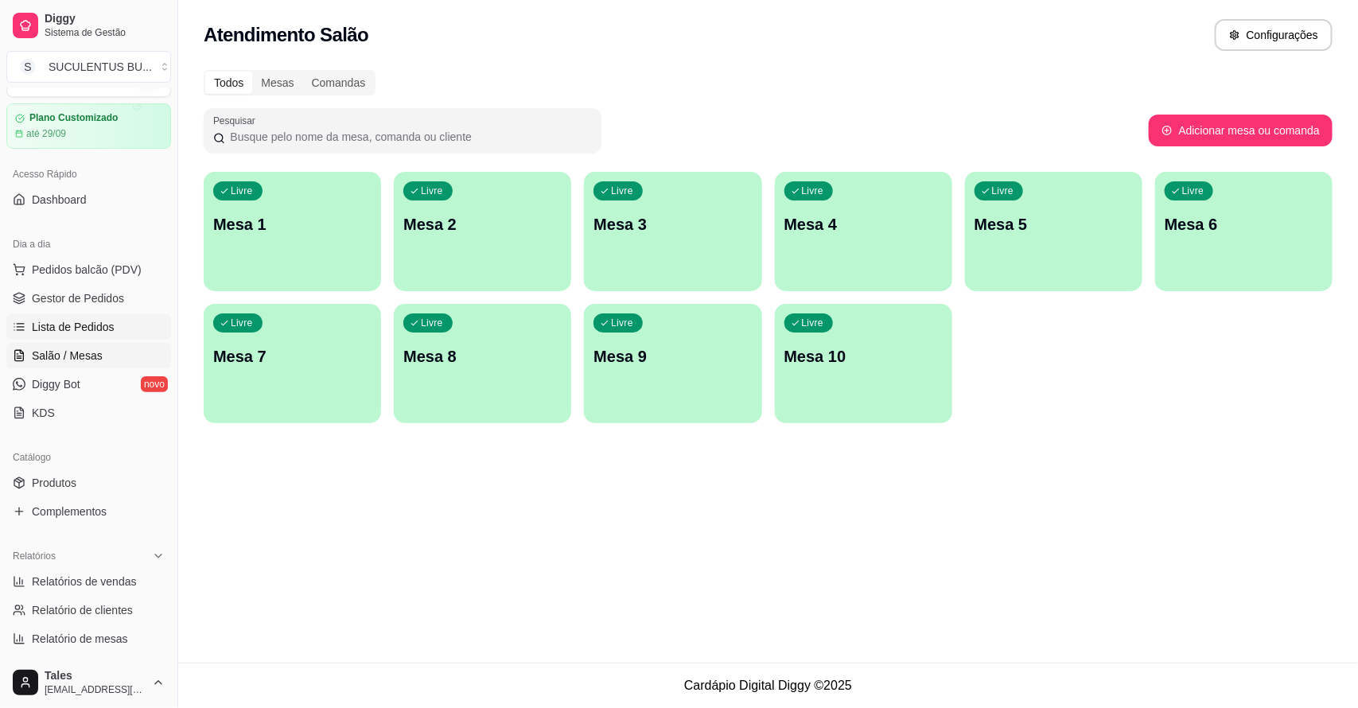
click at [120, 331] on link "Lista de Pedidos" at bounding box center [88, 326] width 165 height 25
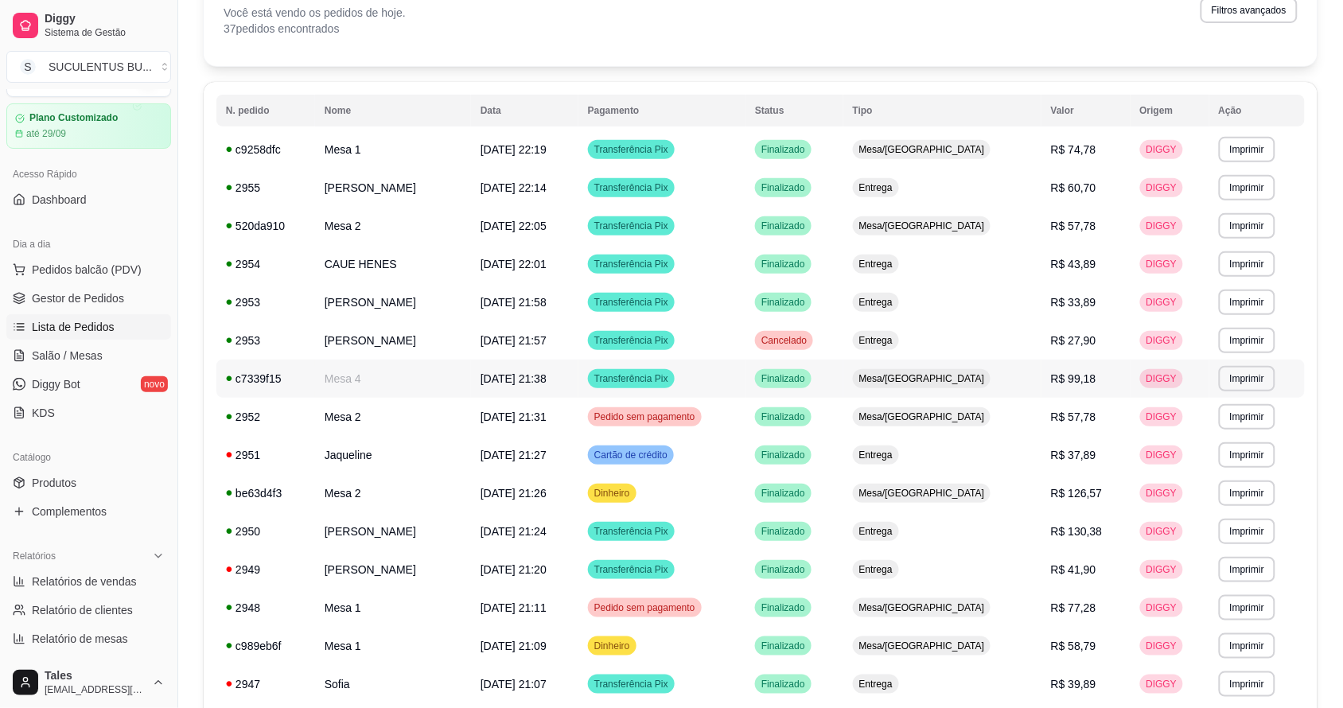
scroll to position [298, 0]
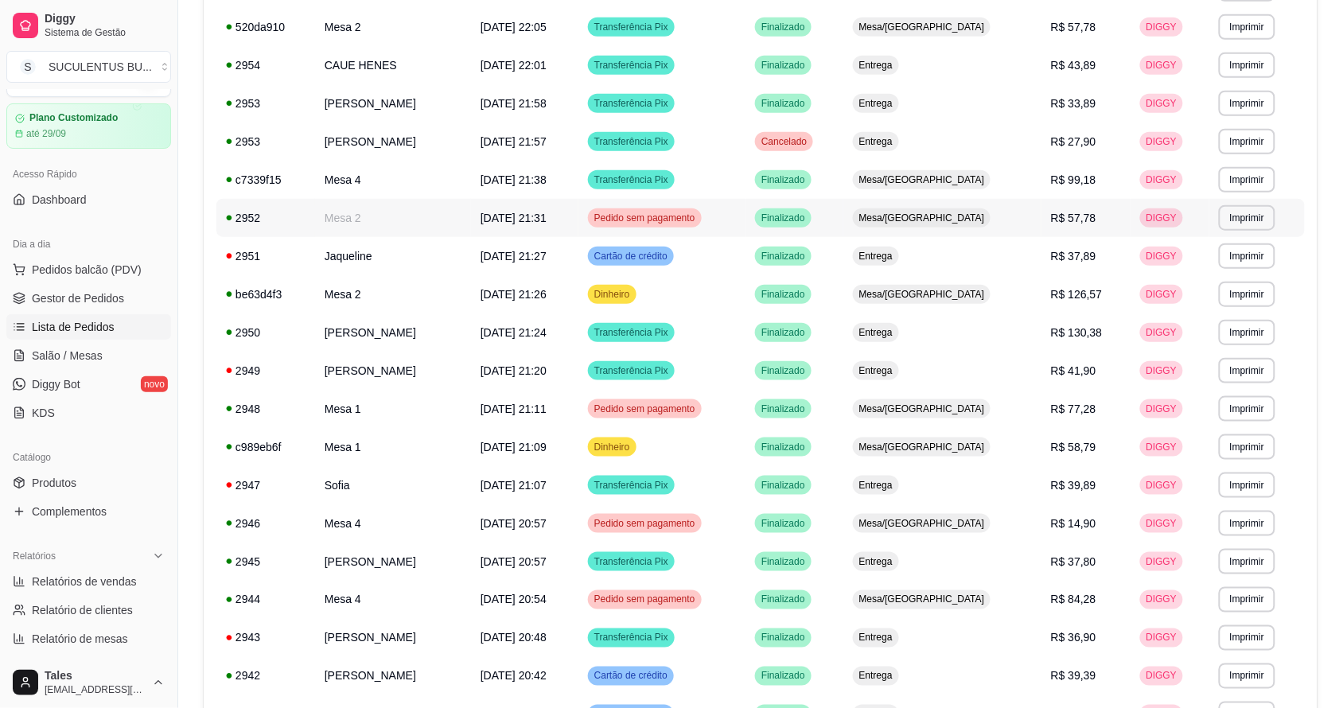
click at [681, 221] on span "Pedido sem pagamento" at bounding box center [644, 218] width 107 height 13
click at [957, 418] on div "Mesa/[GEOGRAPHIC_DATA]" at bounding box center [922, 409] width 138 height 19
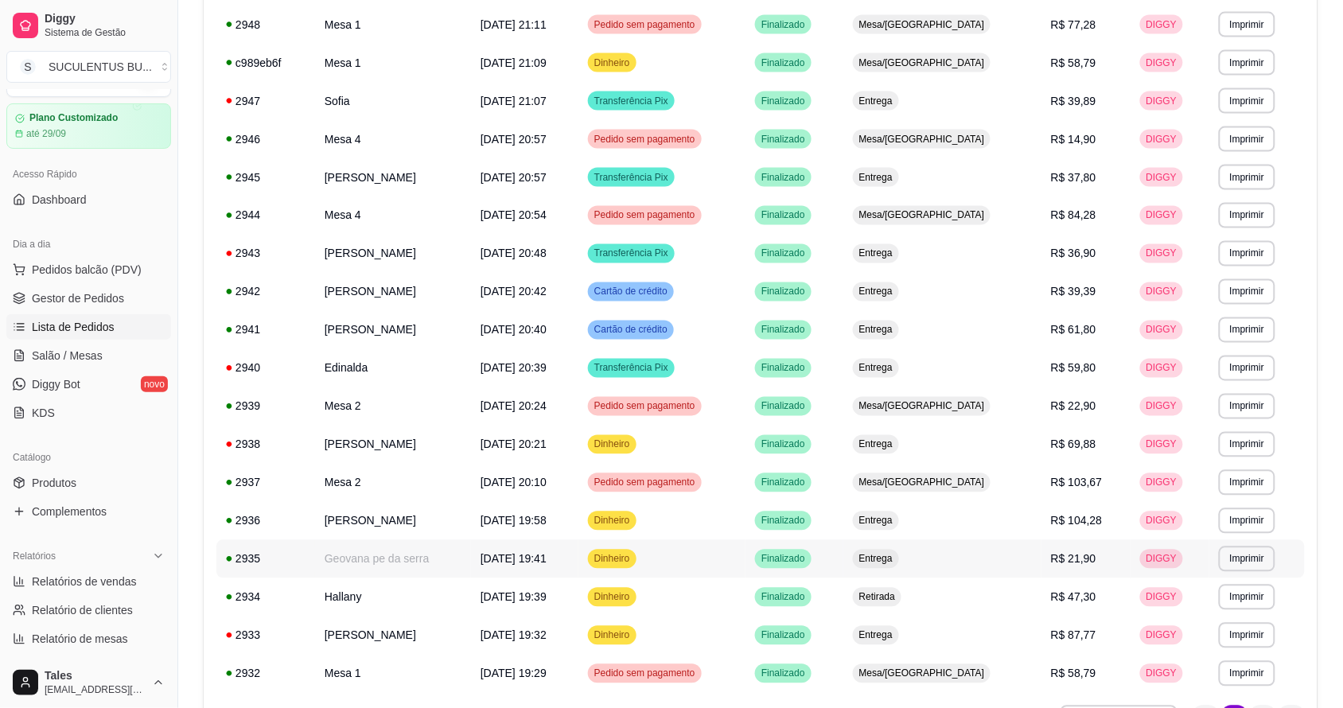
scroll to position [782, 0]
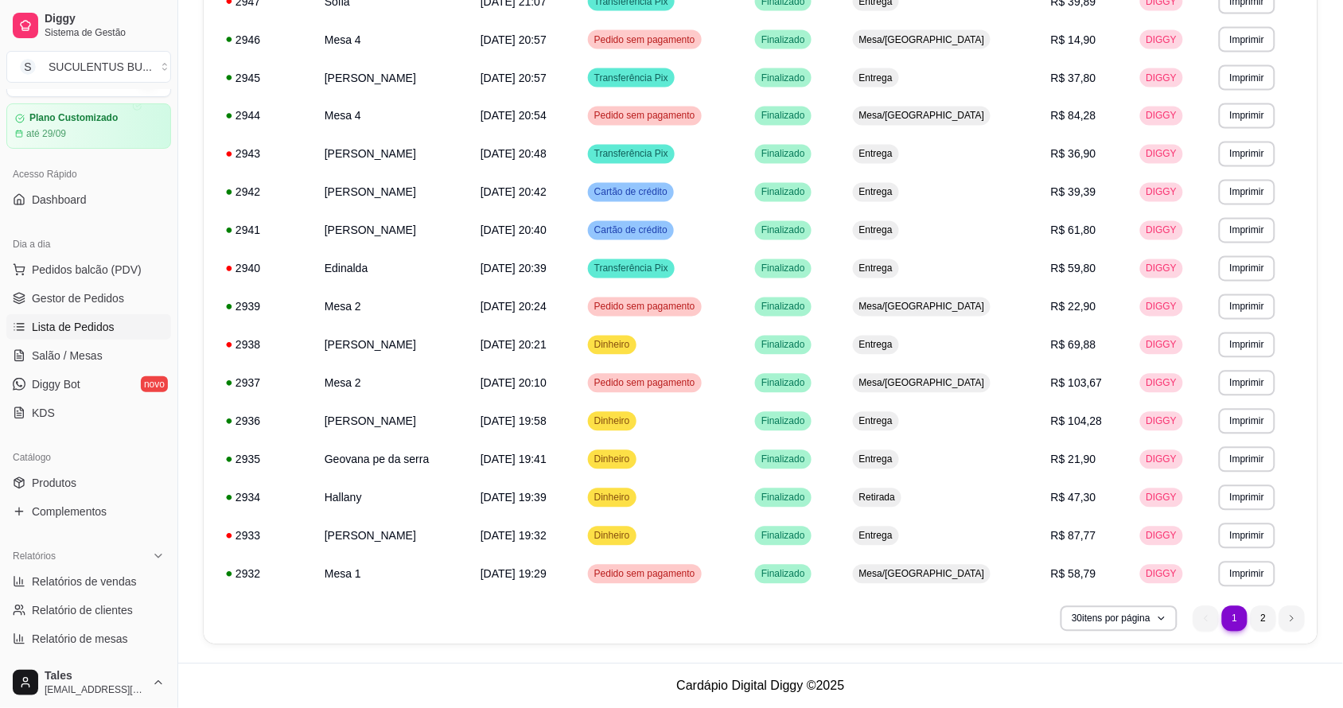
drag, startPoint x: 731, startPoint y: 611, endPoint x: 662, endPoint y: 610, distance: 68.4
click at [662, 610] on div "30 itens por página 1 1 2" at bounding box center [760, 618] width 1089 height 25
click at [84, 302] on span "Gestor de Pedidos" at bounding box center [78, 298] width 92 height 16
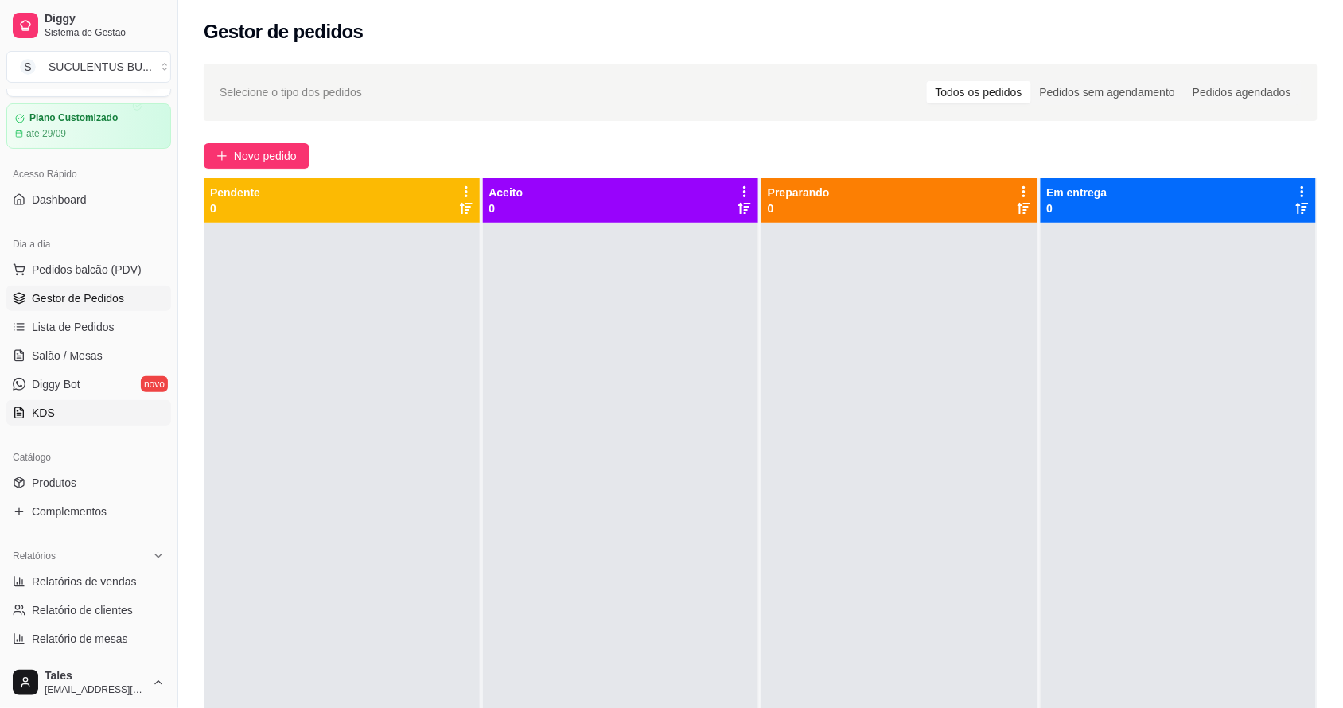
scroll to position [237, 0]
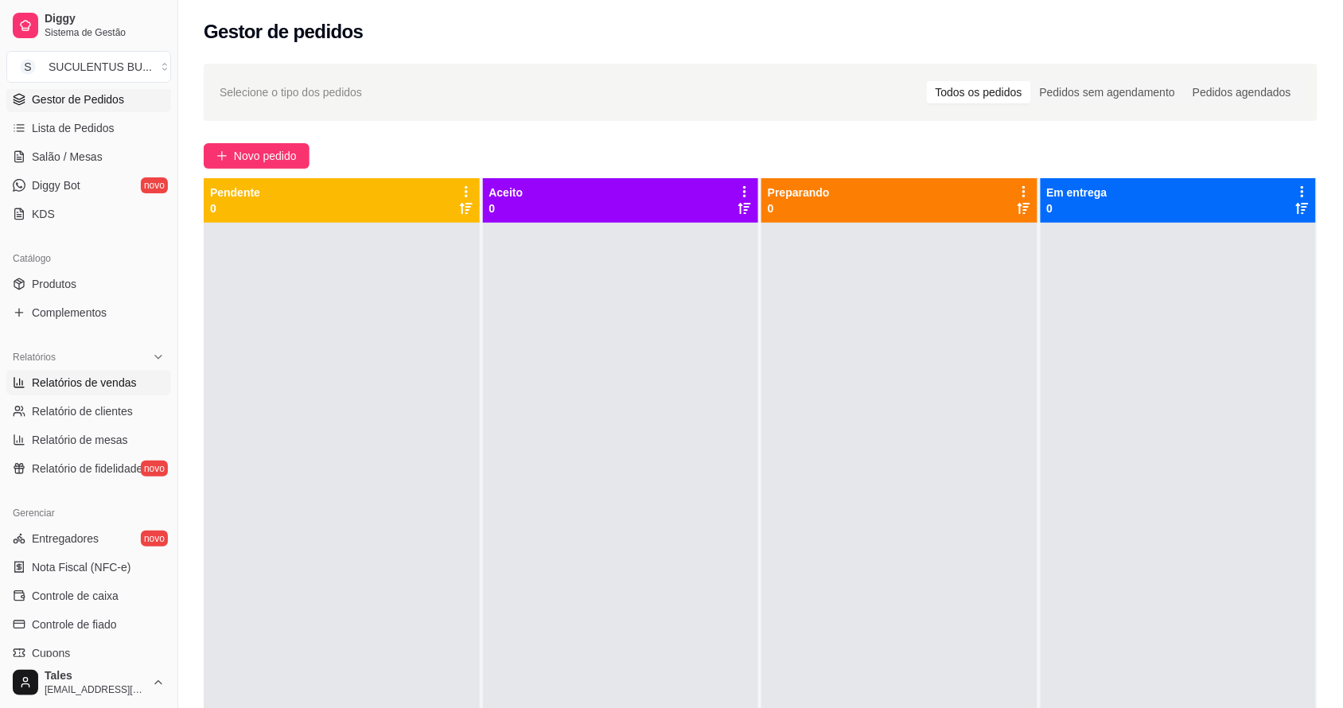
click at [61, 387] on span "Relatórios de vendas" at bounding box center [84, 383] width 105 height 16
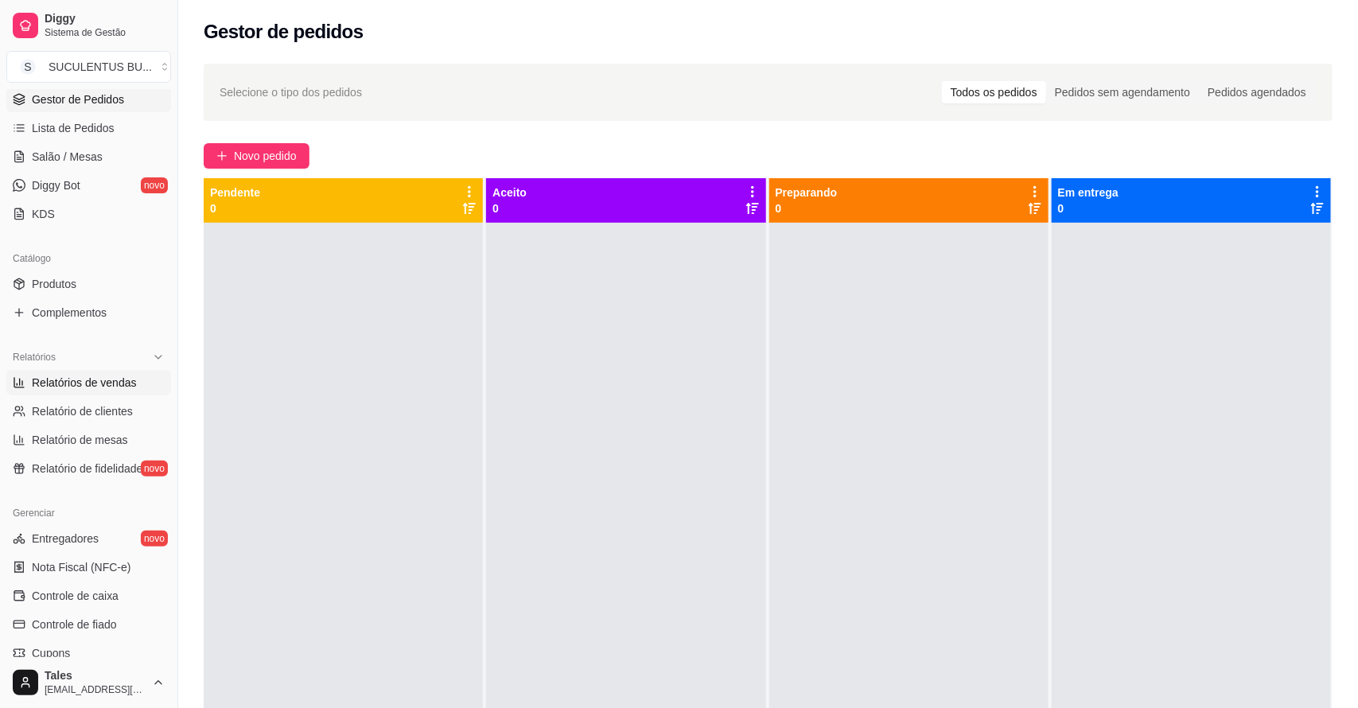
select select "ALL"
select select "0"
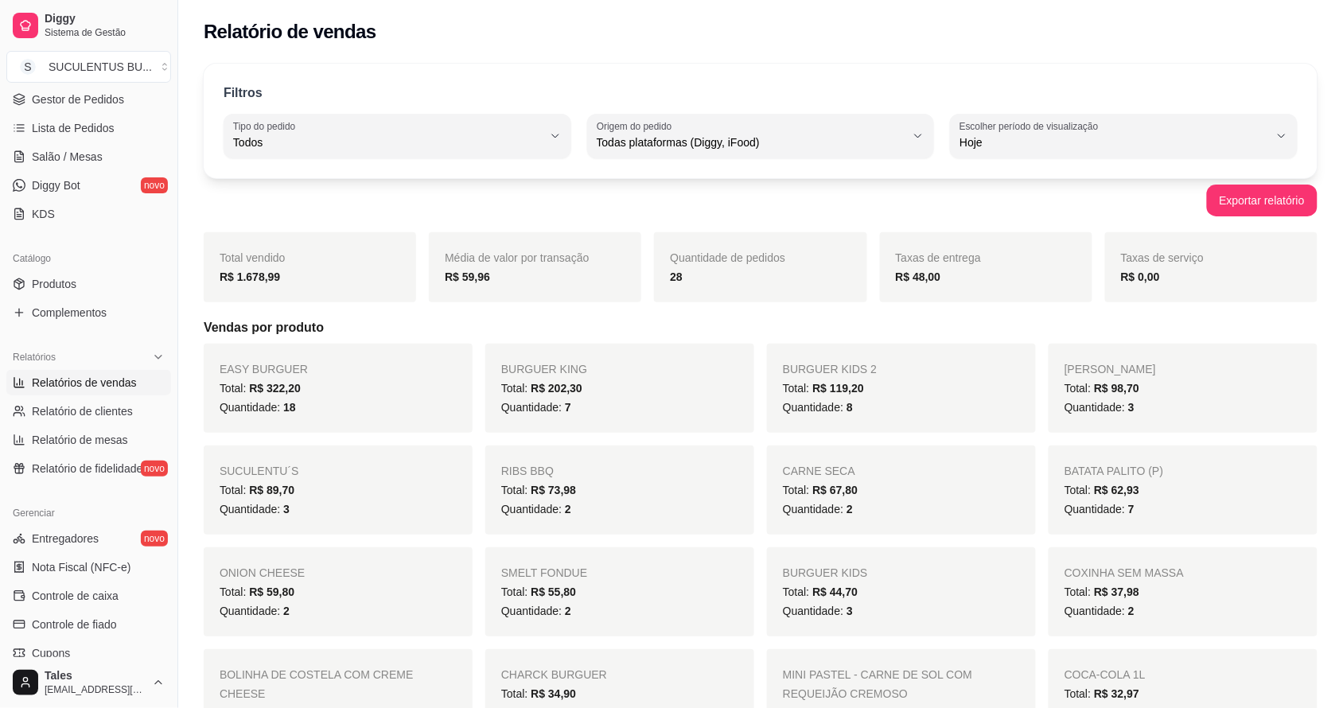
scroll to position [337, 0]
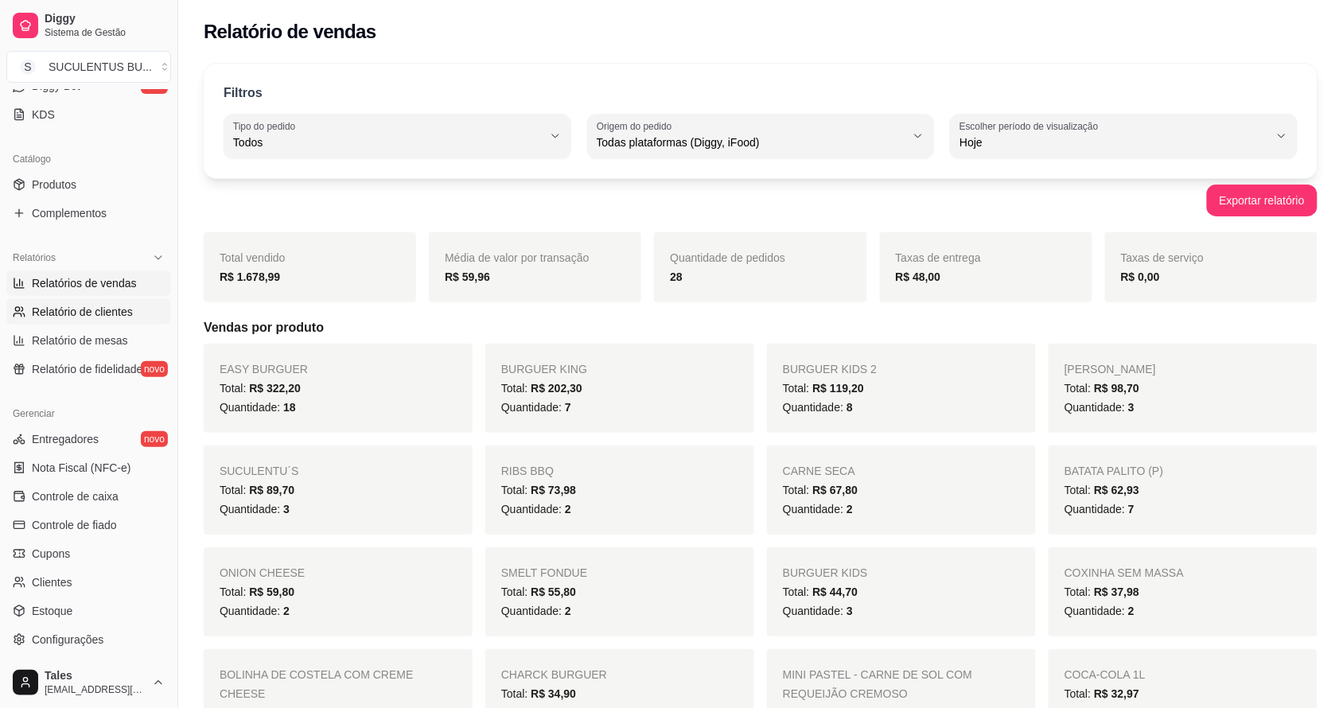
click at [82, 319] on span "Relatório de clientes" at bounding box center [82, 312] width 101 height 16
select select "30"
select select "HIGHEST_TOTAL_SPENT_WITH_ORDERS"
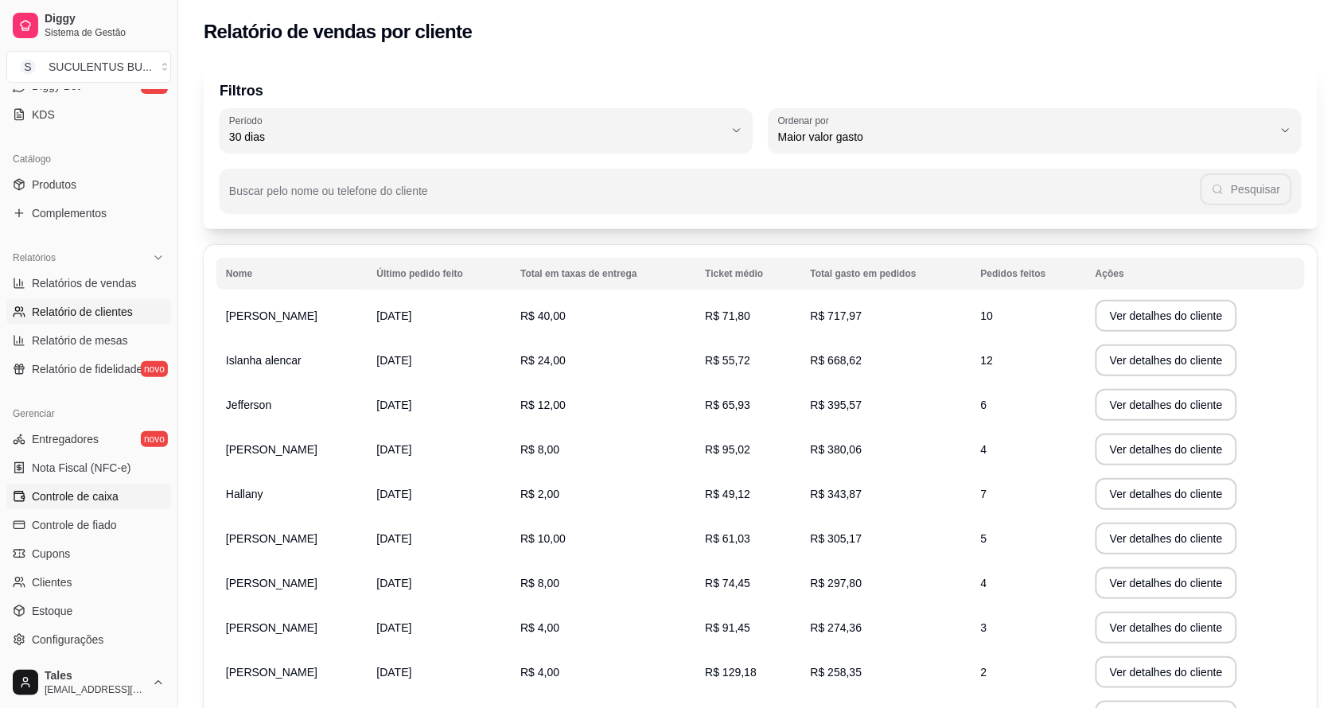
click at [78, 489] on span "Controle de caixa" at bounding box center [75, 497] width 87 height 16
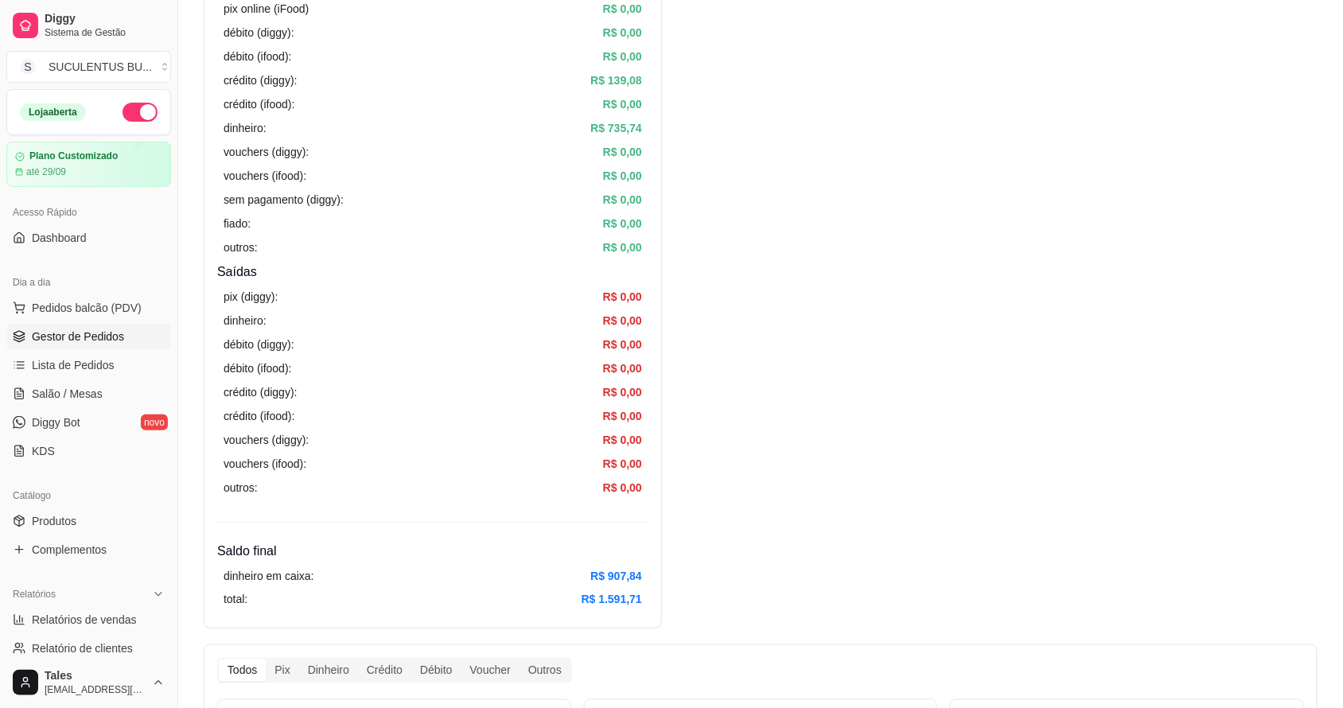
click at [116, 337] on span "Gestor de Pedidos" at bounding box center [78, 337] width 92 height 16
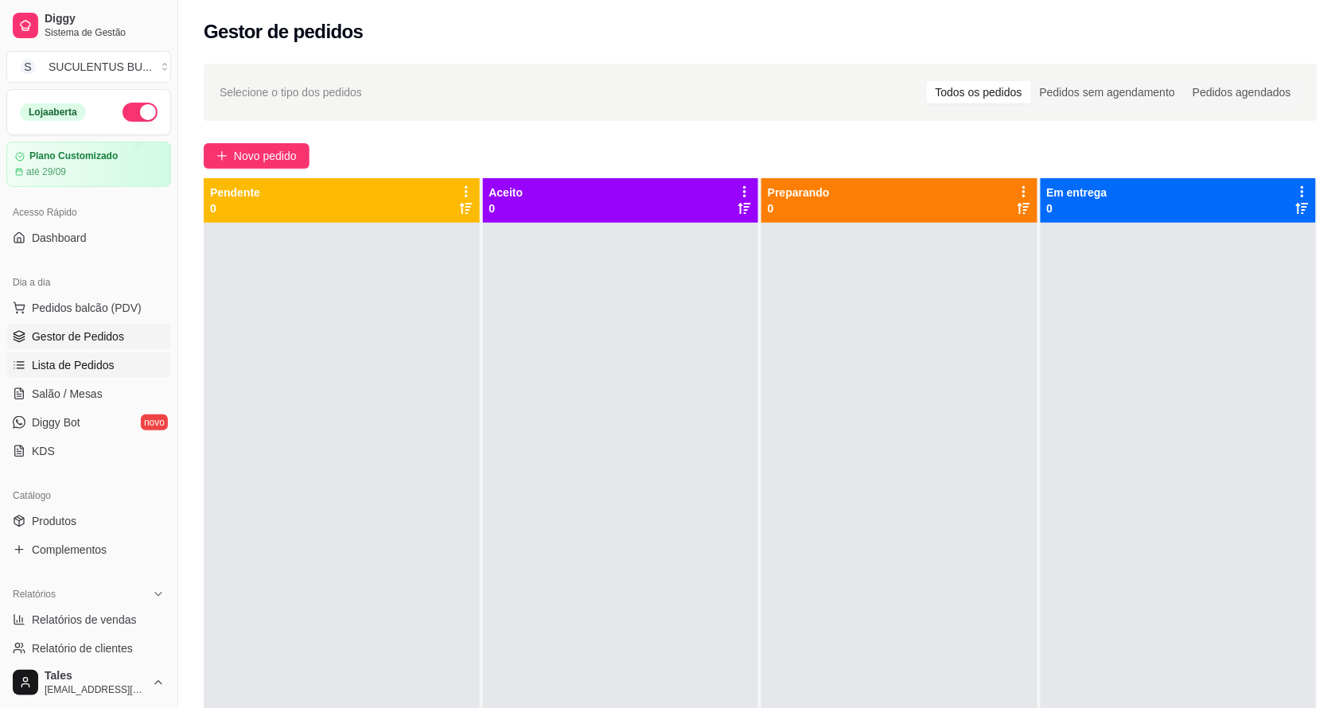
click at [95, 370] on span "Lista de Pedidos" at bounding box center [73, 365] width 83 height 16
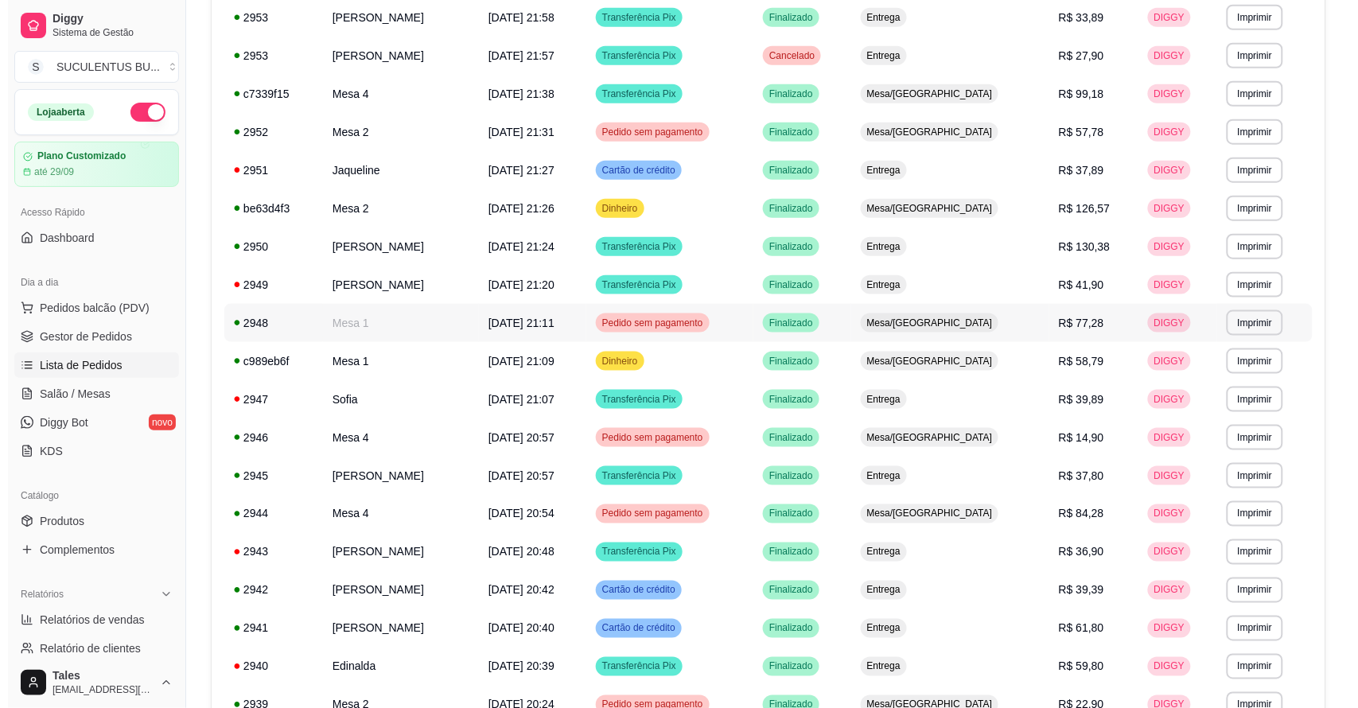
scroll to position [285, 0]
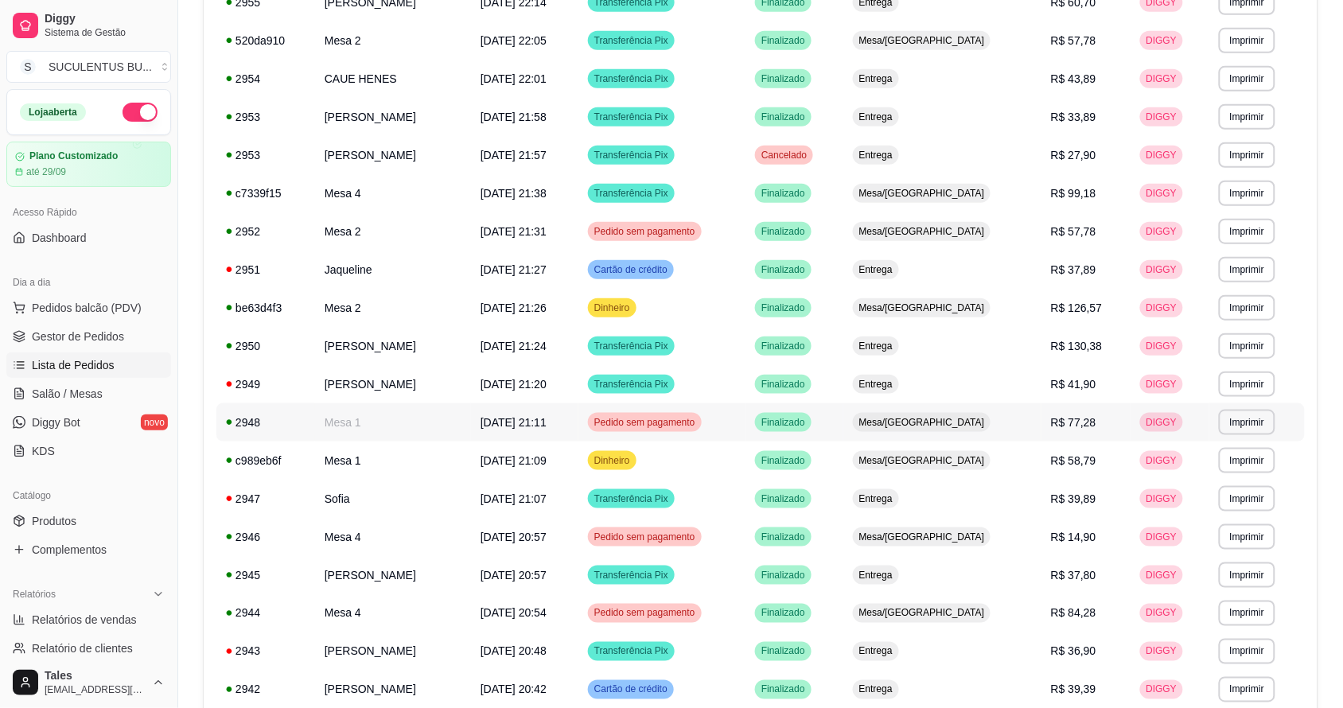
click at [428, 428] on td "Mesa 1" at bounding box center [393, 422] width 156 height 38
click at [427, 460] on td "Mesa 1" at bounding box center [393, 461] width 156 height 38
click at [547, 504] on span "[DATE] 21:07" at bounding box center [514, 499] width 66 height 13
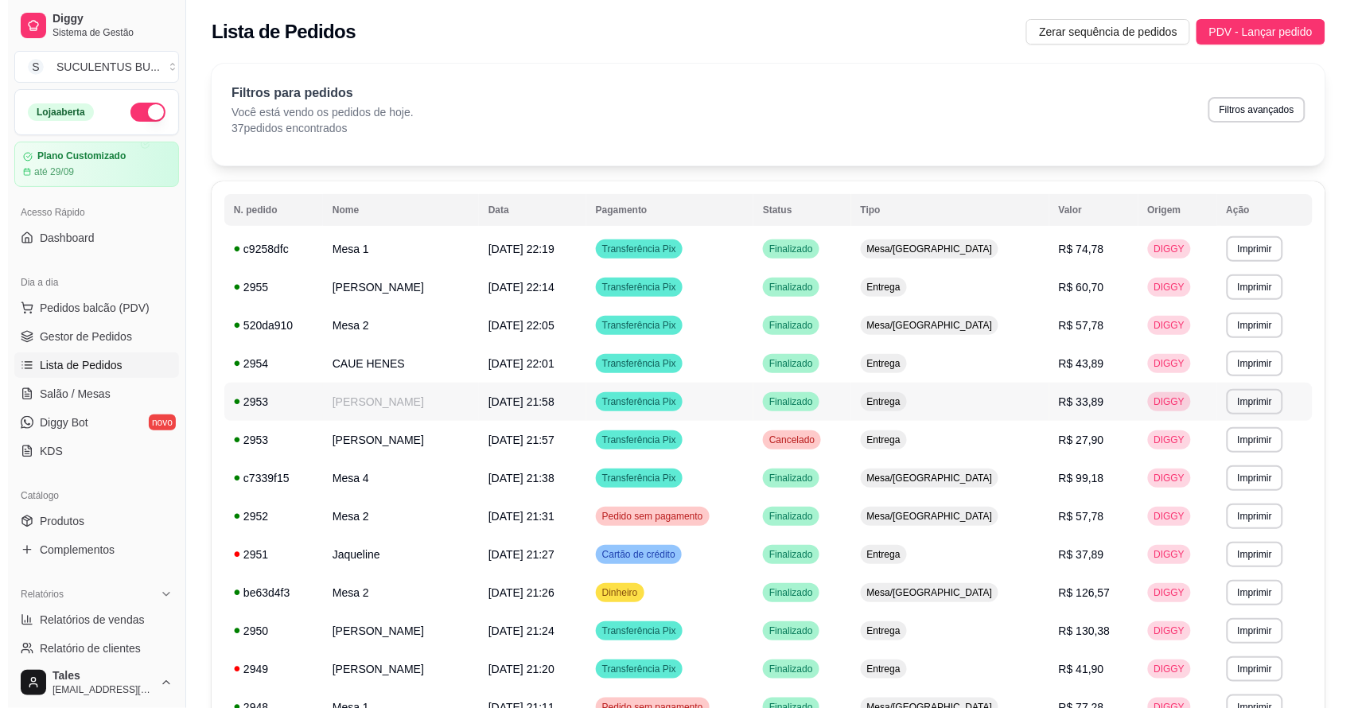
scroll to position [199, 0]
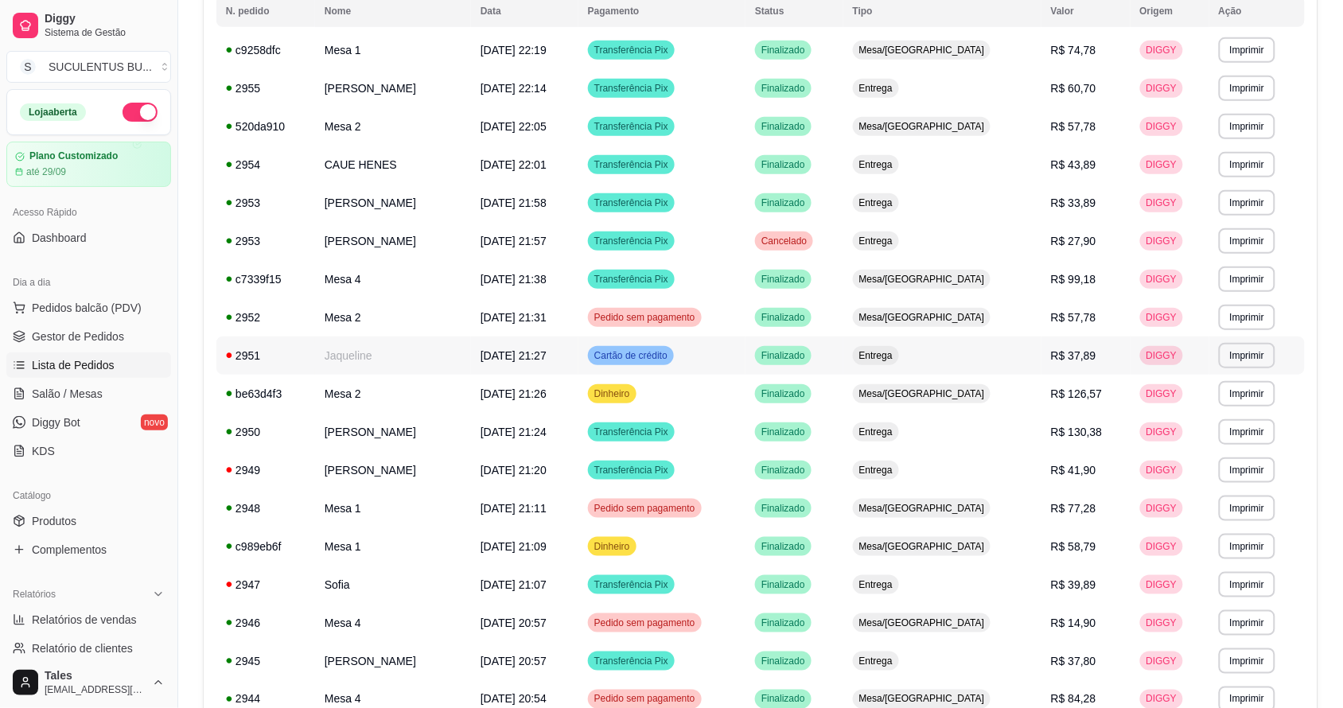
click at [454, 363] on td "Jaqueline" at bounding box center [393, 356] width 156 height 38
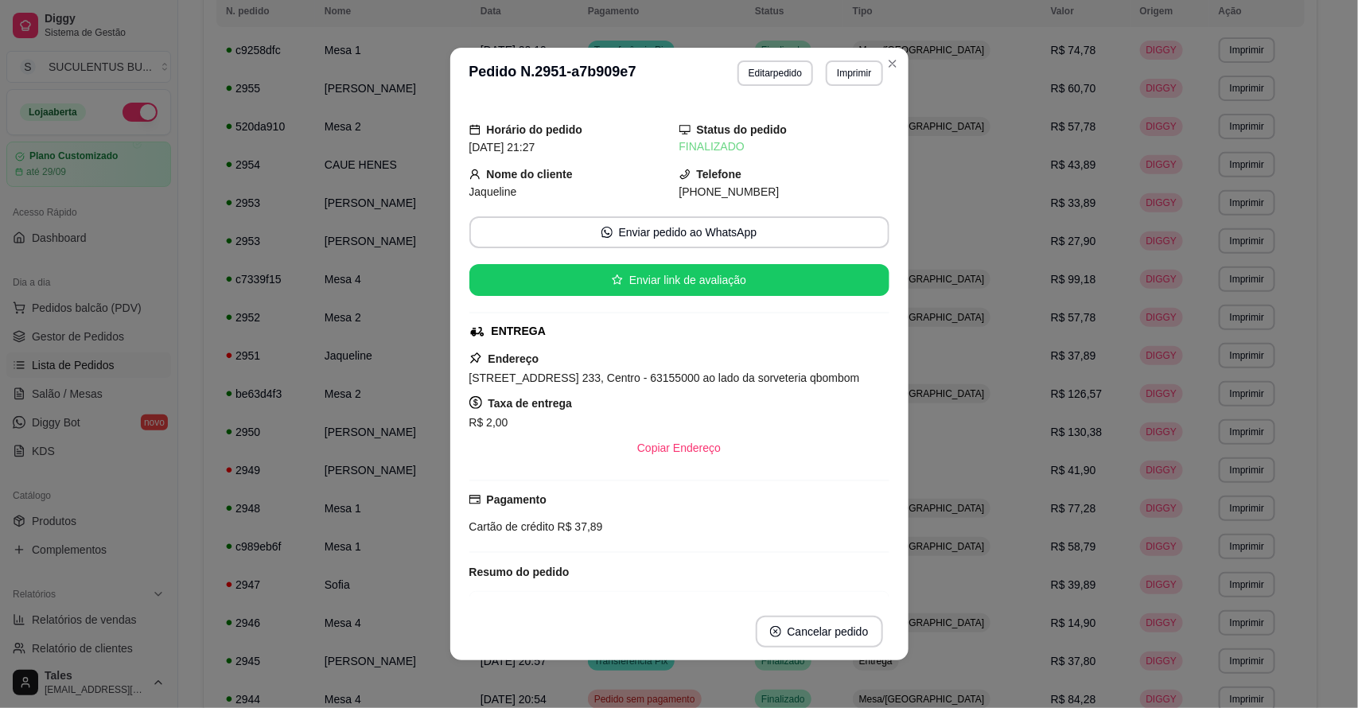
scroll to position [146, 0]
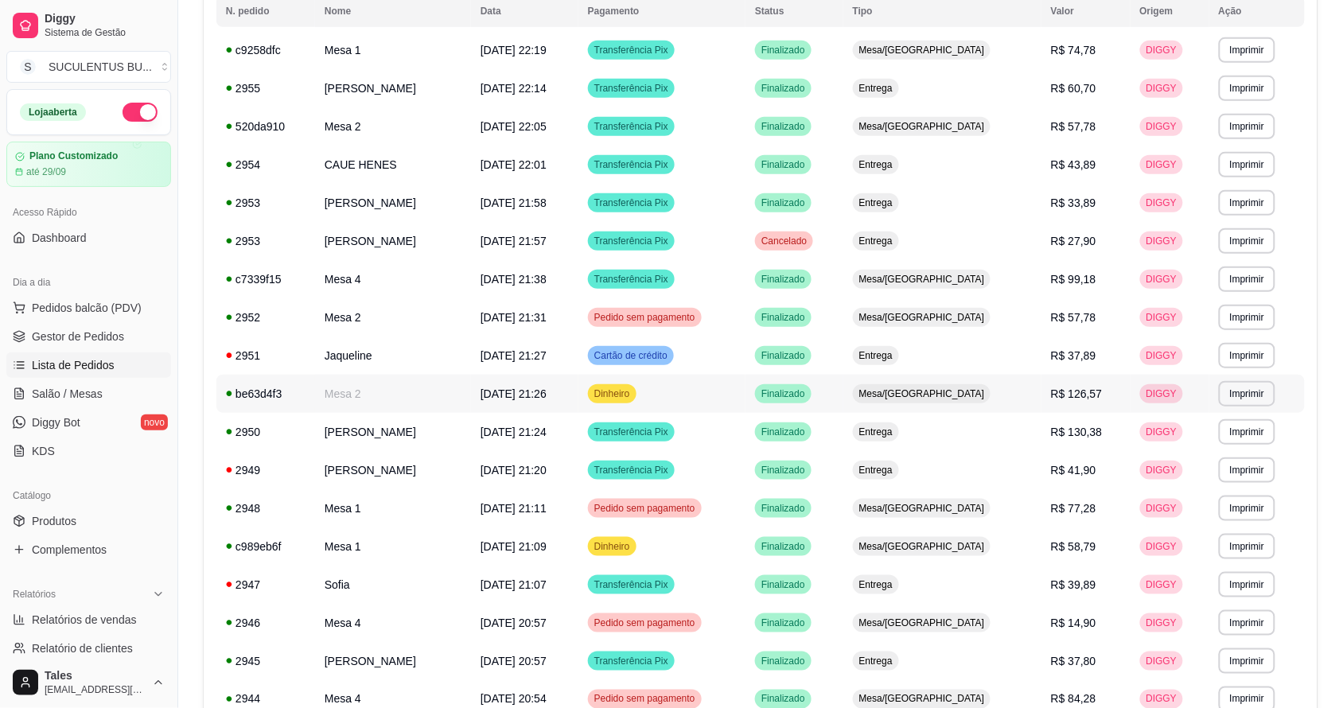
click at [424, 400] on td "Mesa 2" at bounding box center [393, 394] width 156 height 38
click at [459, 431] on td "[PERSON_NAME]" at bounding box center [393, 432] width 156 height 38
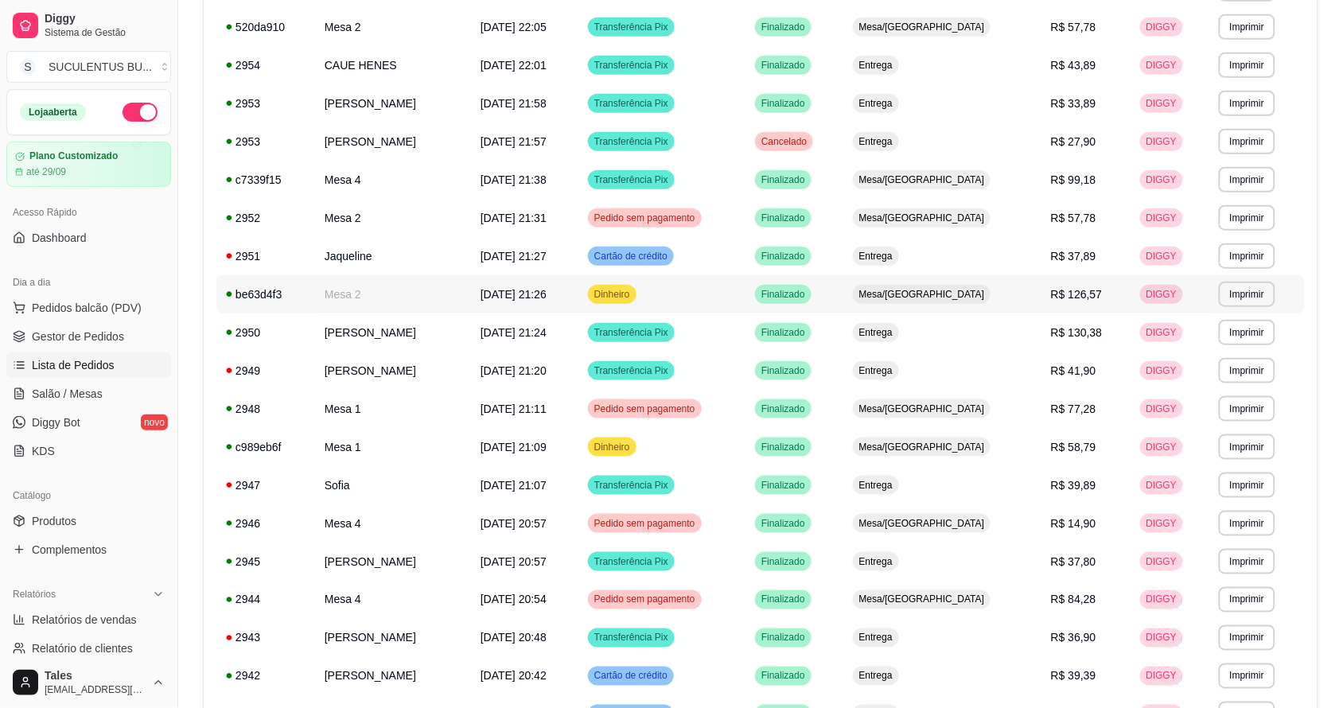
scroll to position [398, 0]
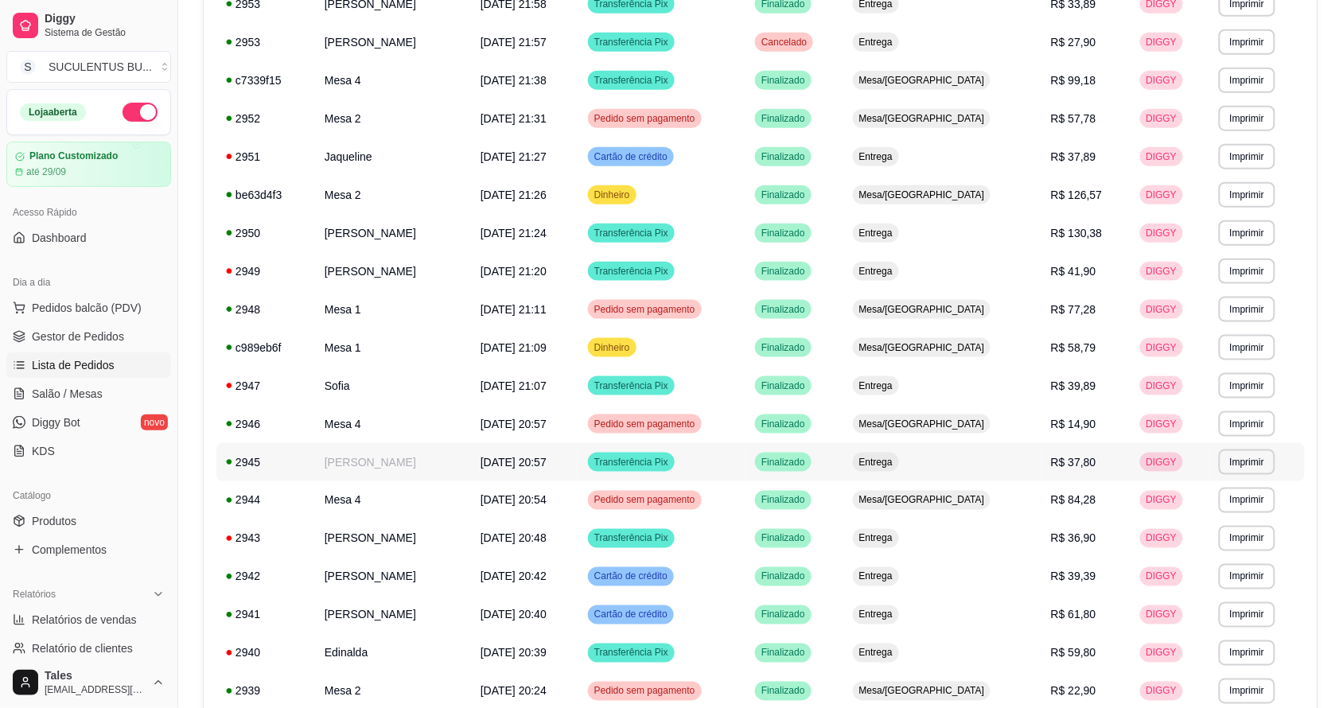
click at [430, 467] on td "[PERSON_NAME]" at bounding box center [393, 462] width 156 height 38
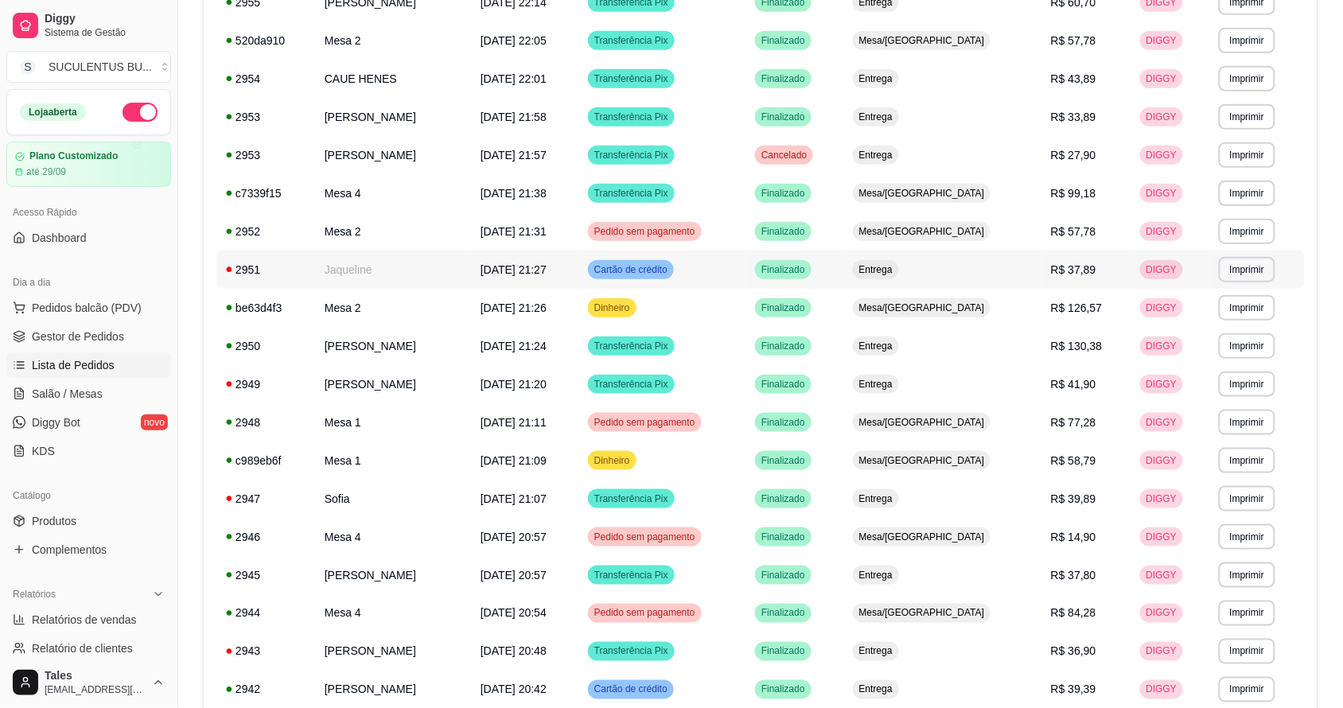
scroll to position [86, 0]
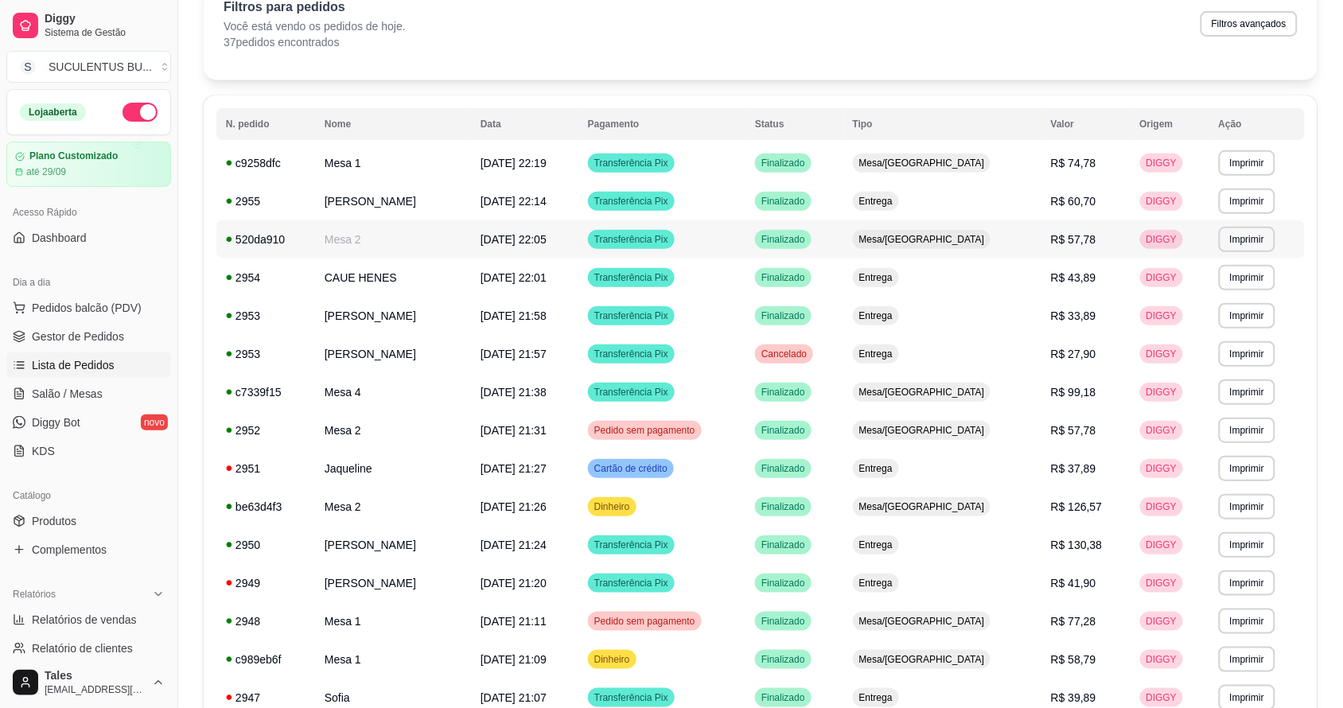
click at [471, 244] on td "Mesa 2" at bounding box center [393, 239] width 156 height 38
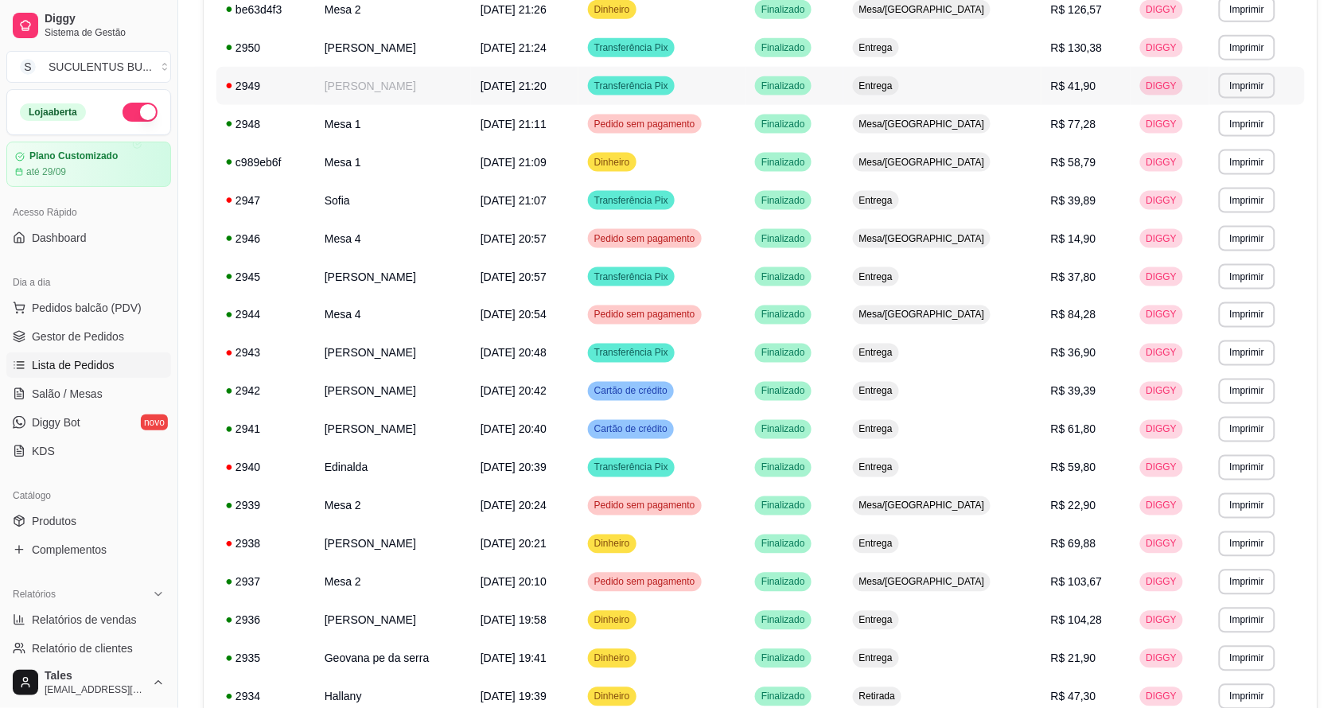
scroll to position [782, 0]
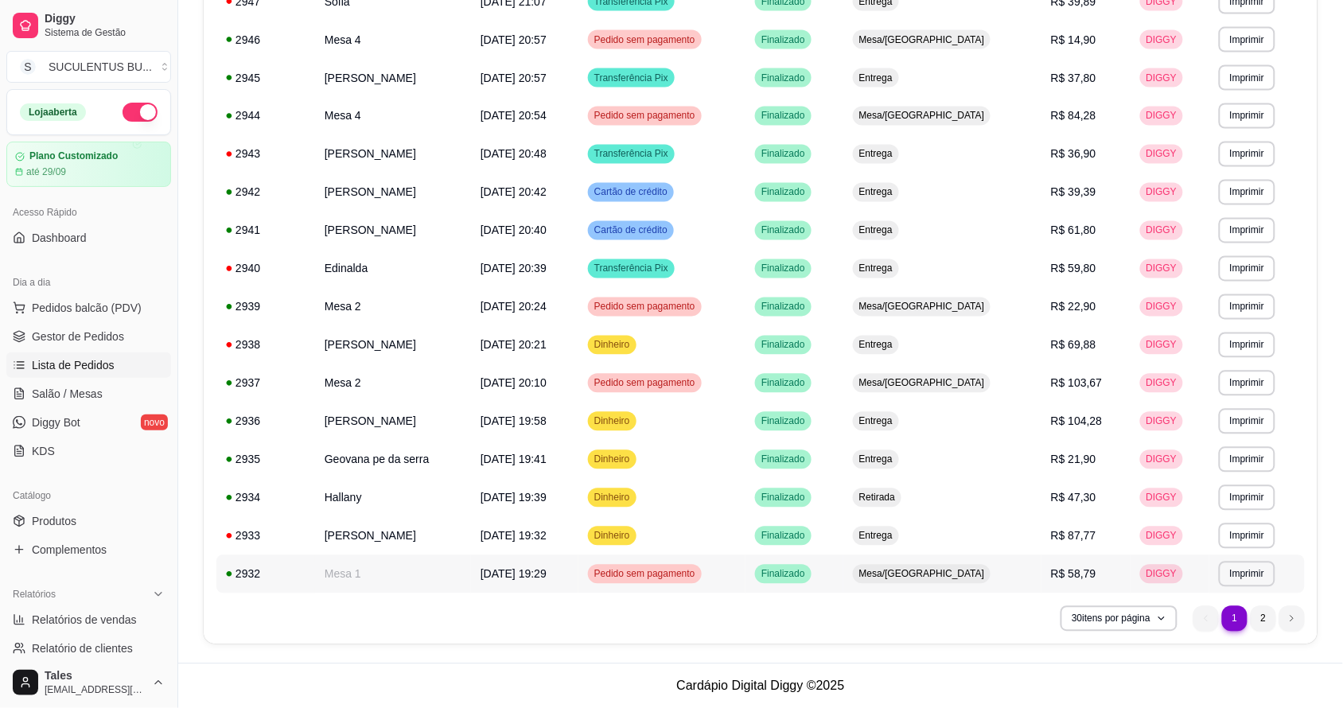
click at [408, 578] on td "Mesa 1" at bounding box center [393, 574] width 156 height 38
click at [518, 586] on td "[DATE] 19:29" at bounding box center [524, 574] width 107 height 38
click at [579, 456] on td "[DATE] 19:41" at bounding box center [524, 460] width 107 height 38
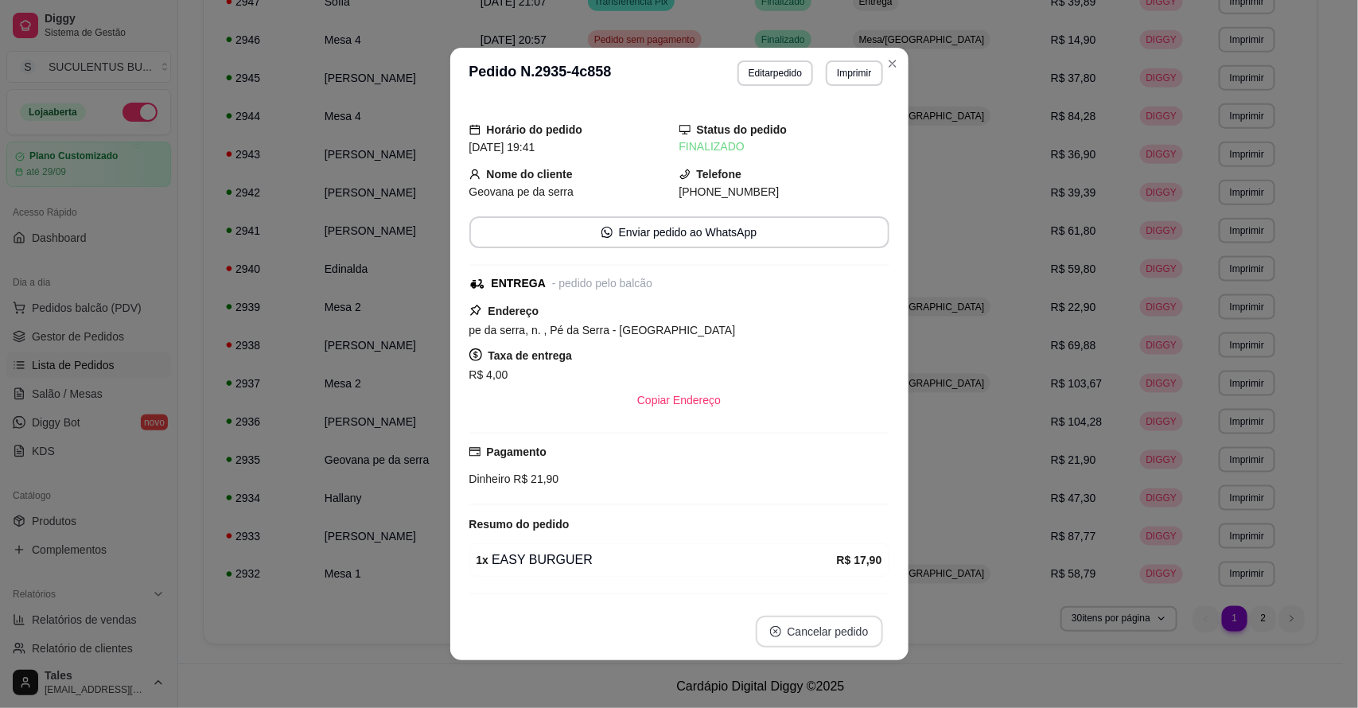
click at [840, 617] on button "Cancelar pedido" at bounding box center [819, 632] width 127 height 32
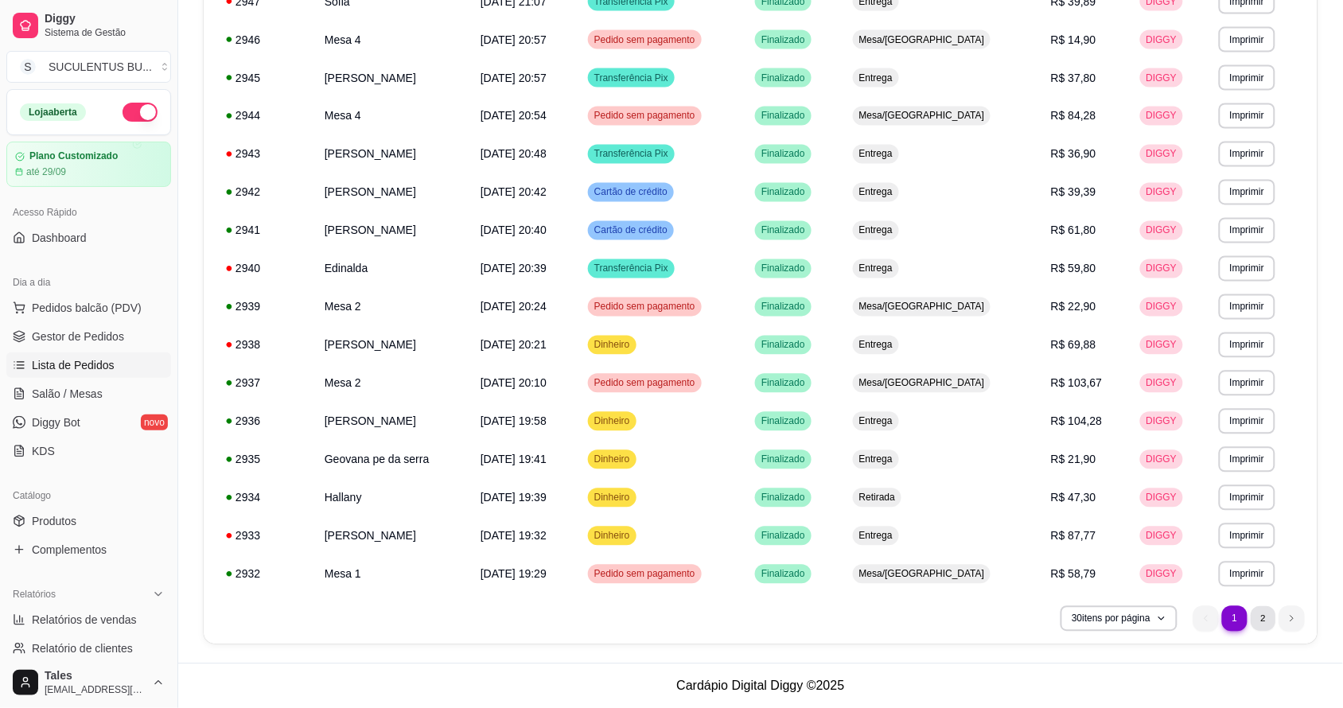
click at [1272, 622] on li "2" at bounding box center [1263, 618] width 25 height 25
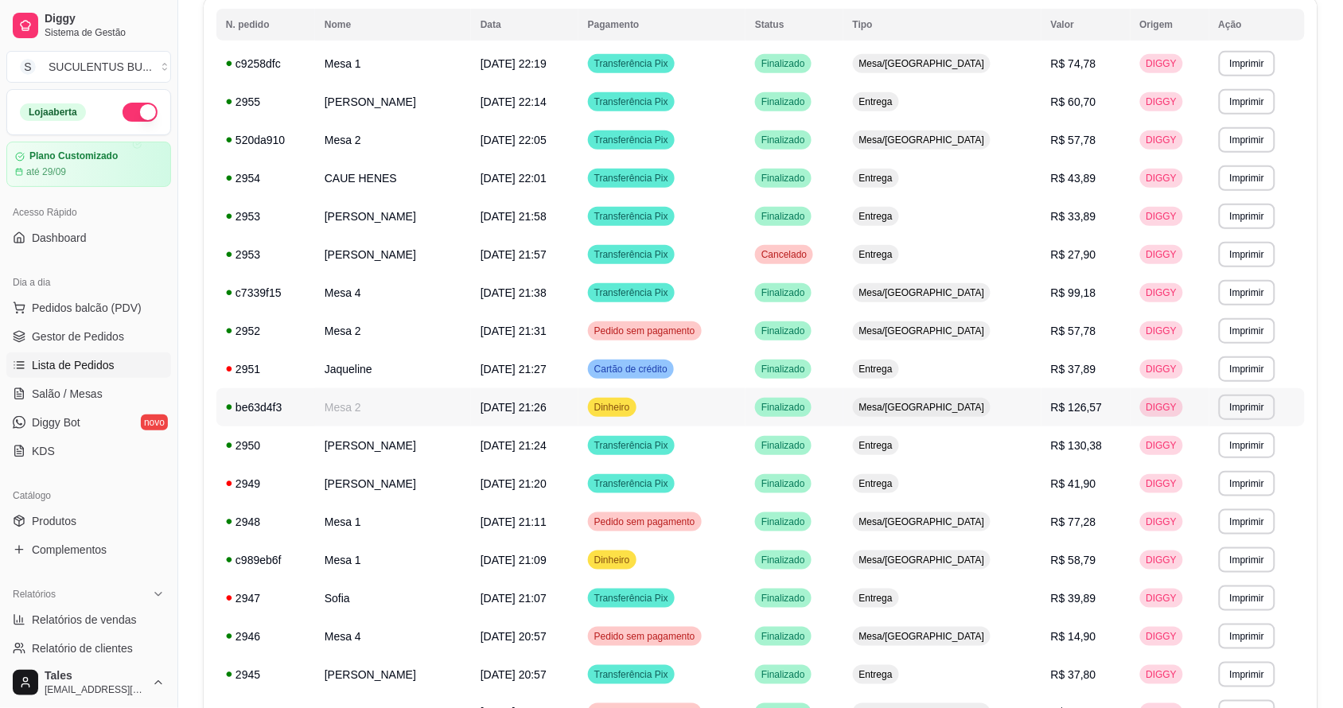
scroll to position [0, 0]
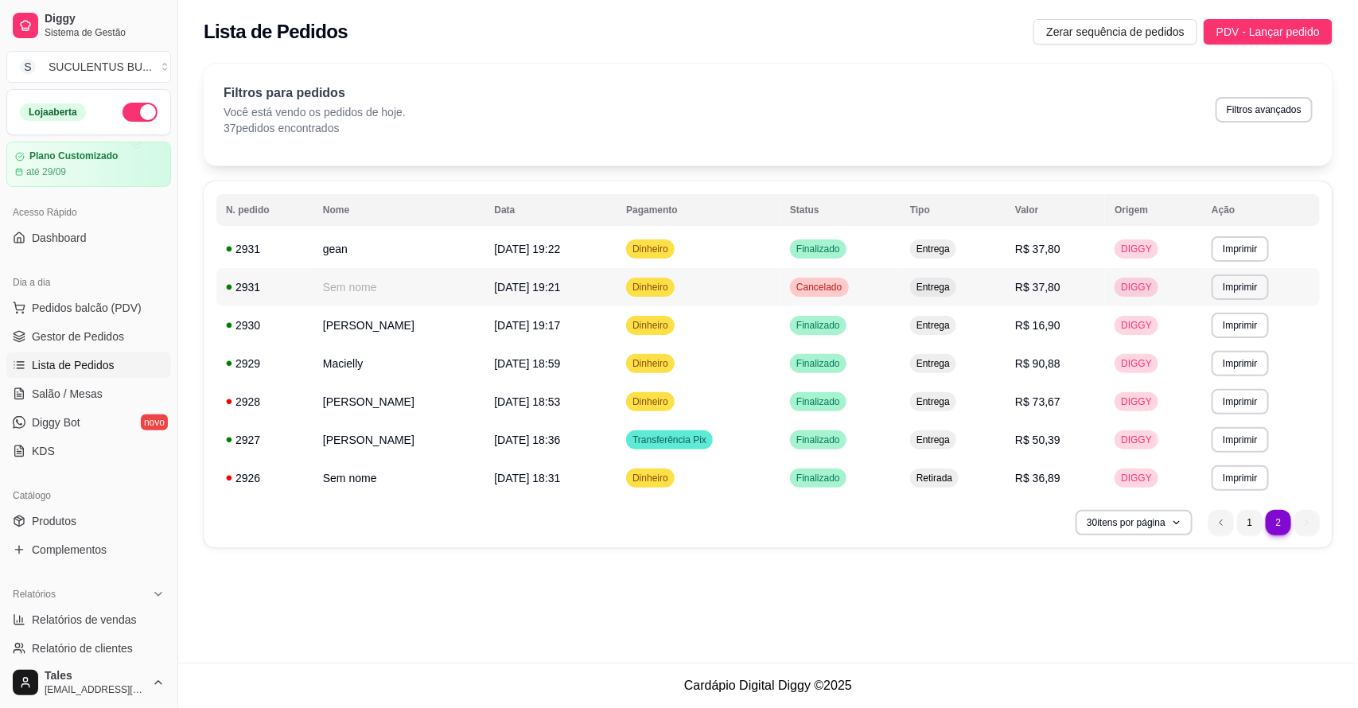
click at [828, 287] on span "Cancelado" at bounding box center [819, 287] width 52 height 13
click at [1212, 513] on li "previous page button" at bounding box center [1221, 522] width 25 height 25
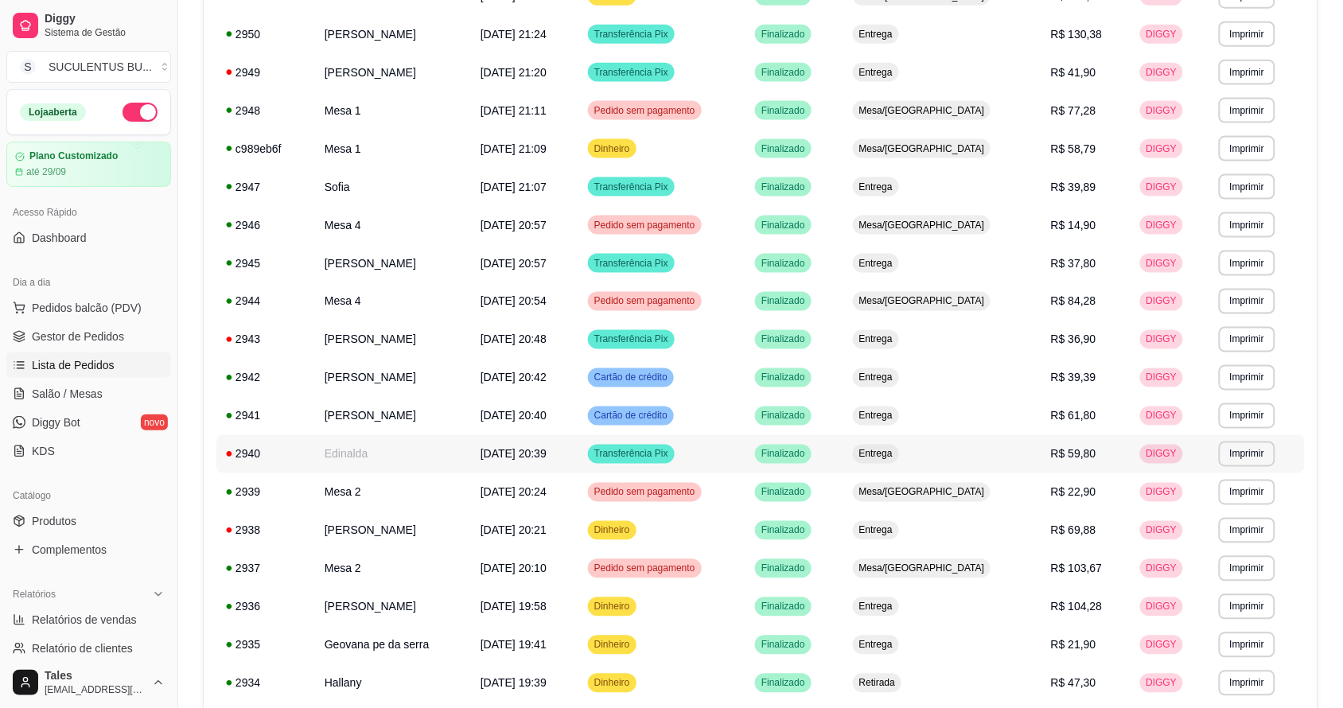
scroll to position [782, 0]
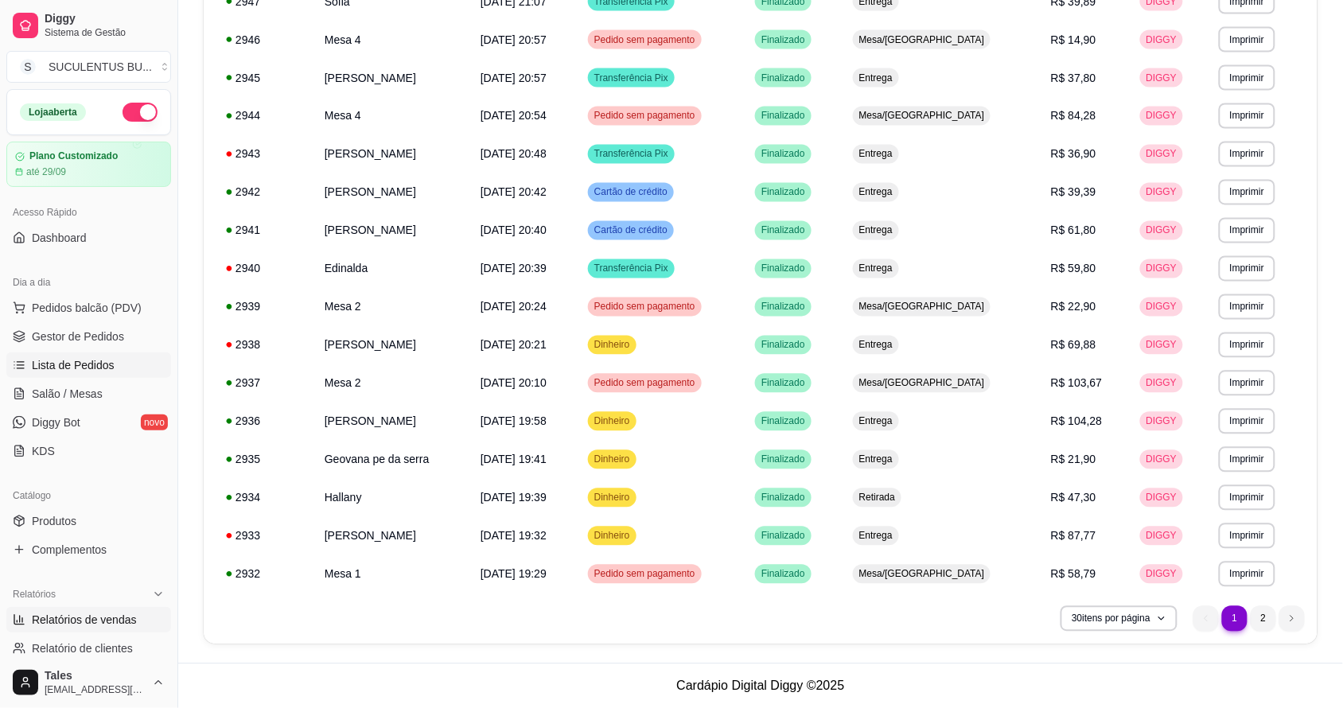
click at [104, 618] on span "Relatórios de vendas" at bounding box center [84, 620] width 105 height 16
select select "ALL"
select select "0"
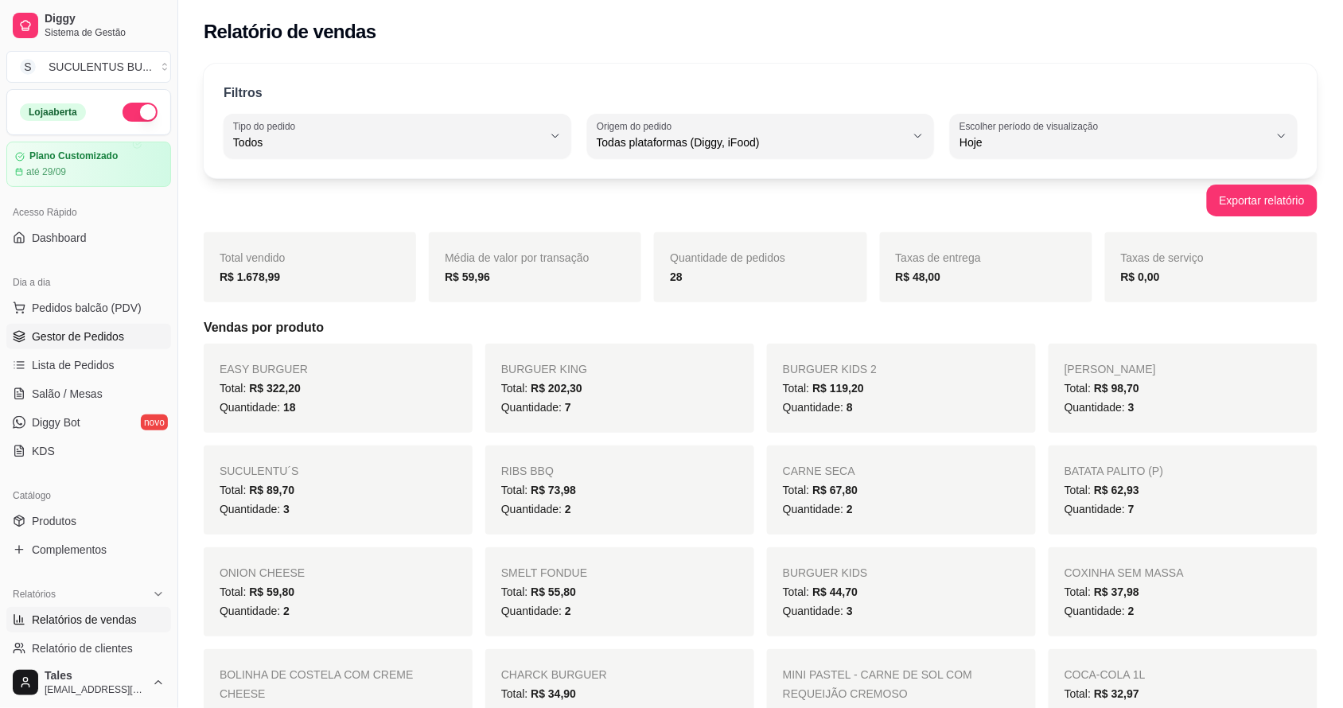
click at [48, 340] on span "Gestor de Pedidos" at bounding box center [78, 337] width 92 height 16
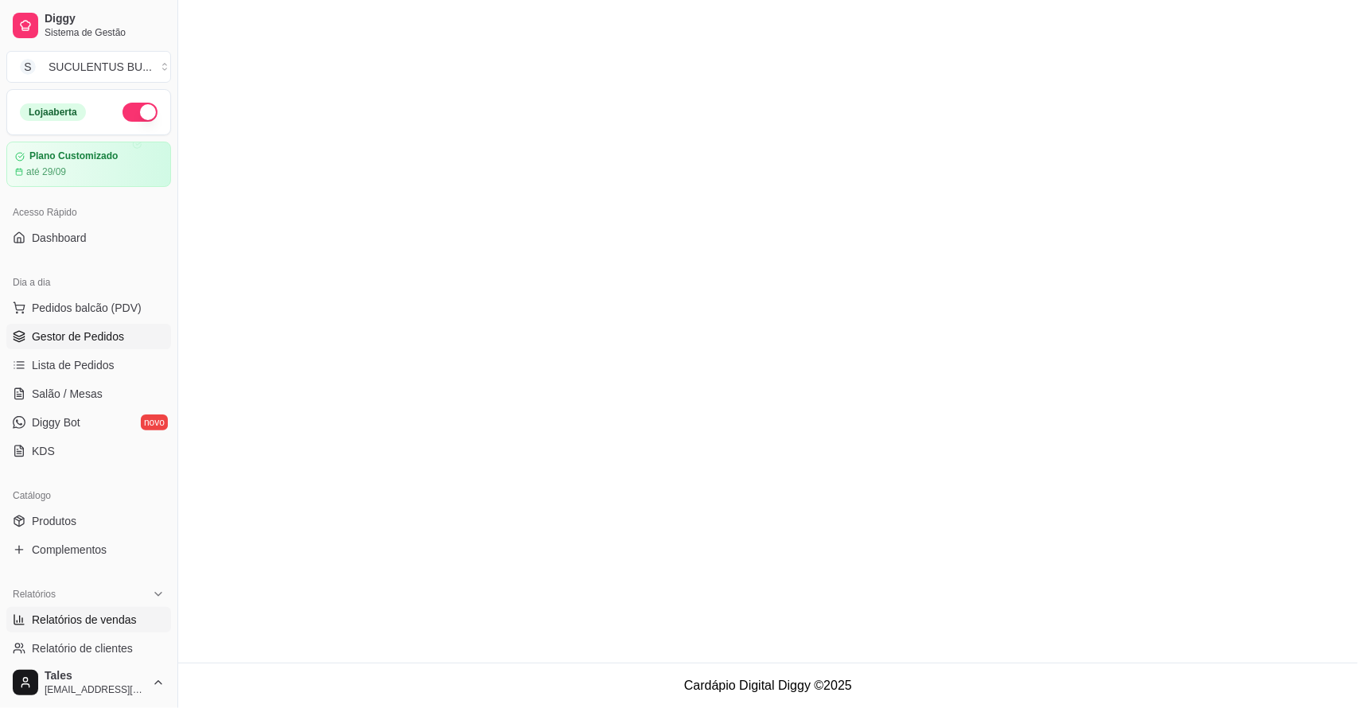
click at [76, 625] on span "Relatórios de vendas" at bounding box center [84, 620] width 105 height 16
select select "ALL"
select select "0"
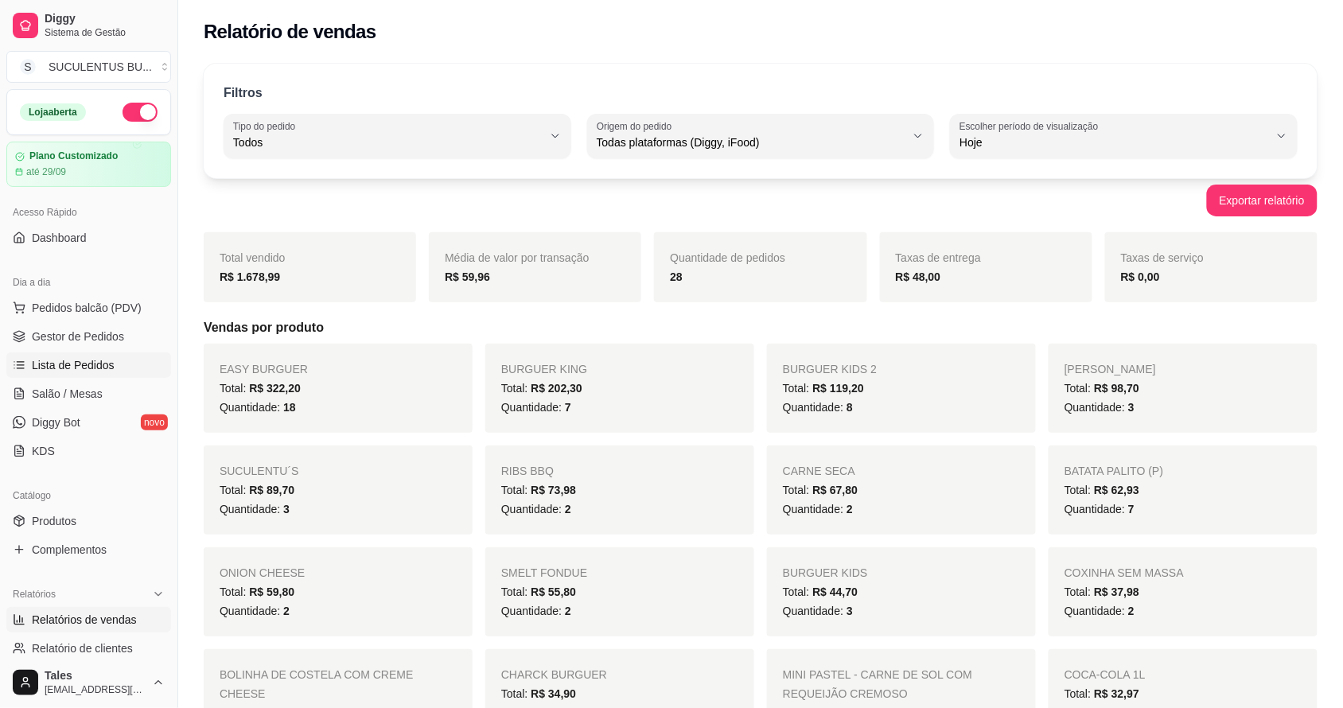
click at [97, 363] on span "Lista de Pedidos" at bounding box center [73, 365] width 83 height 16
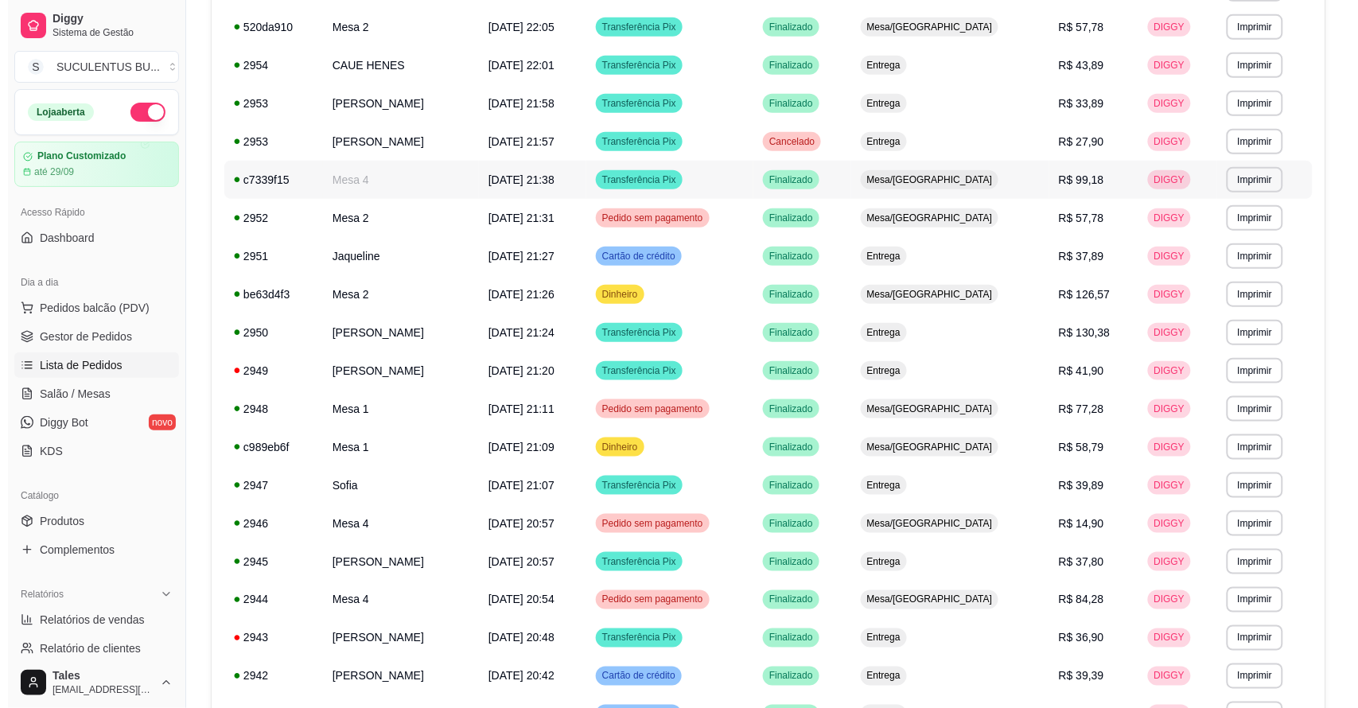
scroll to position [199, 0]
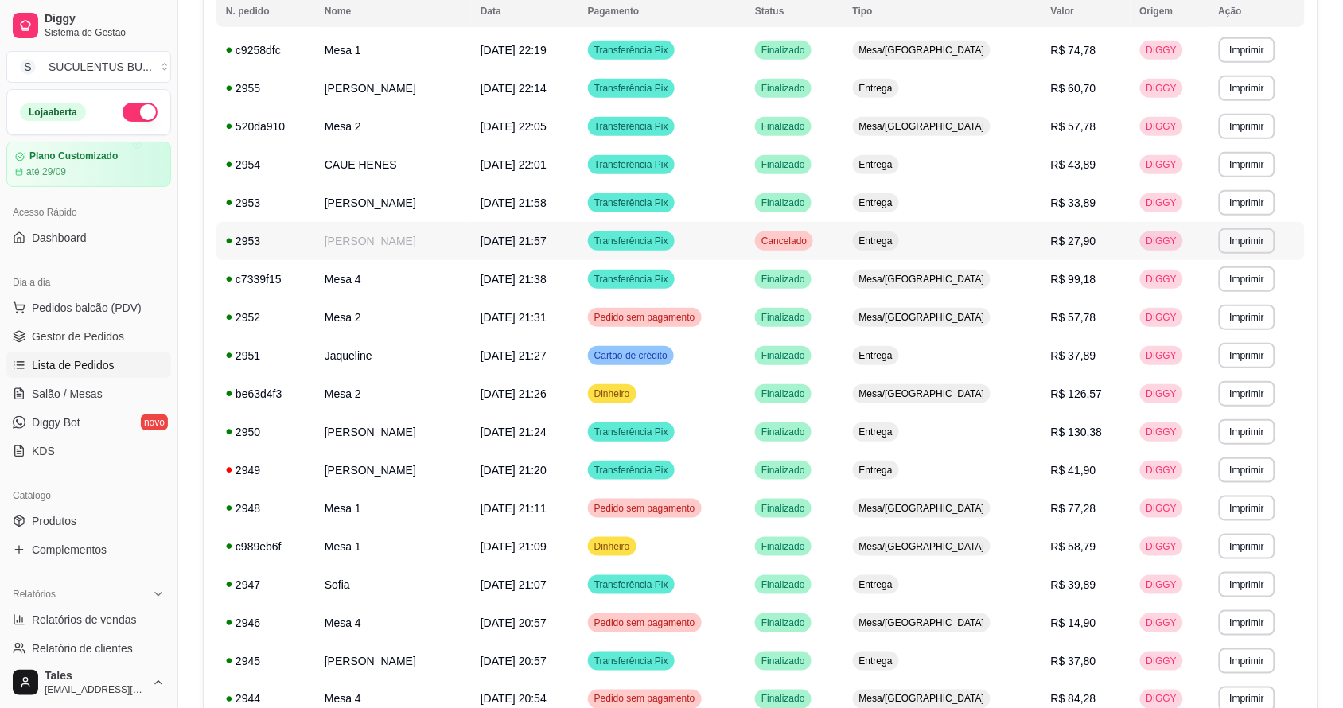
click at [435, 245] on td "[PERSON_NAME]" at bounding box center [393, 241] width 156 height 38
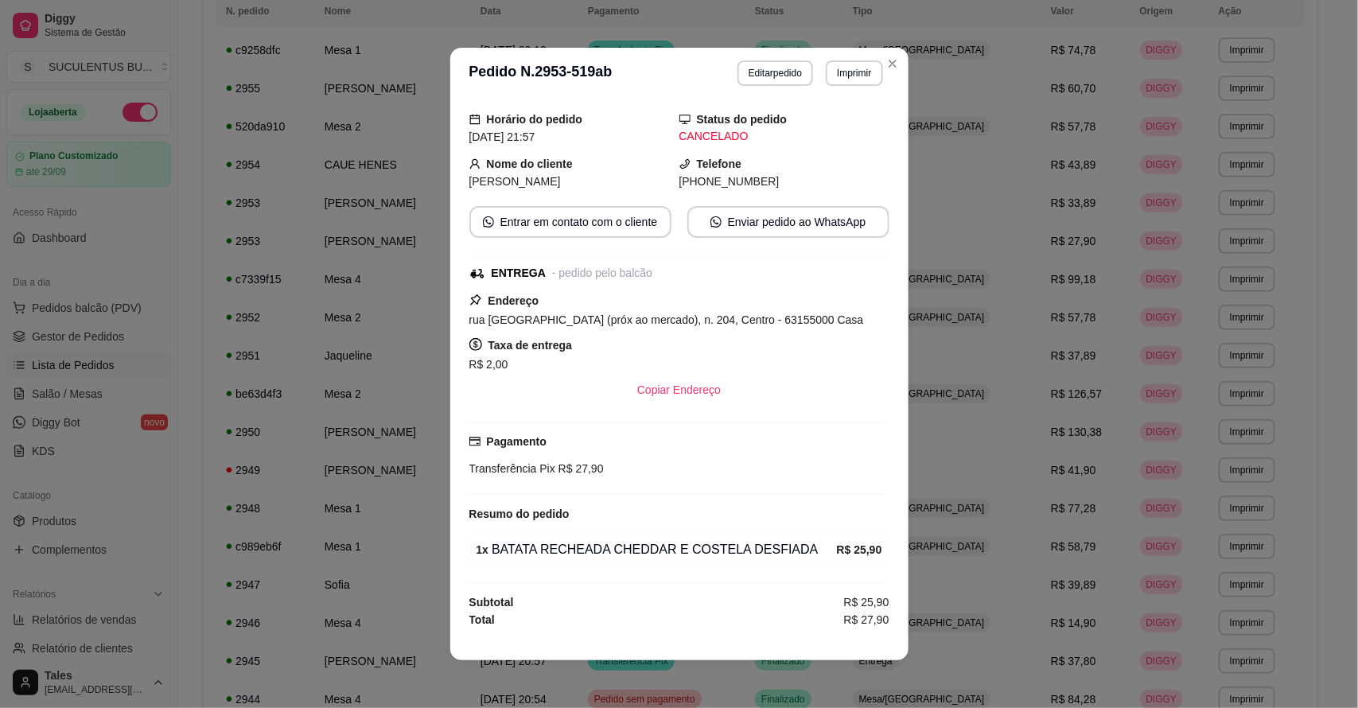
scroll to position [2, 0]
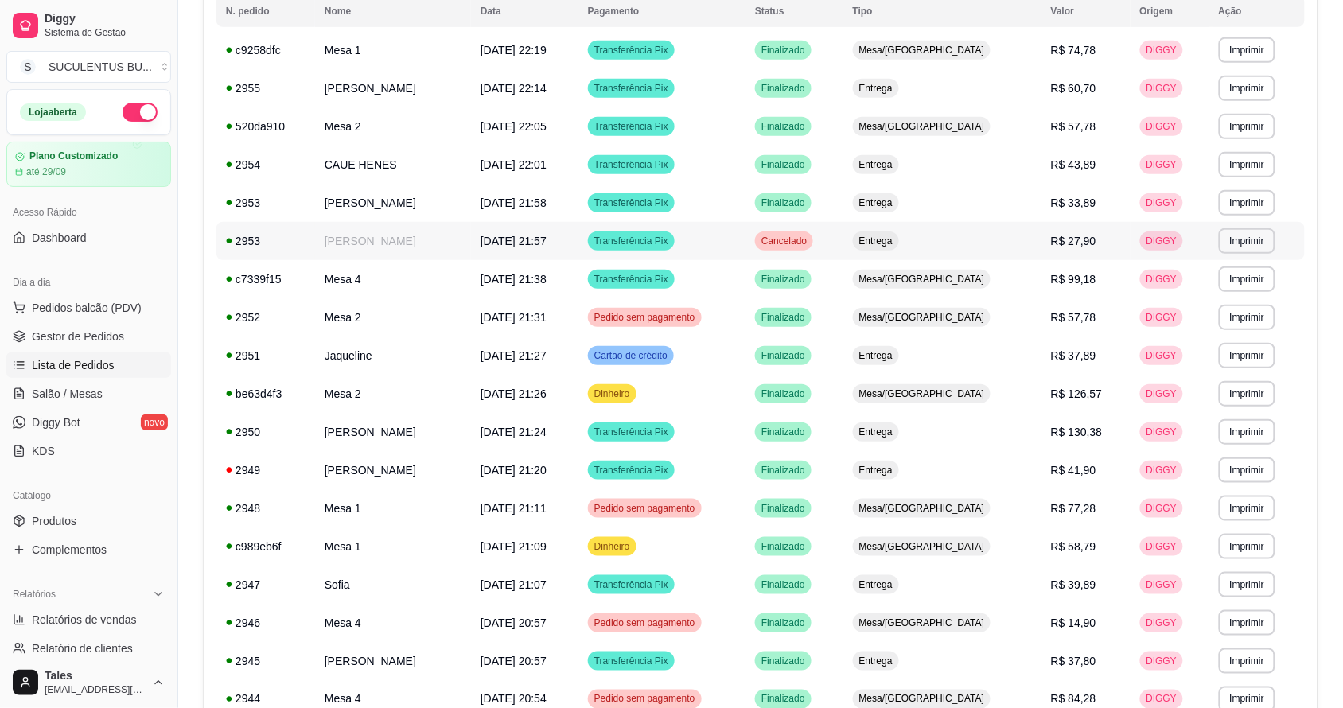
click at [404, 243] on td "[PERSON_NAME]" at bounding box center [393, 241] width 156 height 38
click at [414, 181] on td "CAUE HENES" at bounding box center [393, 165] width 156 height 38
click at [412, 203] on td "[PERSON_NAME]" at bounding box center [393, 203] width 156 height 38
click at [372, 436] on td "[PERSON_NAME]" at bounding box center [393, 432] width 156 height 38
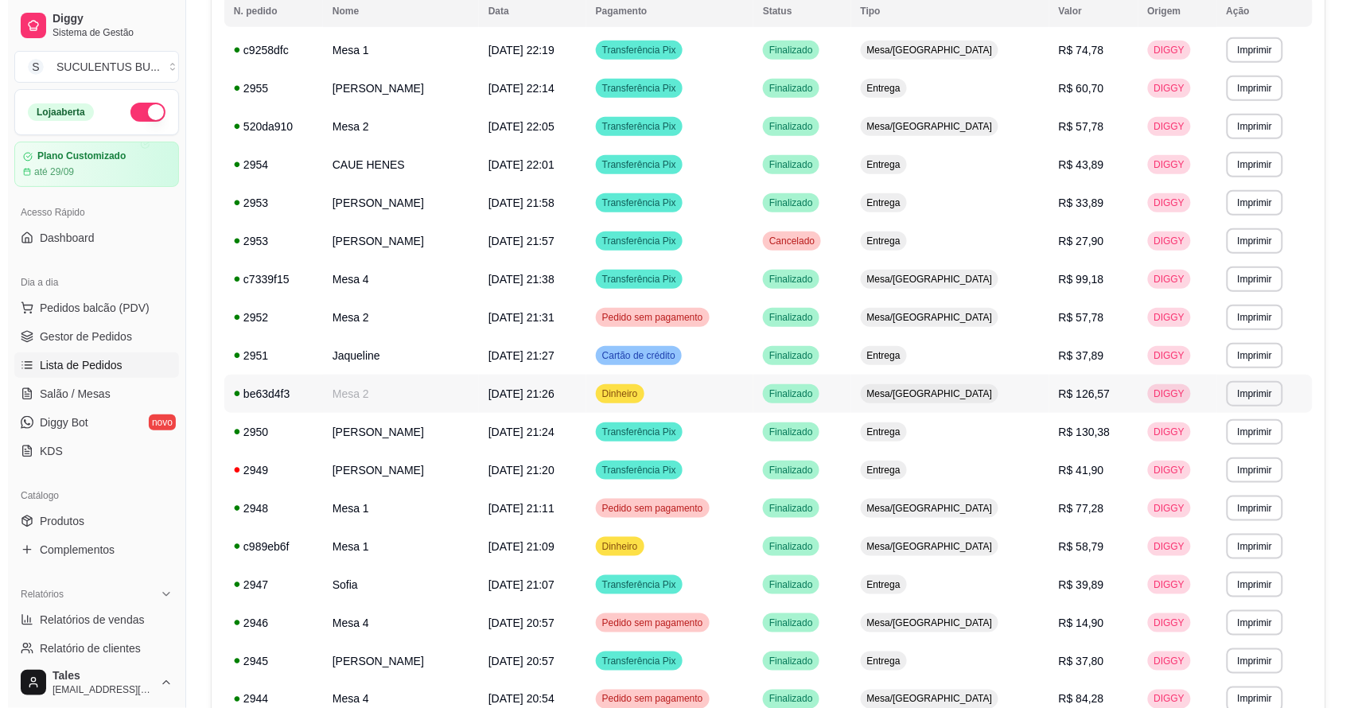
scroll to position [398, 0]
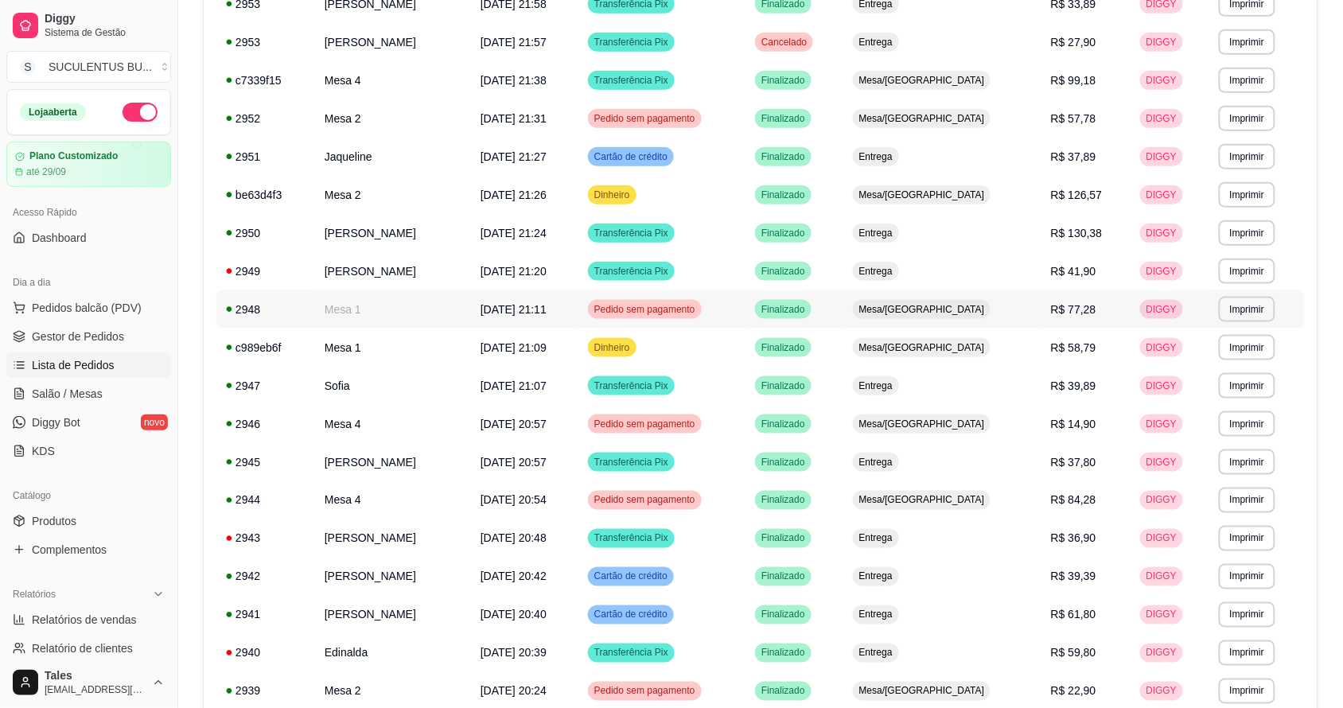
click at [416, 315] on td "Mesa 1" at bounding box center [393, 309] width 156 height 38
click at [399, 462] on td "[PERSON_NAME]" at bounding box center [393, 462] width 156 height 38
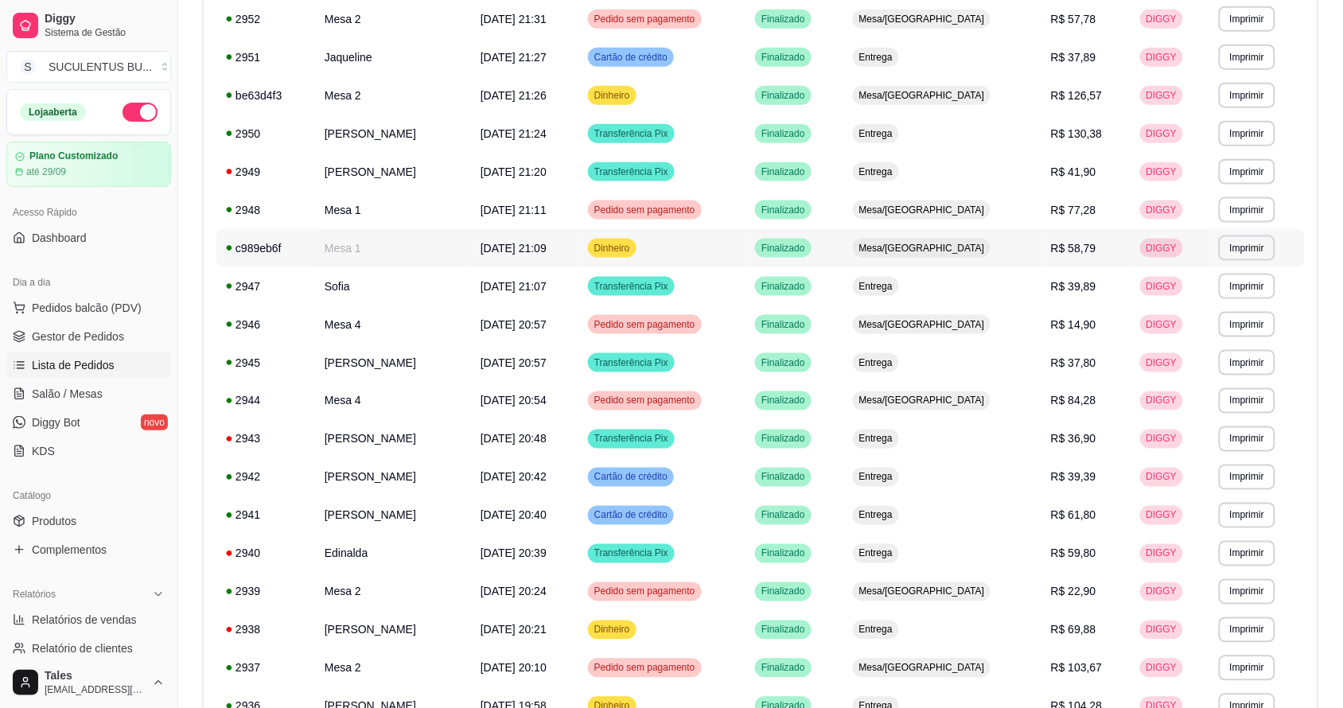
scroll to position [782, 0]
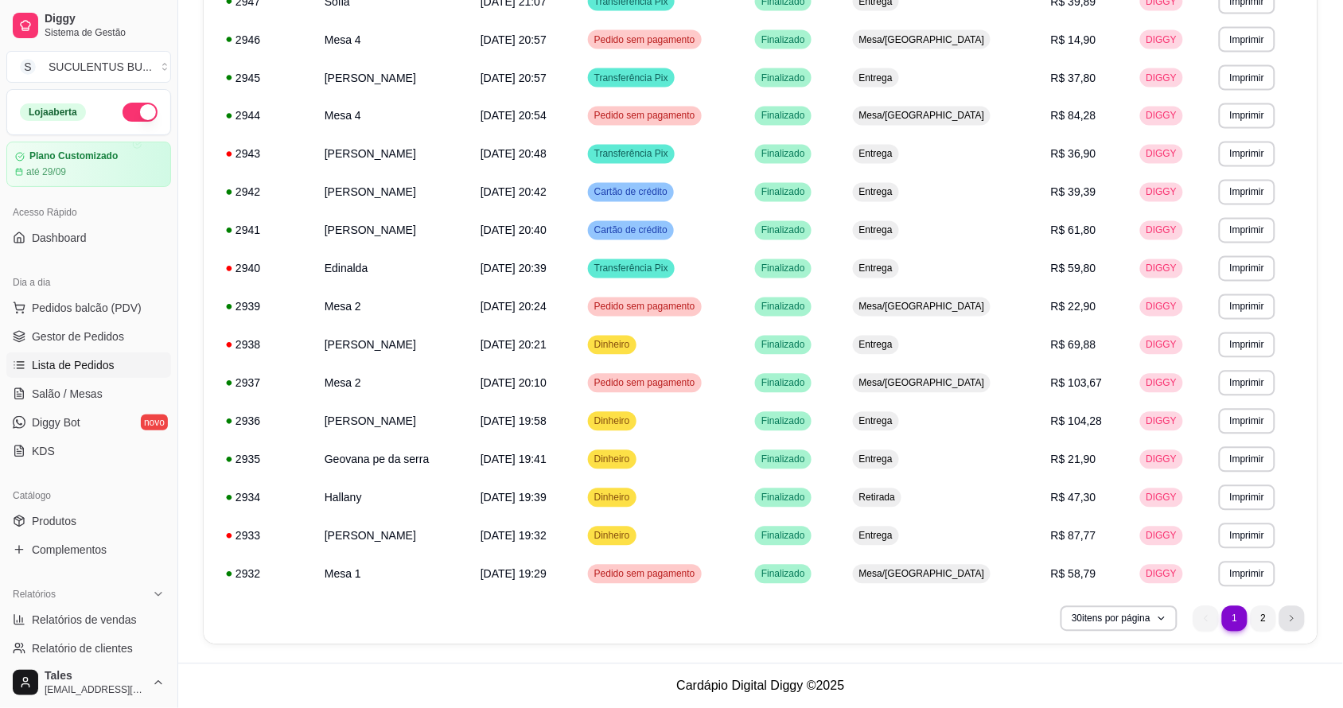
click at [1285, 621] on li "next page button" at bounding box center [1292, 618] width 25 height 25
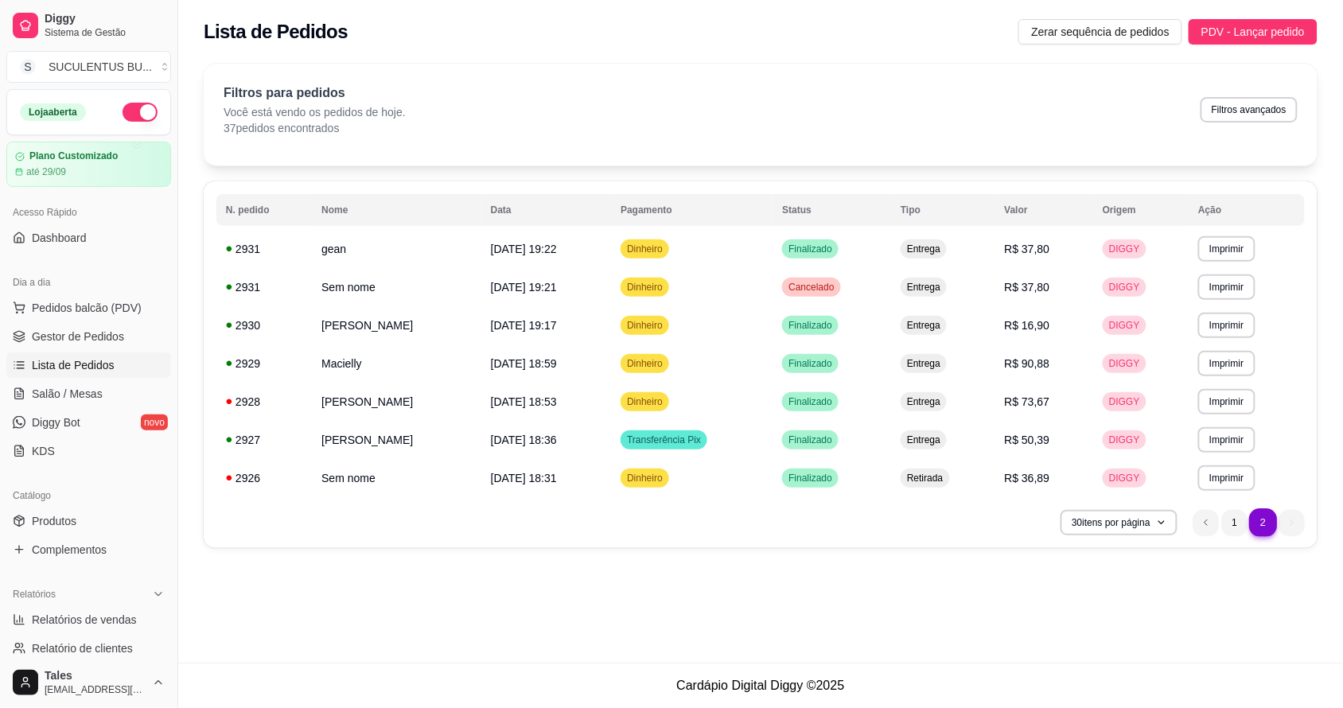
scroll to position [0, 0]
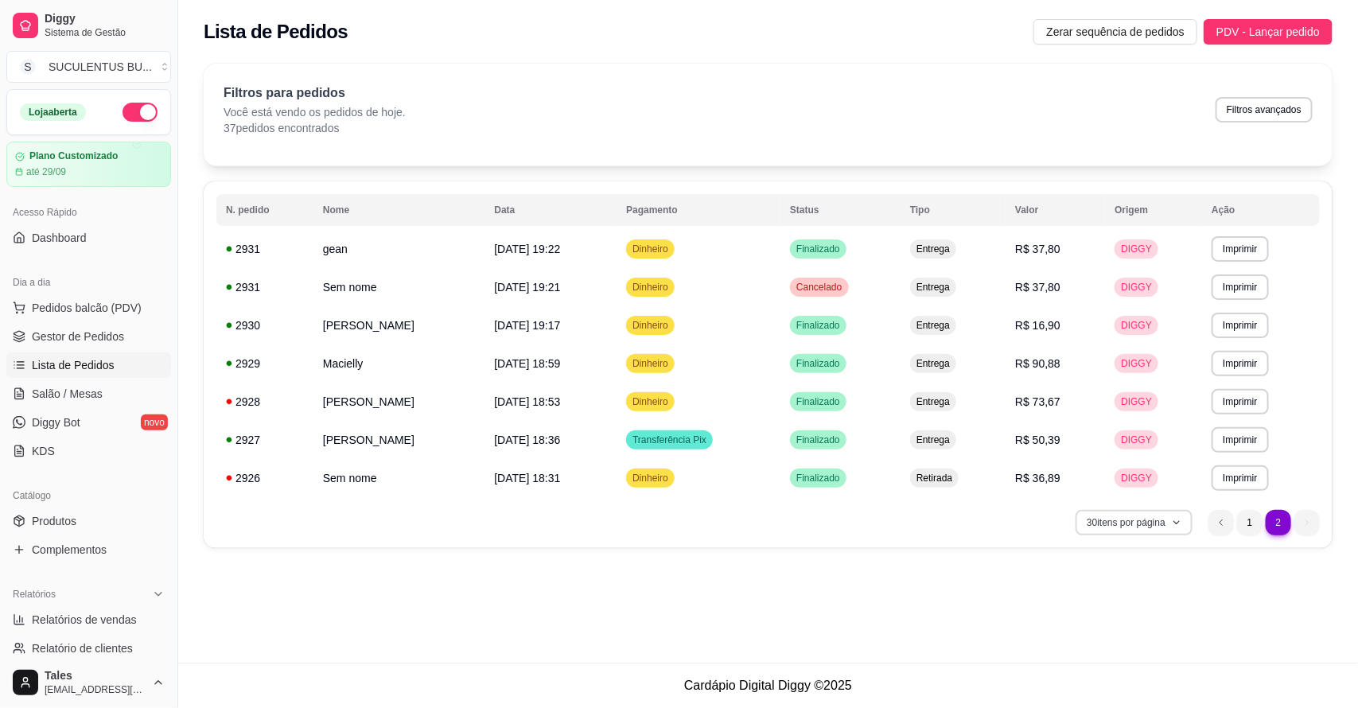
click at [1168, 527] on button "30 itens por página" at bounding box center [1134, 522] width 117 height 25
click at [1091, 641] on span "50 pedidos" at bounding box center [1134, 641] width 134 height 16
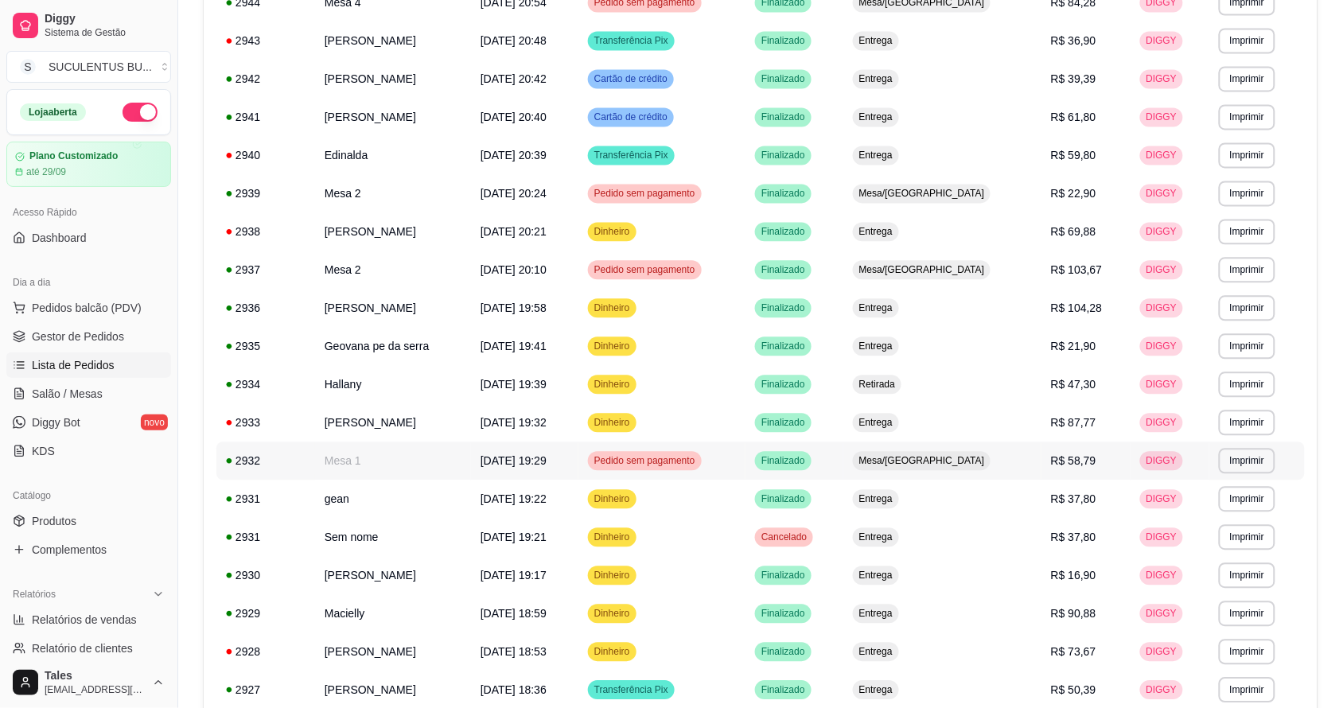
scroll to position [1050, 0]
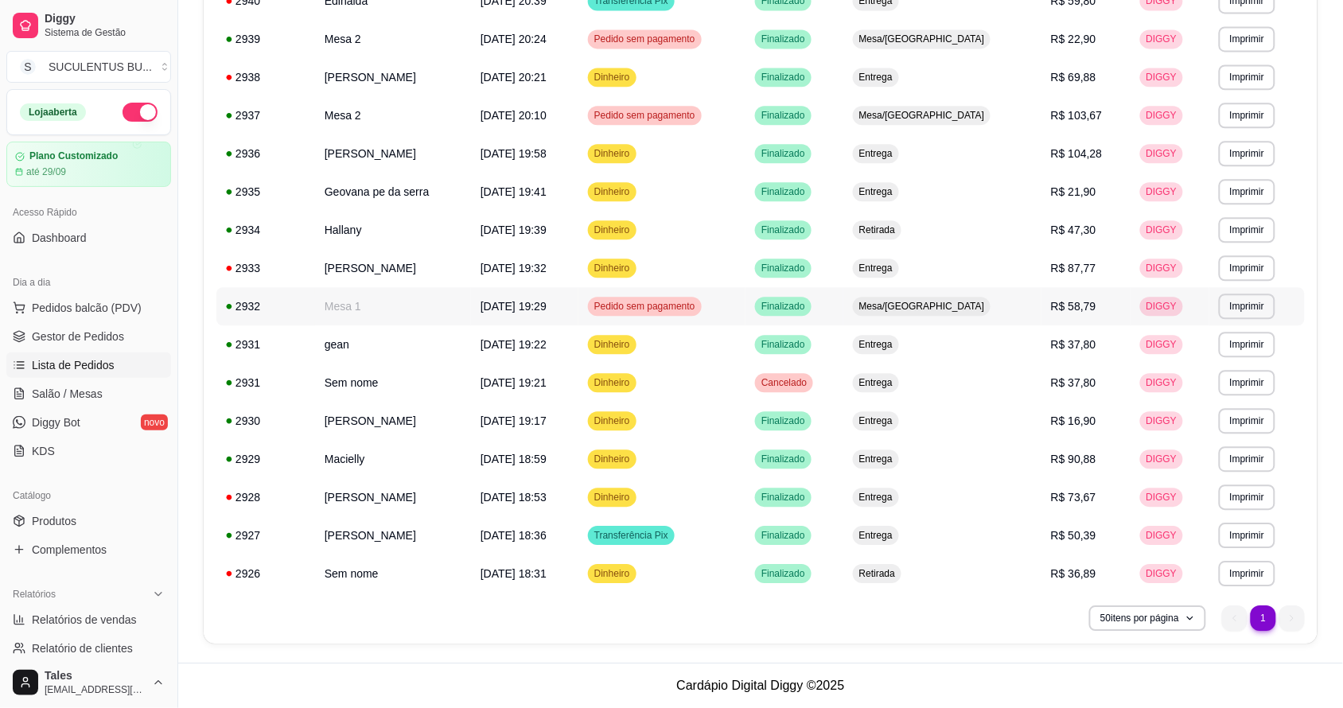
click at [699, 305] on span "Pedido sem pagamento" at bounding box center [644, 306] width 107 height 13
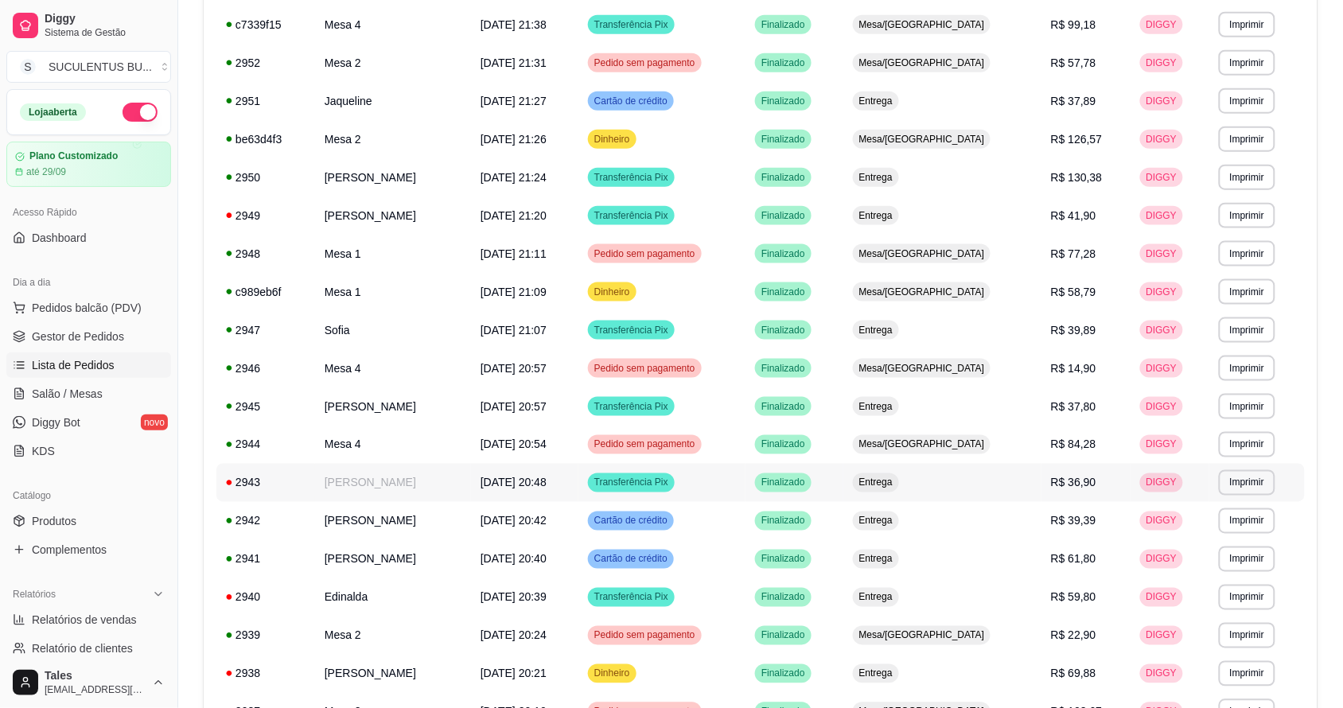
scroll to position [56, 0]
